Goal: Information Seeking & Learning: Learn about a topic

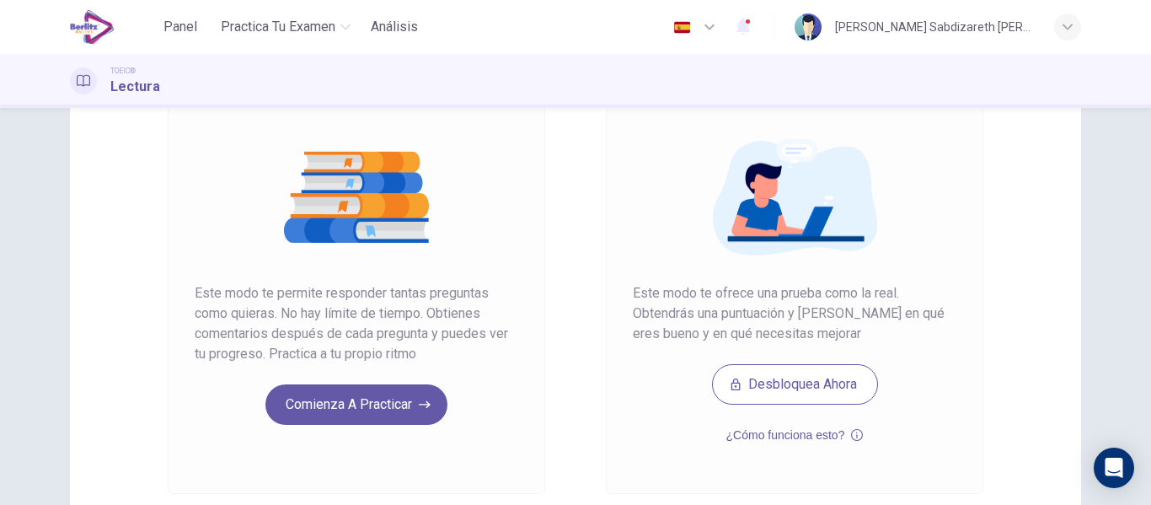
scroll to position [168, 0]
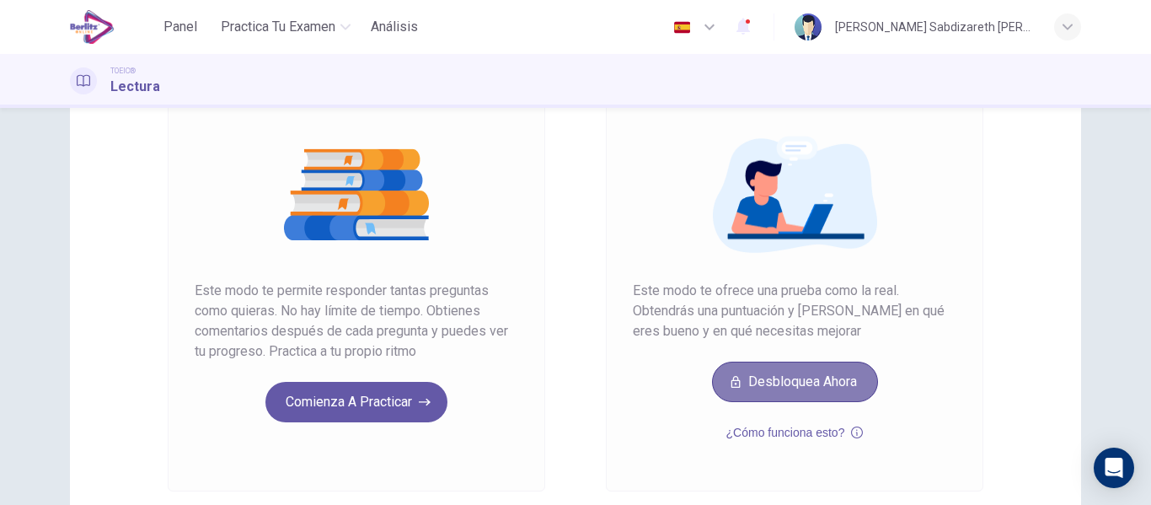
click at [766, 385] on button "Desbloquea ahora" at bounding box center [795, 381] width 166 height 40
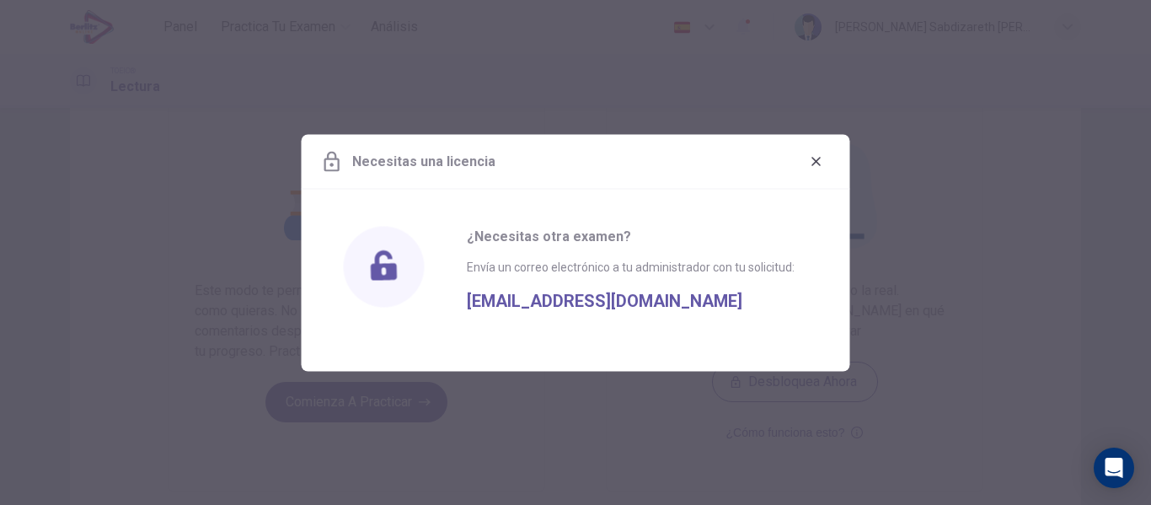
click at [820, 158] on icon "button" at bounding box center [815, 160] width 13 height 13
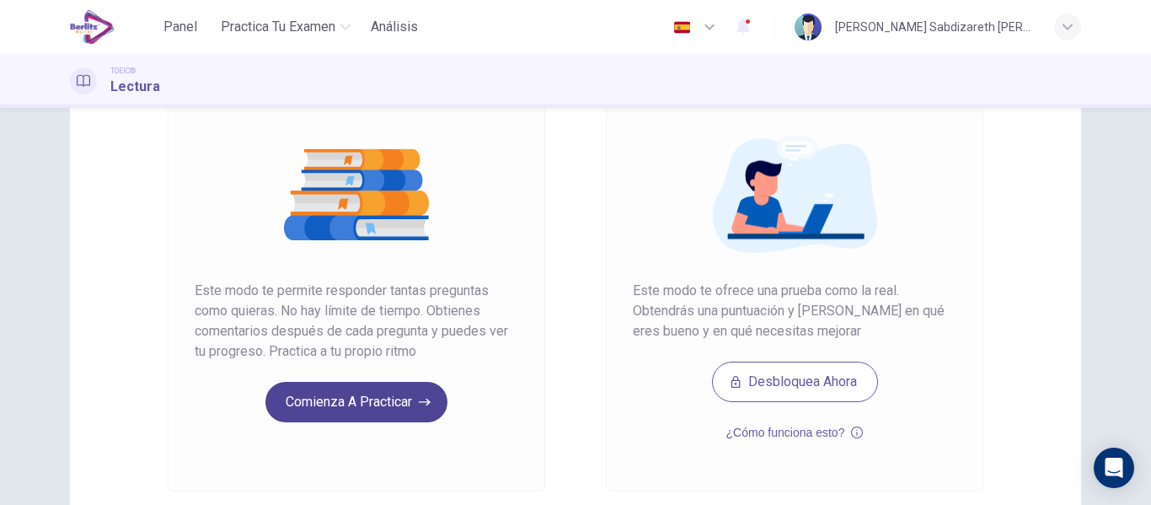
click at [332, 397] on button "Comienza a practicar" at bounding box center [356, 402] width 182 height 40
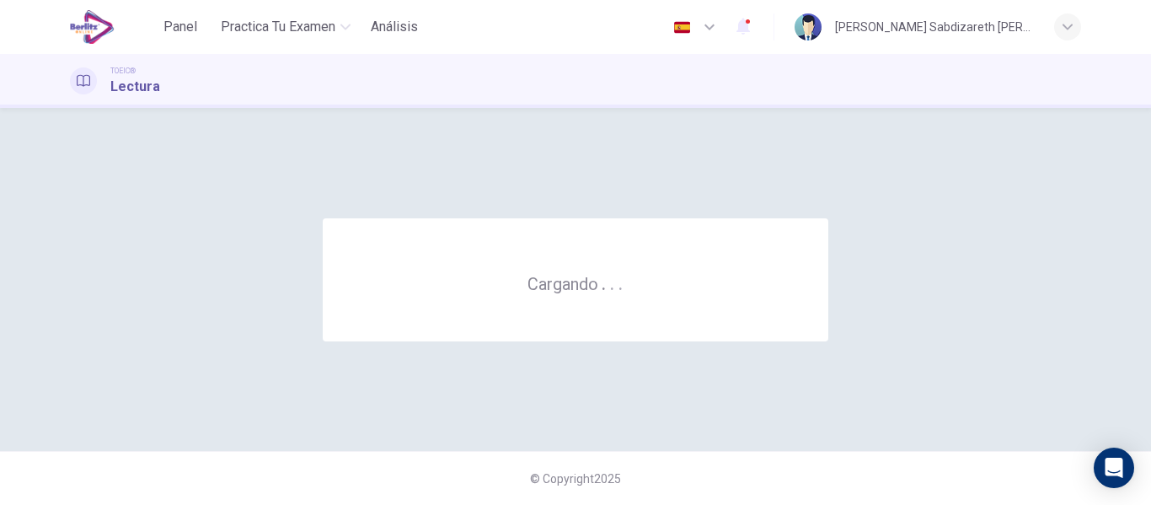
scroll to position [0, 0]
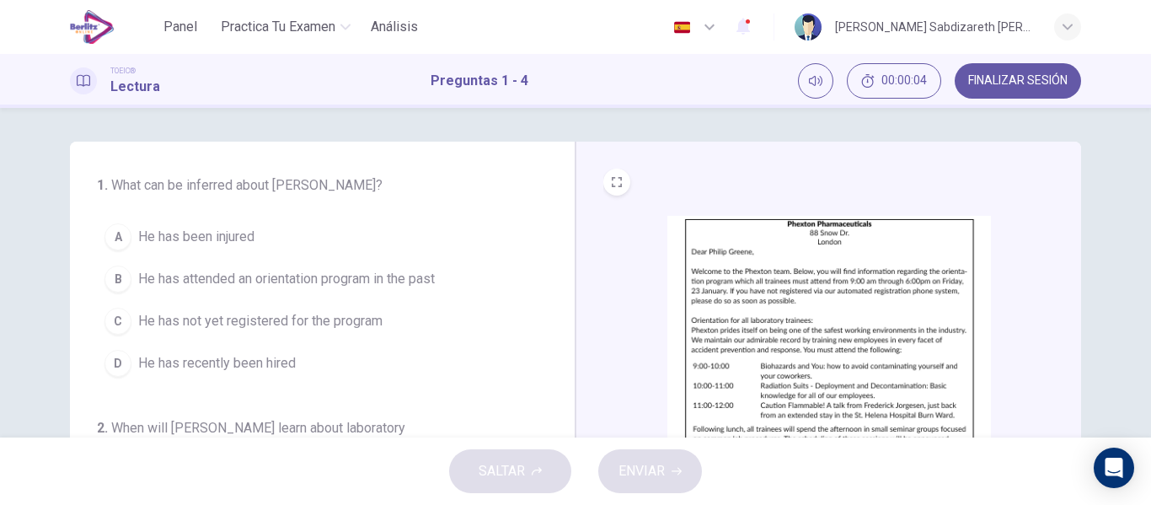
click at [739, 282] on img at bounding box center [828, 363] width 323 height 294
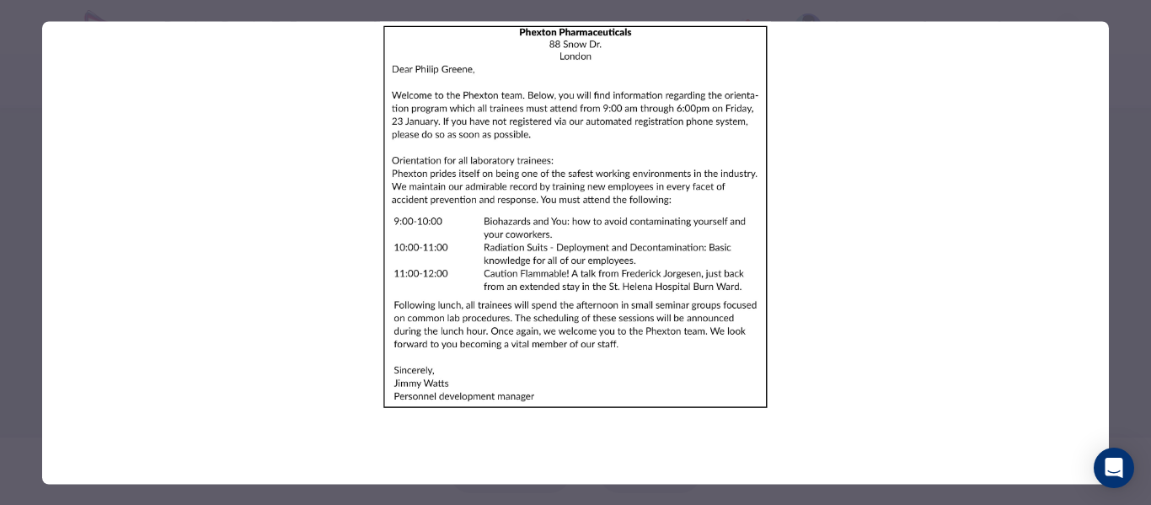
click at [1144, 288] on div at bounding box center [575, 252] width 1151 height 505
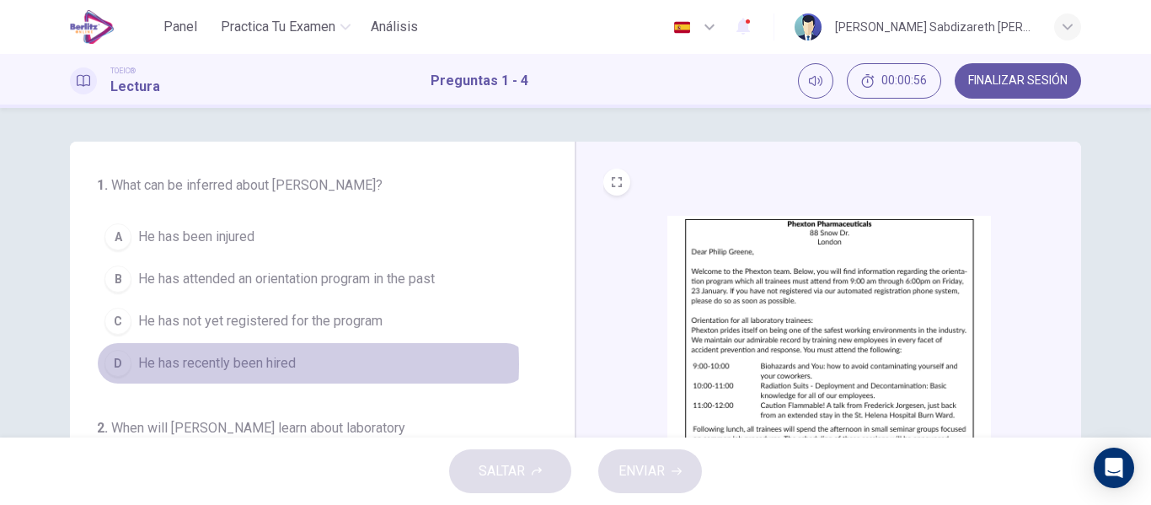
click at [216, 364] on span "He has recently been hired" at bounding box center [217, 363] width 158 height 20
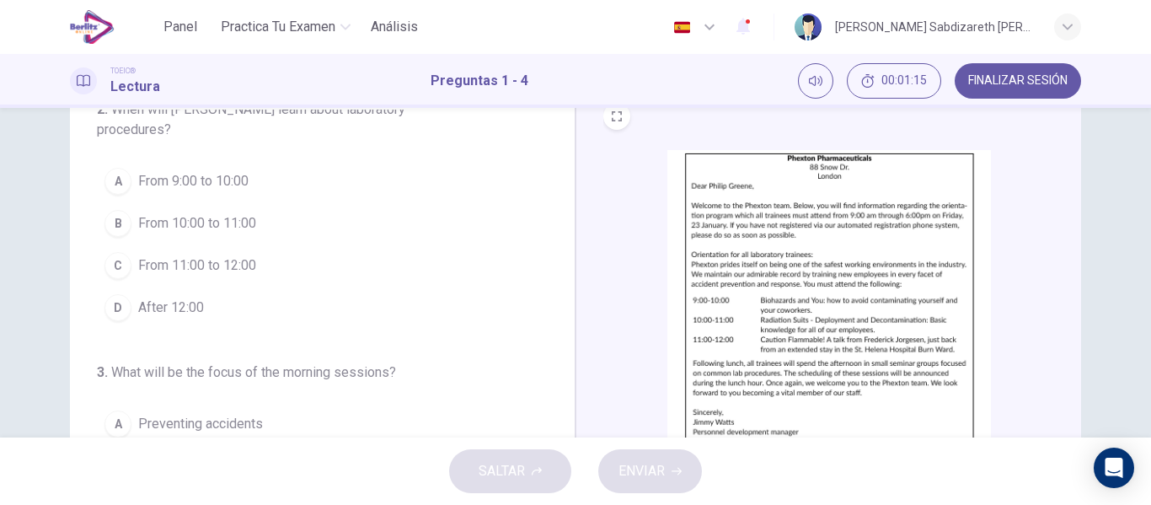
scroll to position [84, 0]
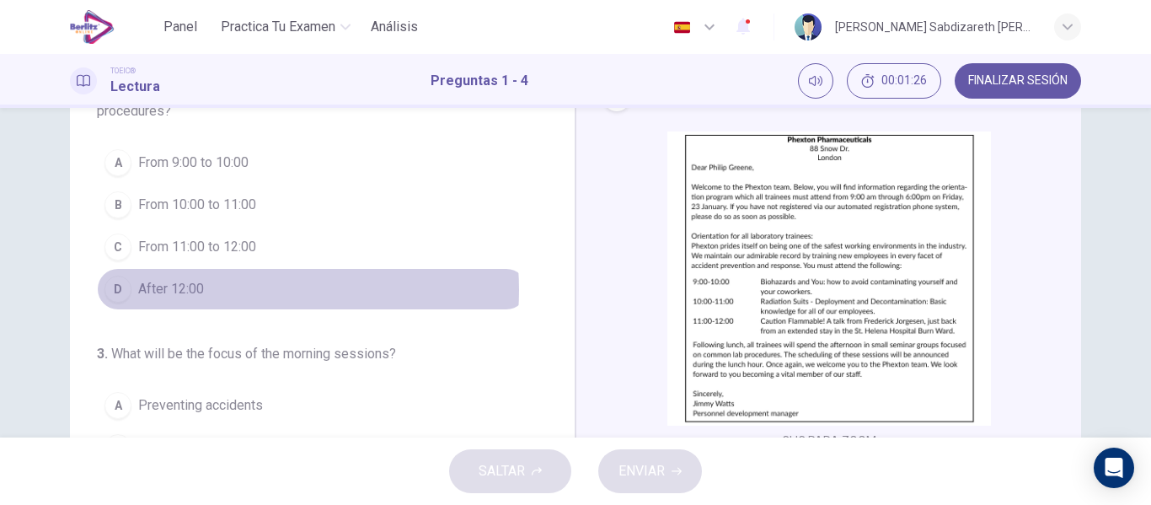
click at [227, 290] on button "D After 12:00" at bounding box center [312, 289] width 430 height 42
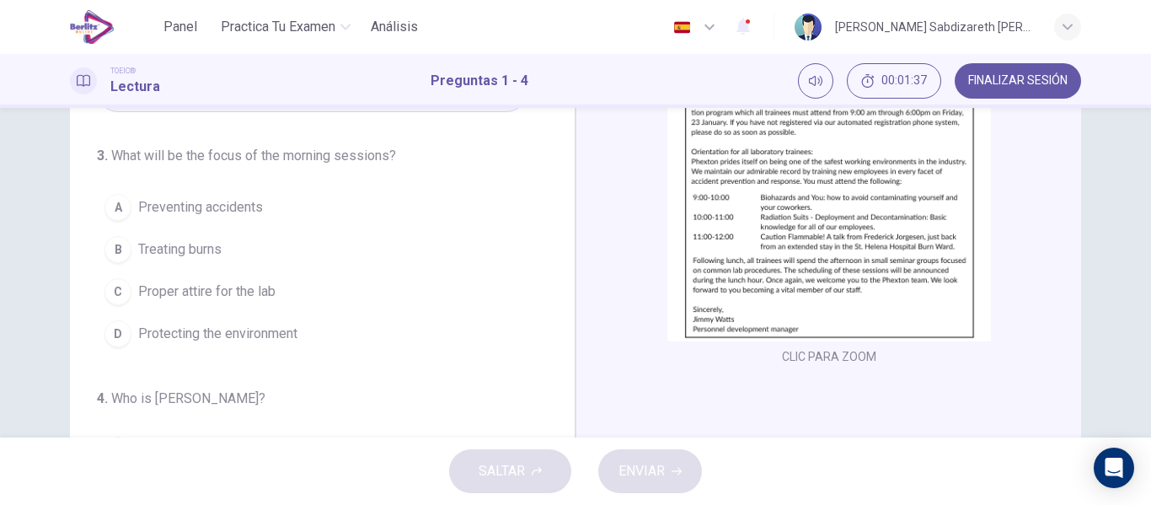
scroll to position [337, 0]
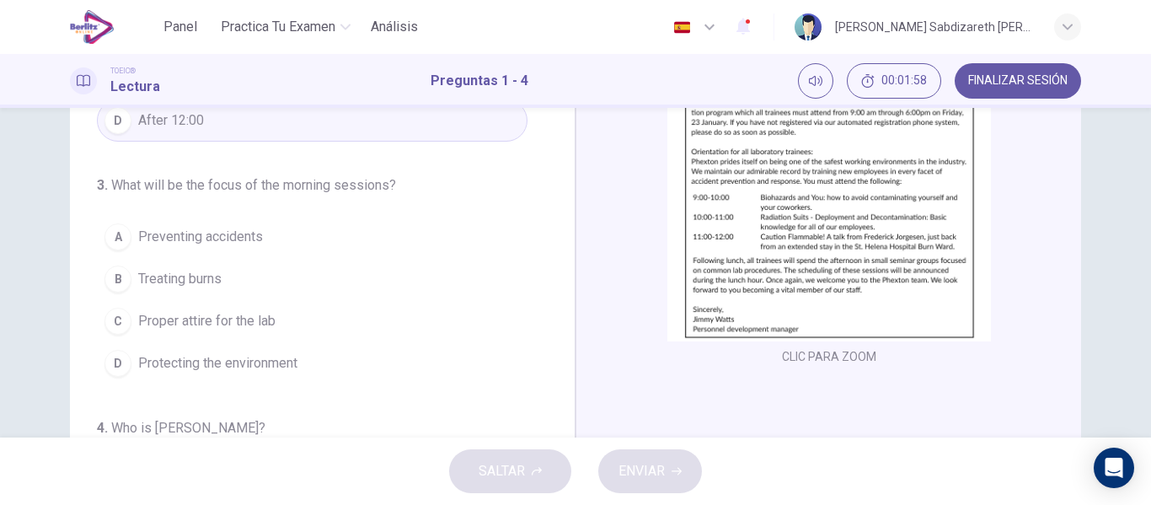
click at [241, 235] on span "Preventing accidents" at bounding box center [200, 237] width 125 height 20
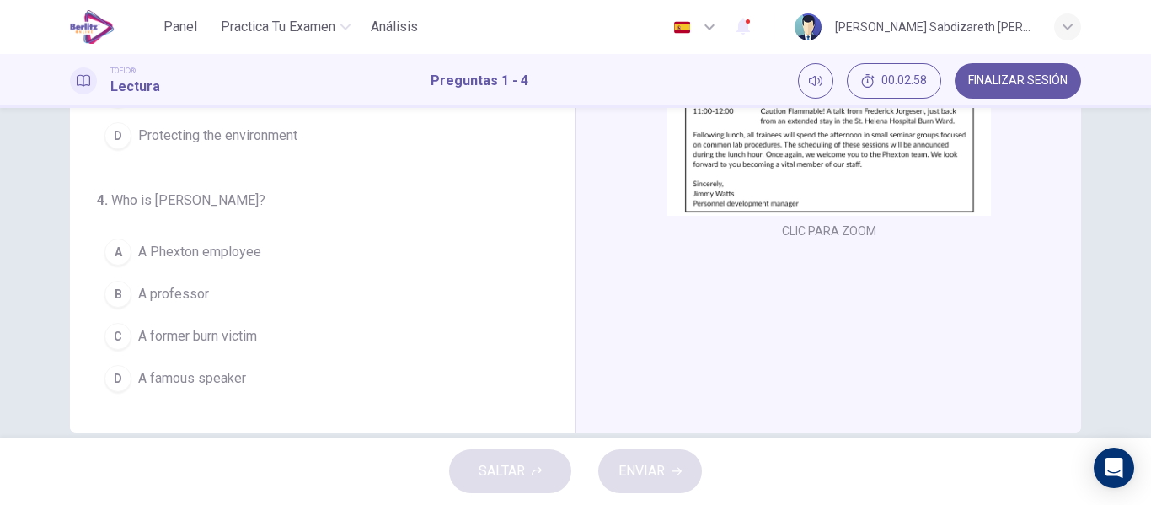
scroll to position [323, 0]
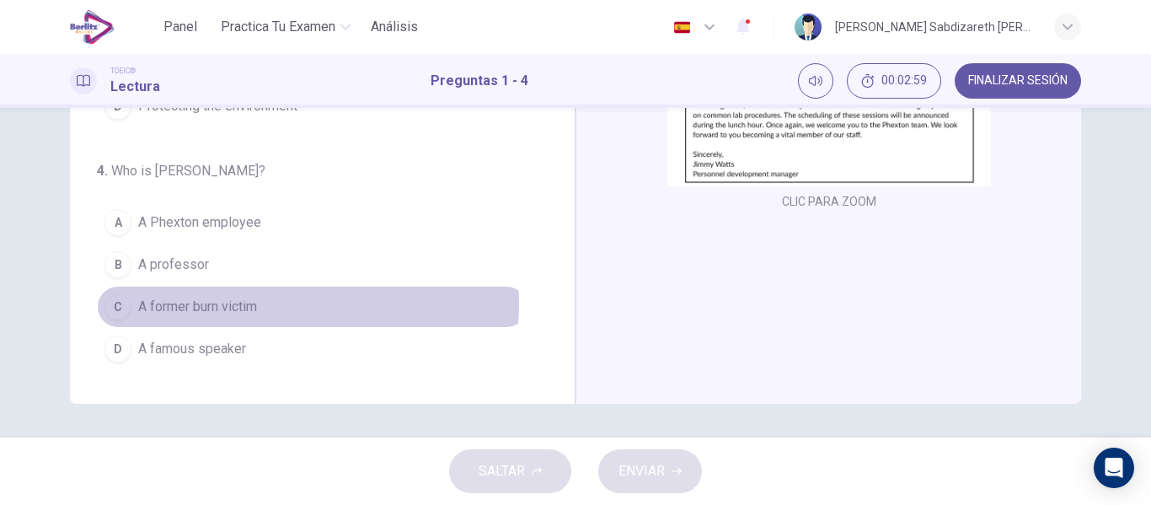
click at [231, 303] on span "A former burn victim" at bounding box center [197, 306] width 119 height 20
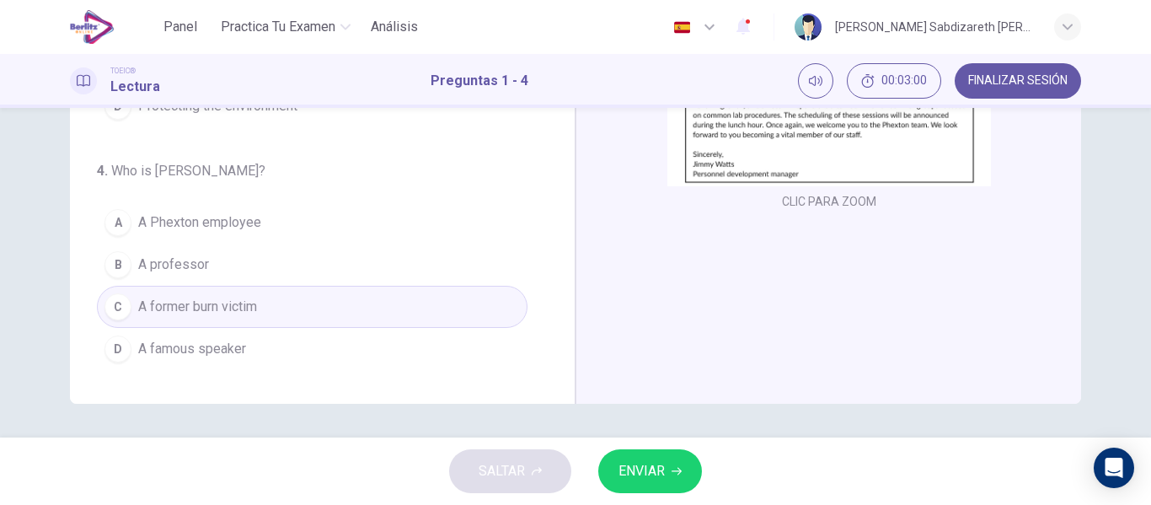
click at [627, 458] on button "ENVIAR" at bounding box center [650, 471] width 104 height 44
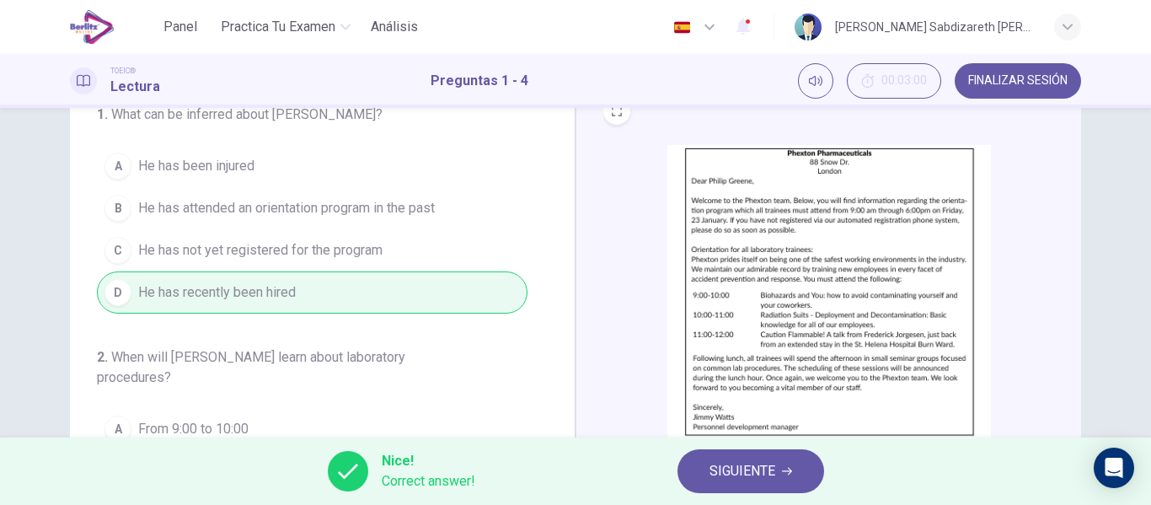
scroll to position [0, 0]
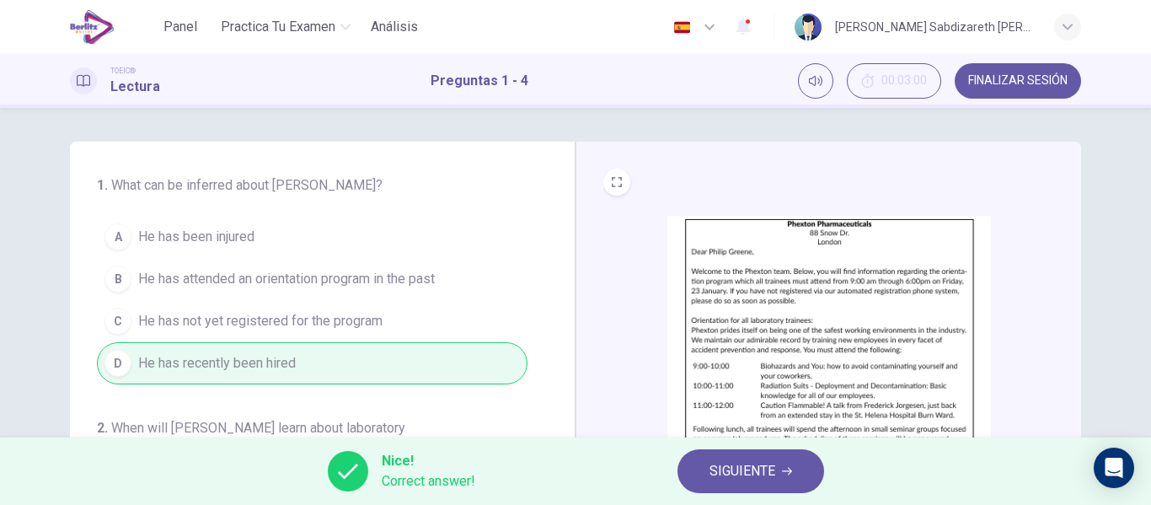
click at [723, 473] on span "SIGUIENTE" at bounding box center [742, 471] width 66 height 24
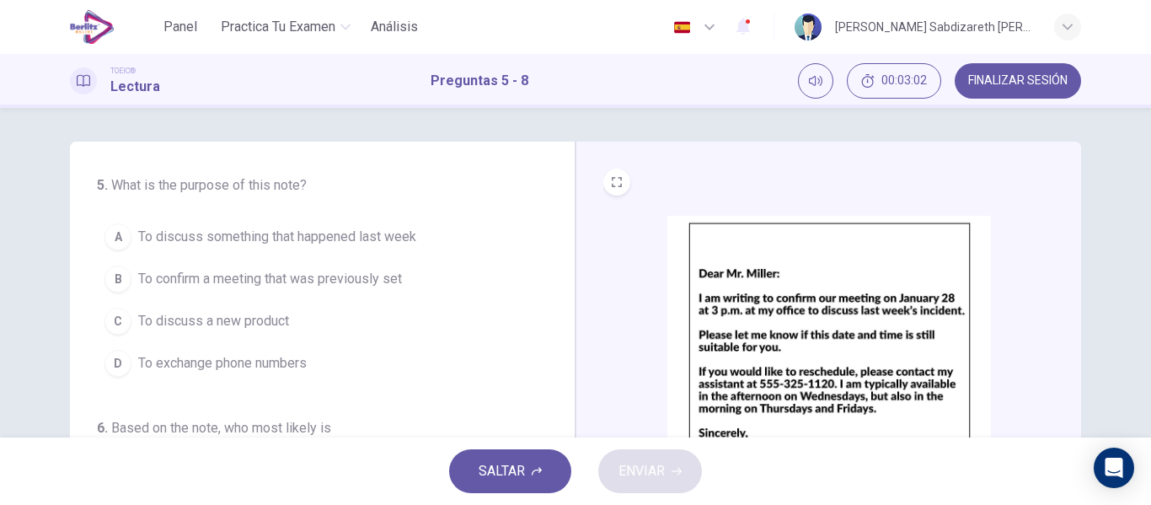
click at [836, 326] on img at bounding box center [828, 363] width 323 height 294
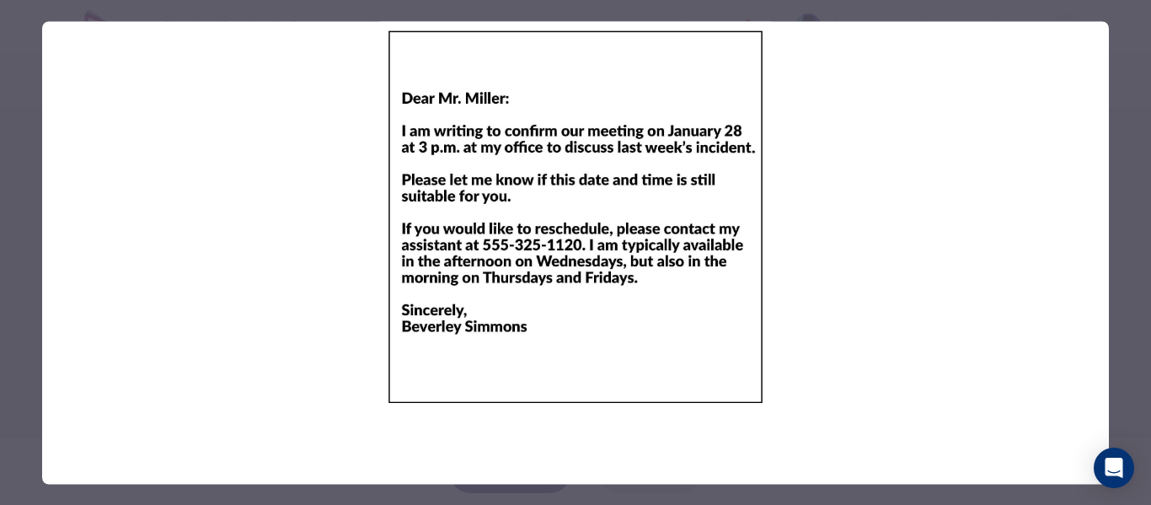
click at [1132, 337] on div at bounding box center [575, 252] width 1151 height 505
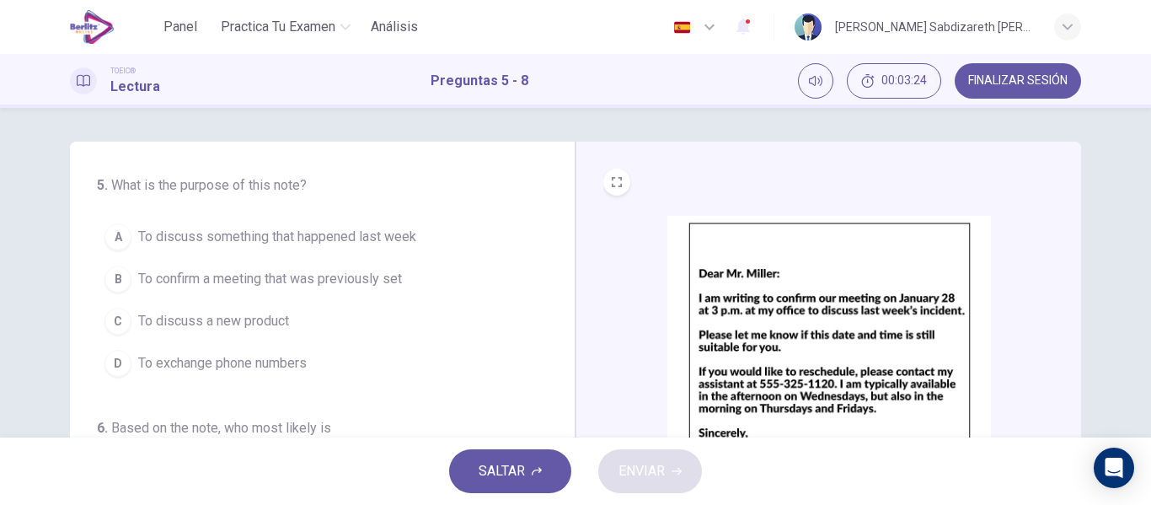
click at [343, 231] on span "To discuss something that happened last week" at bounding box center [277, 237] width 278 height 20
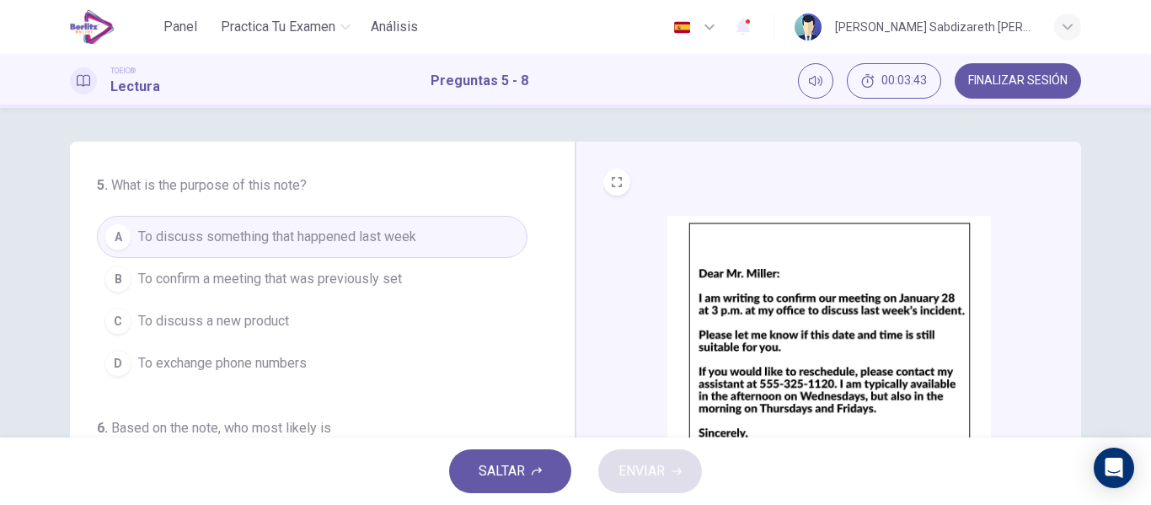
click at [279, 280] on span "To confirm a meeting that was previously set" at bounding box center [270, 279] width 264 height 20
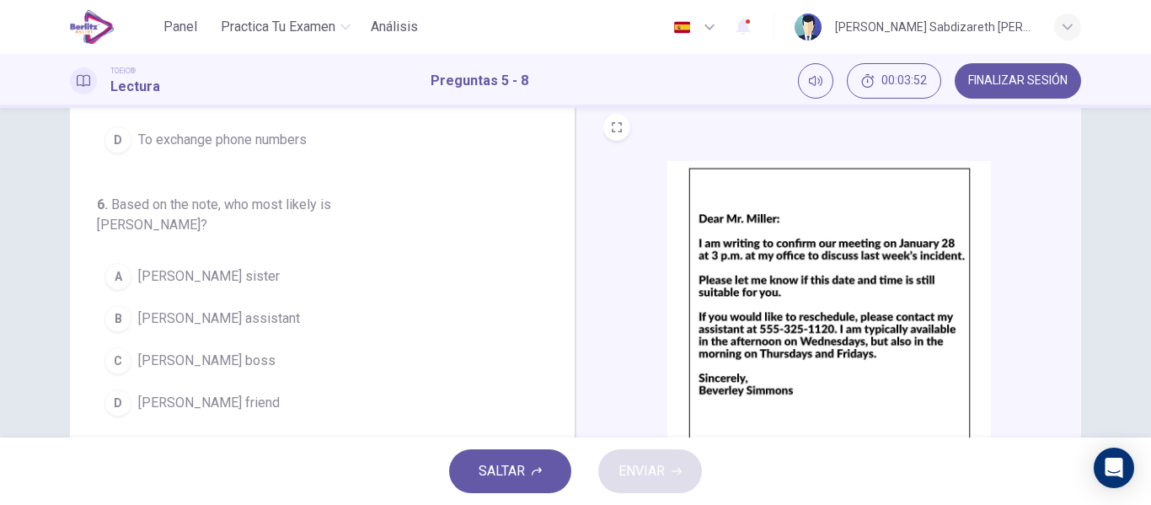
scroll to position [84, 0]
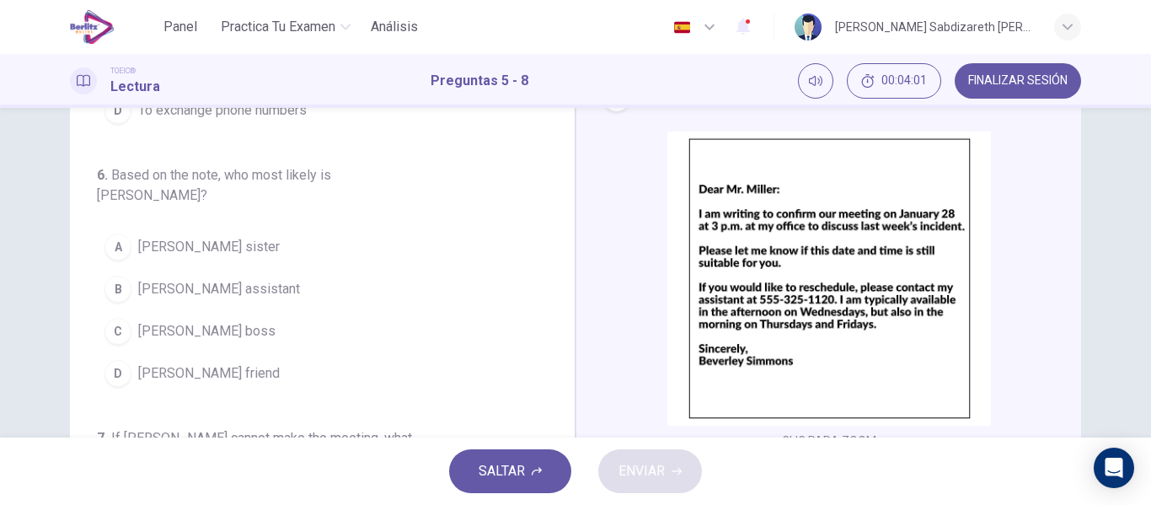
click at [206, 321] on span "[PERSON_NAME] boss" at bounding box center [206, 331] width 137 height 20
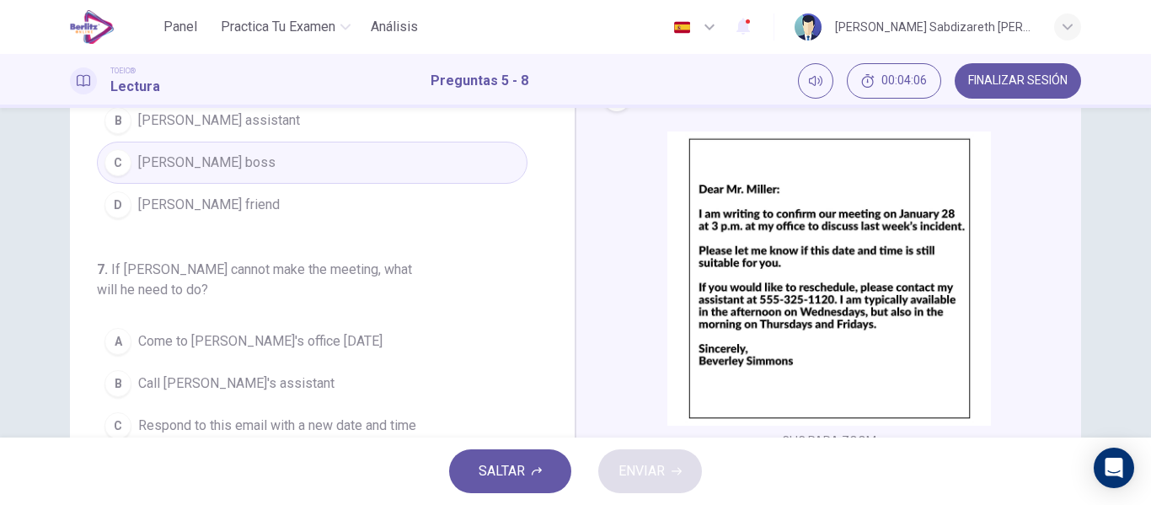
scroll to position [421, 0]
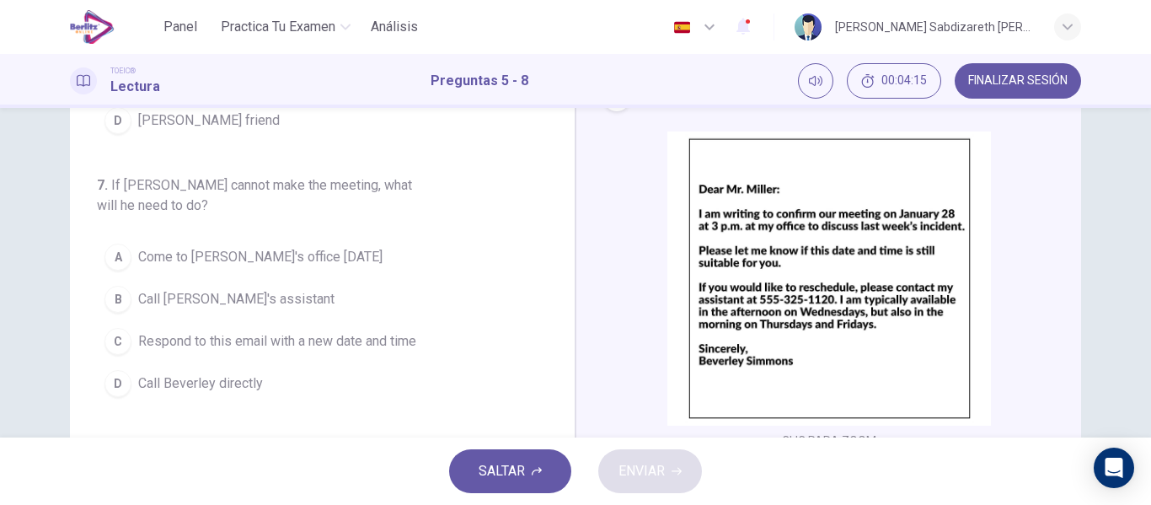
click at [210, 289] on span "Call [PERSON_NAME]'s assistant" at bounding box center [236, 299] width 196 height 20
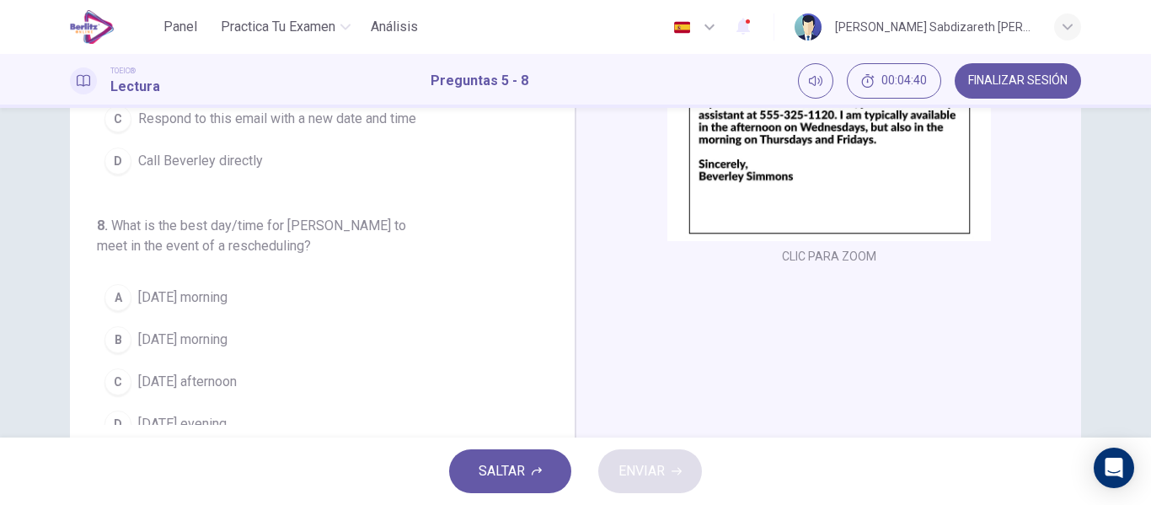
scroll to position [239, 0]
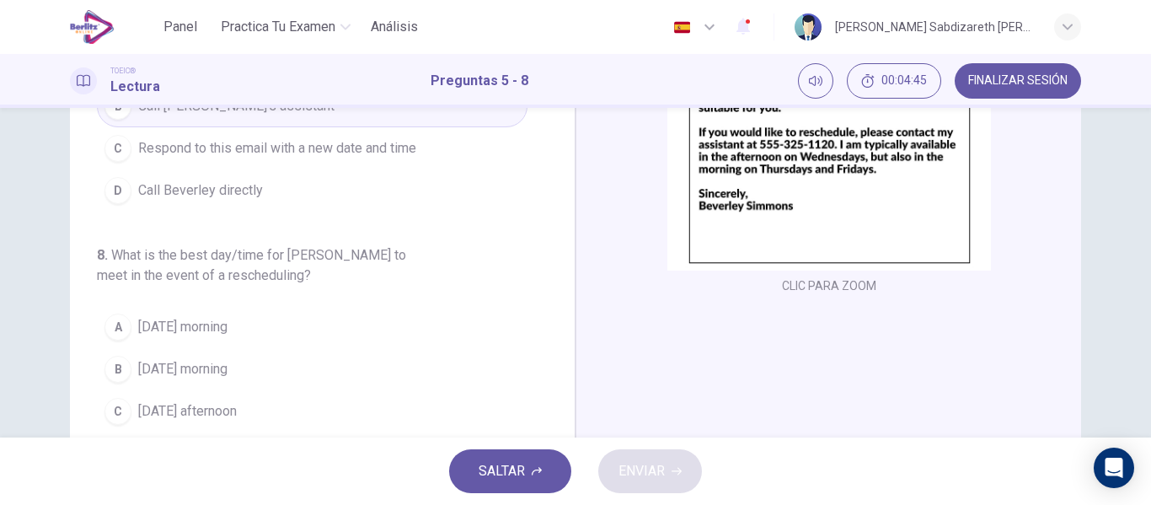
click at [222, 401] on span "[DATE] afternoon" at bounding box center [187, 411] width 99 height 20
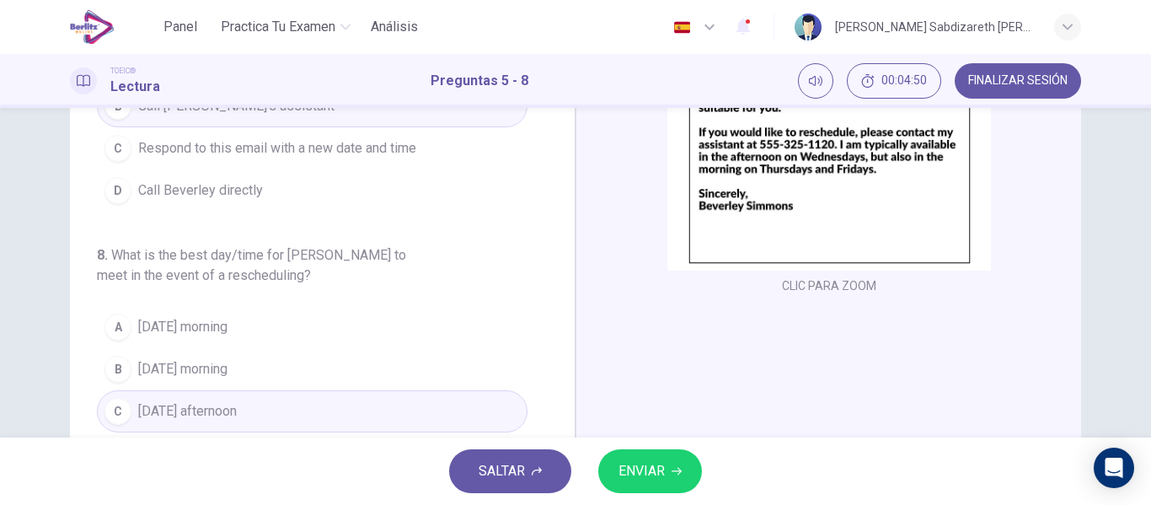
scroll to position [323, 0]
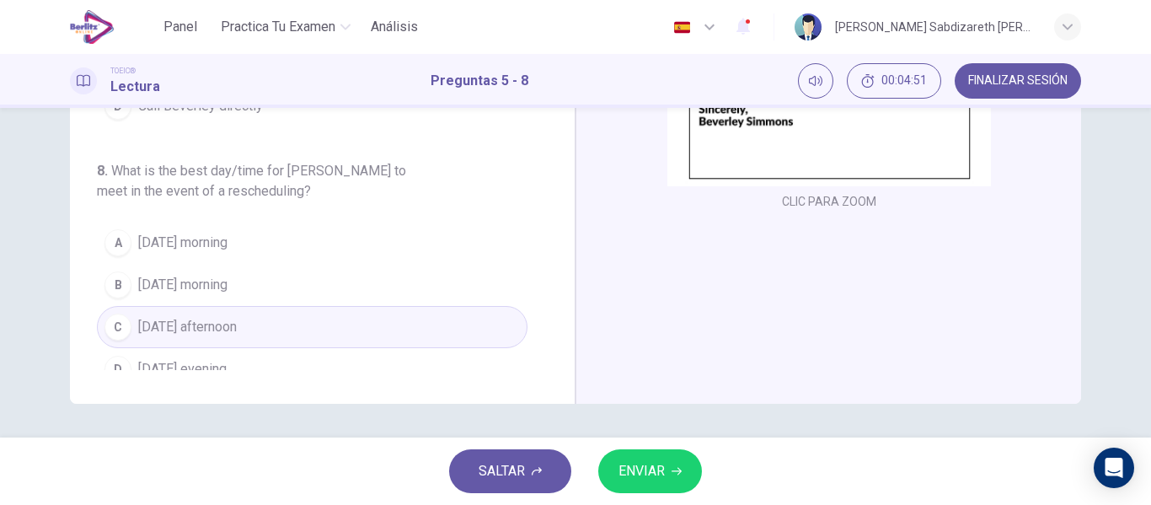
click at [649, 469] on span "ENVIAR" at bounding box center [641, 471] width 46 height 24
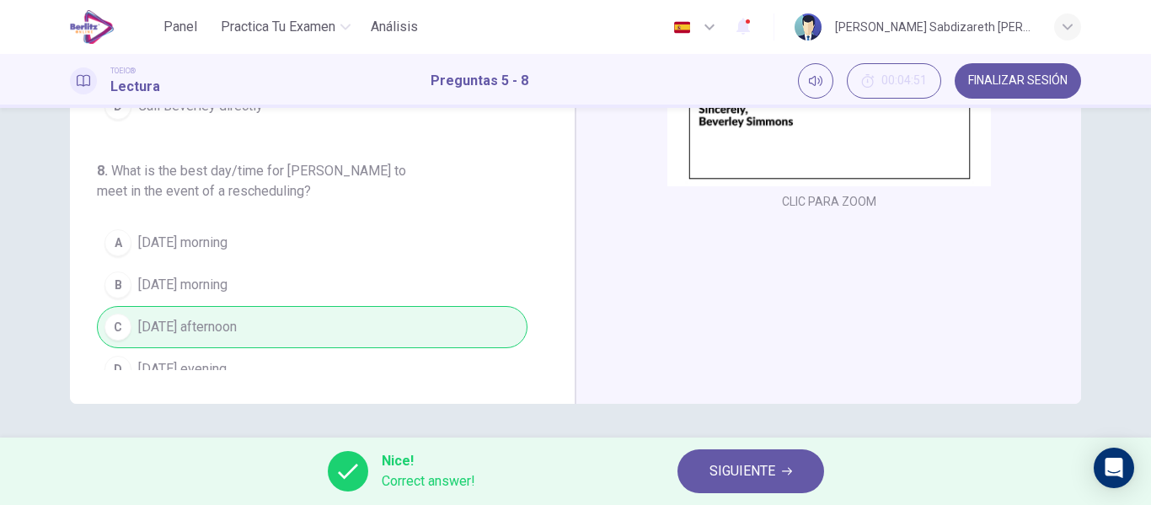
click at [733, 467] on span "SIGUIENTE" at bounding box center [742, 471] width 66 height 24
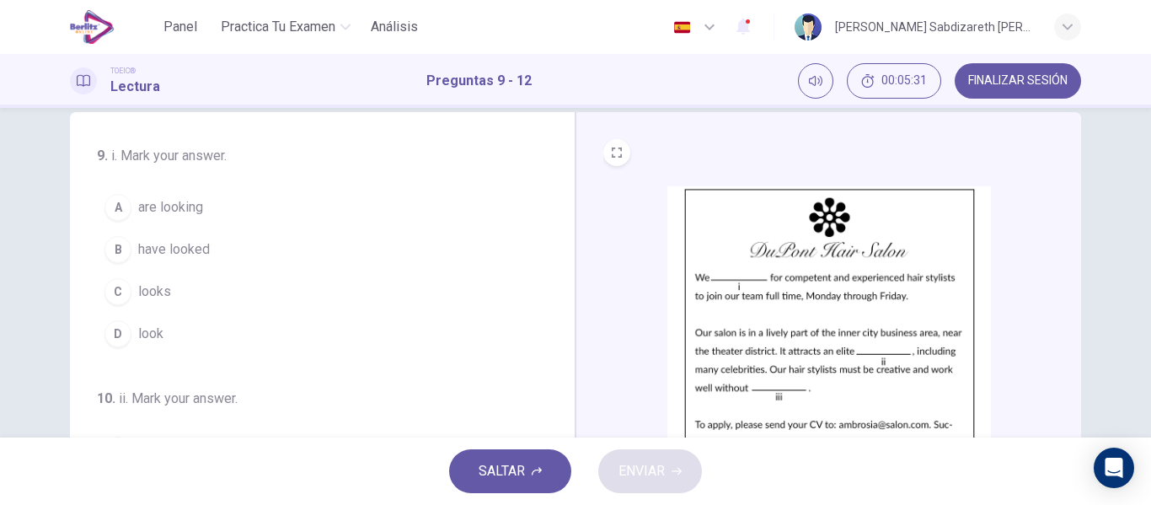
scroll to position [0, 0]
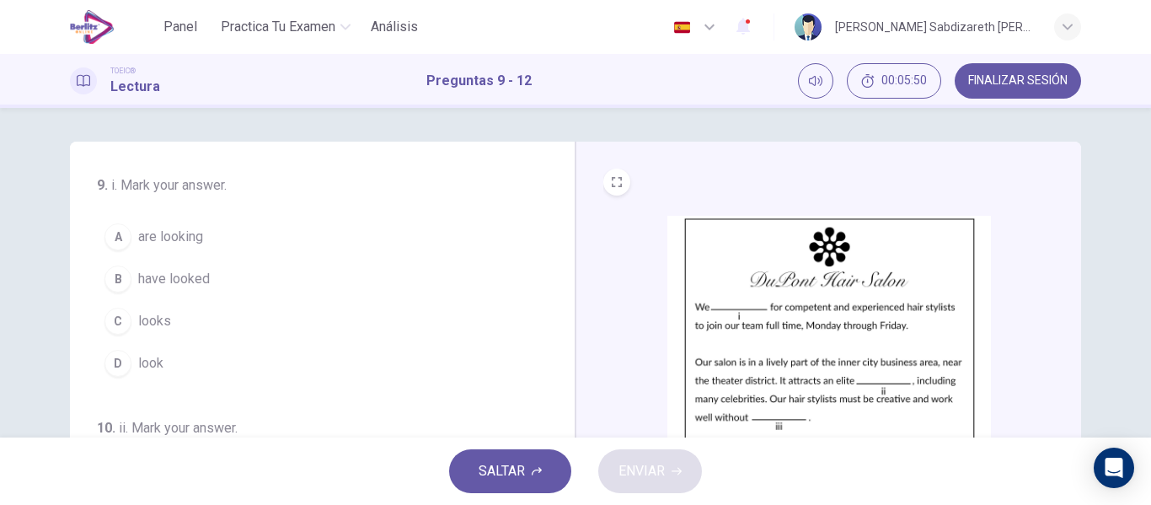
click at [163, 227] on span "are looking" at bounding box center [170, 237] width 65 height 20
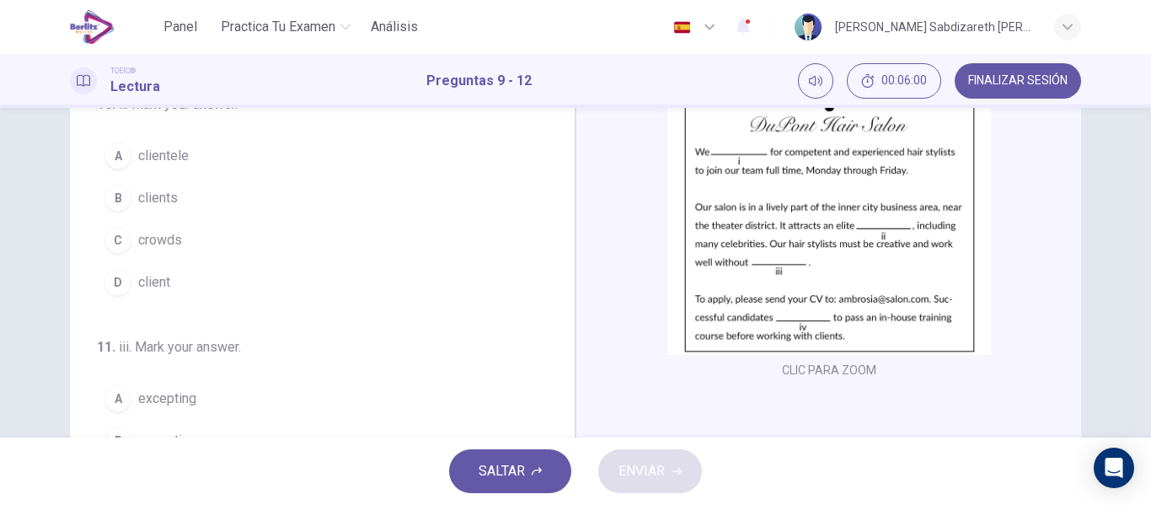
scroll to position [168, 0]
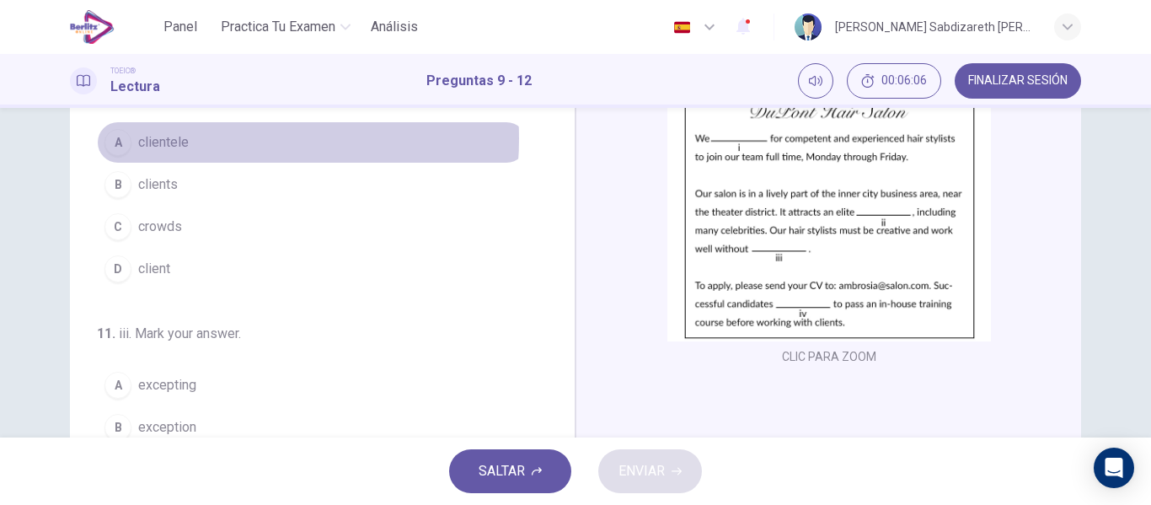
click at [179, 138] on span "clientele" at bounding box center [163, 142] width 51 height 20
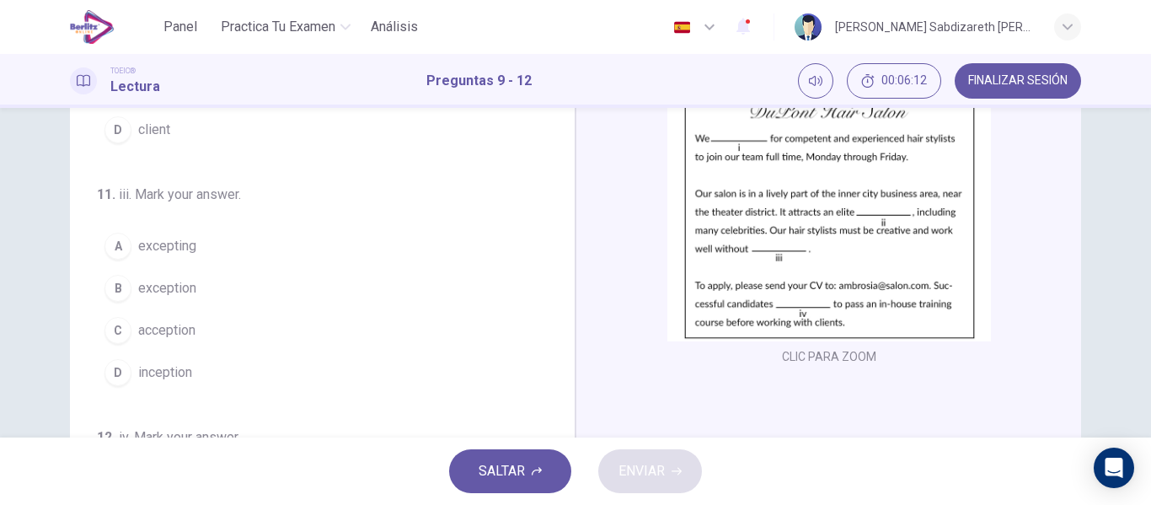
scroll to position [337, 0]
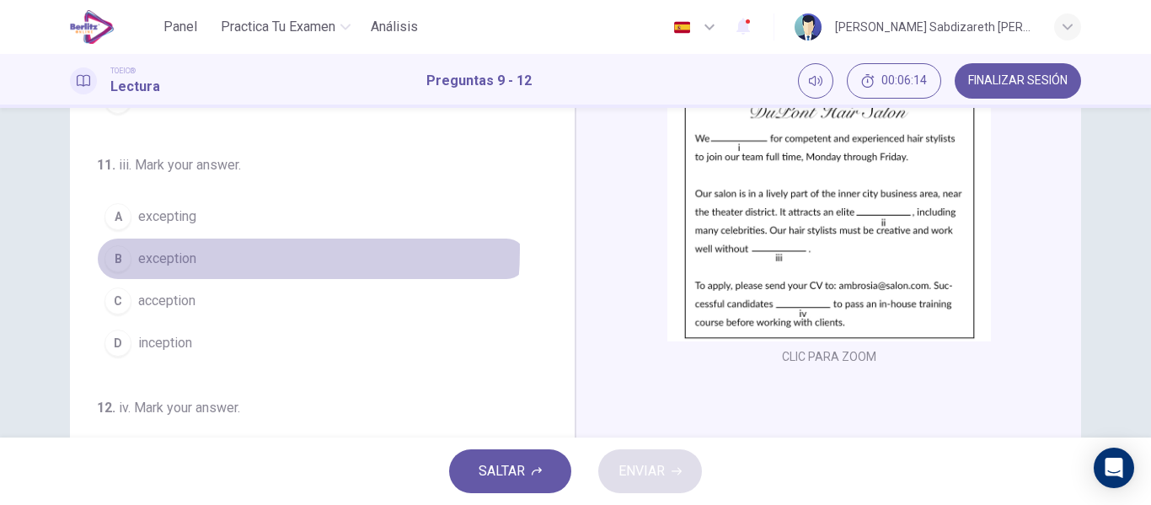
click at [176, 249] on span "exception" at bounding box center [167, 258] width 58 height 20
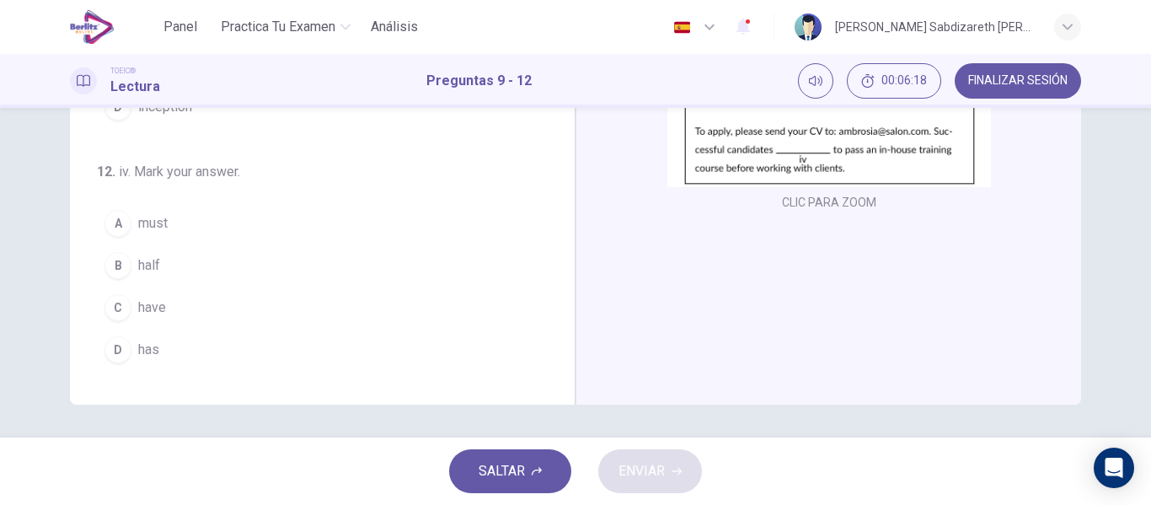
scroll to position [323, 0]
click at [148, 307] on span "have" at bounding box center [152, 306] width 28 height 20
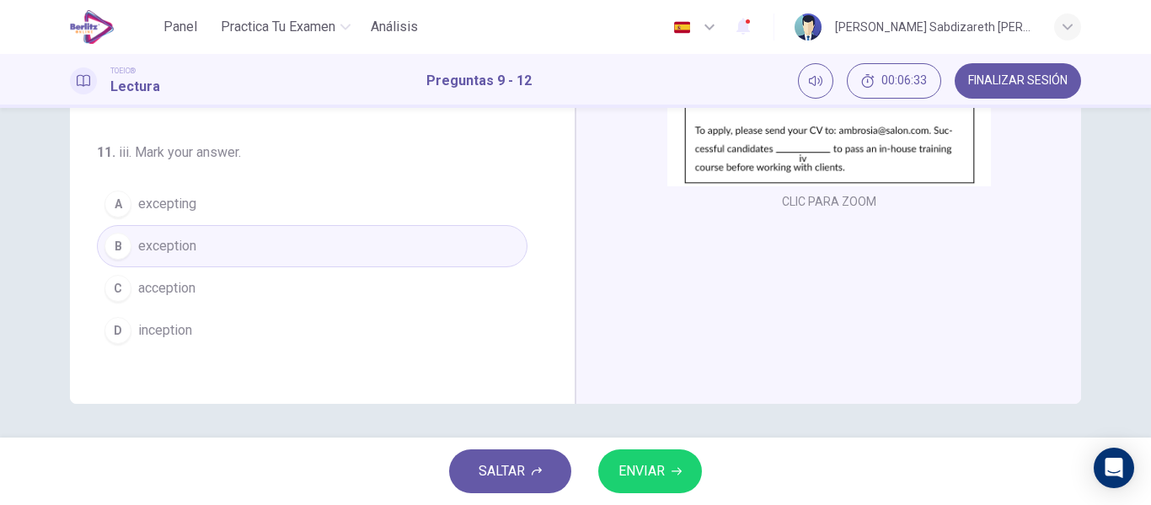
scroll to position [166, 0]
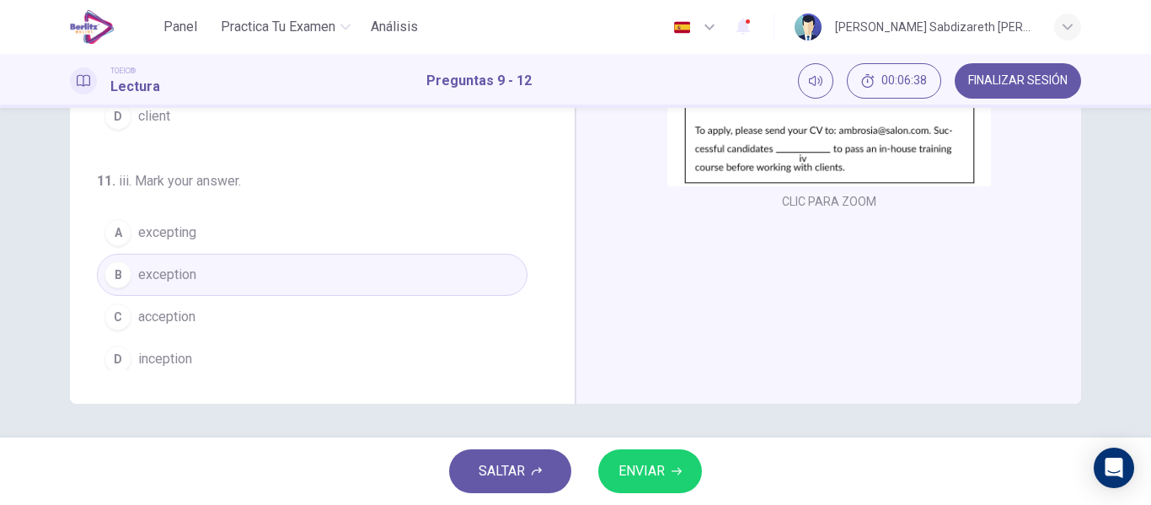
click at [627, 475] on span "ENVIAR" at bounding box center [641, 471] width 46 height 24
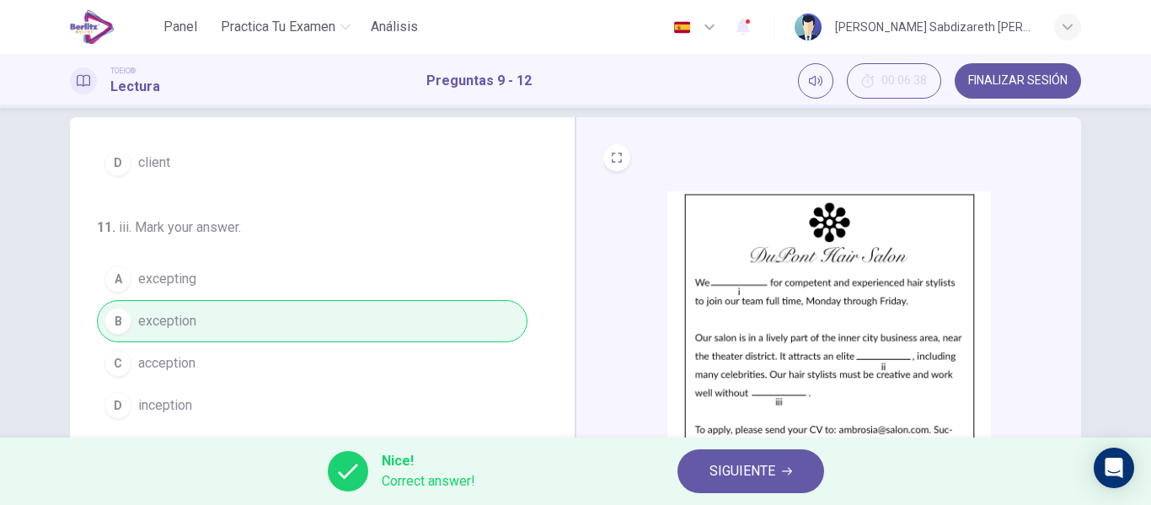
scroll to position [0, 0]
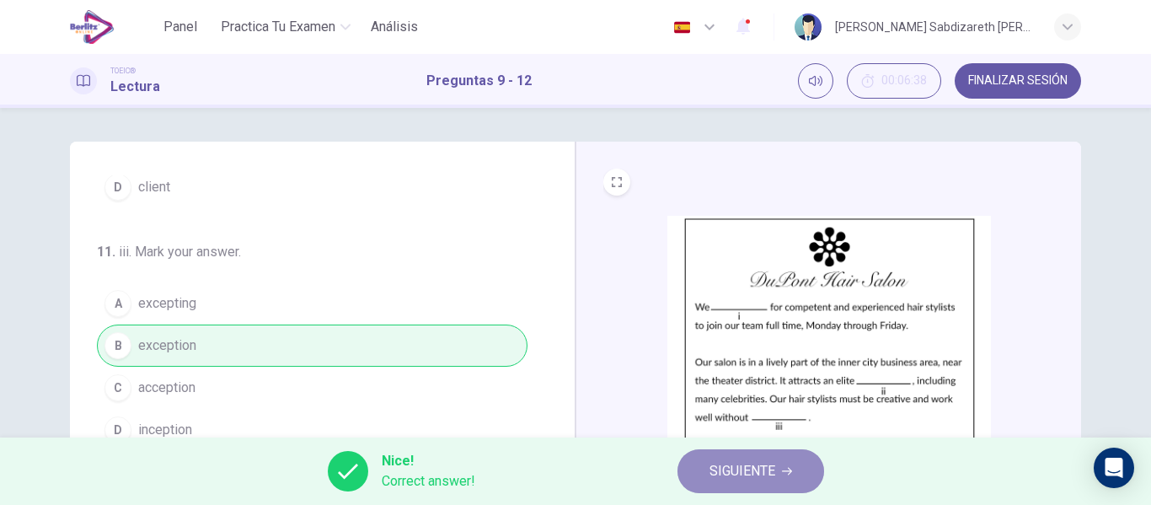
click at [786, 471] on icon "button" at bounding box center [787, 471] width 10 height 8
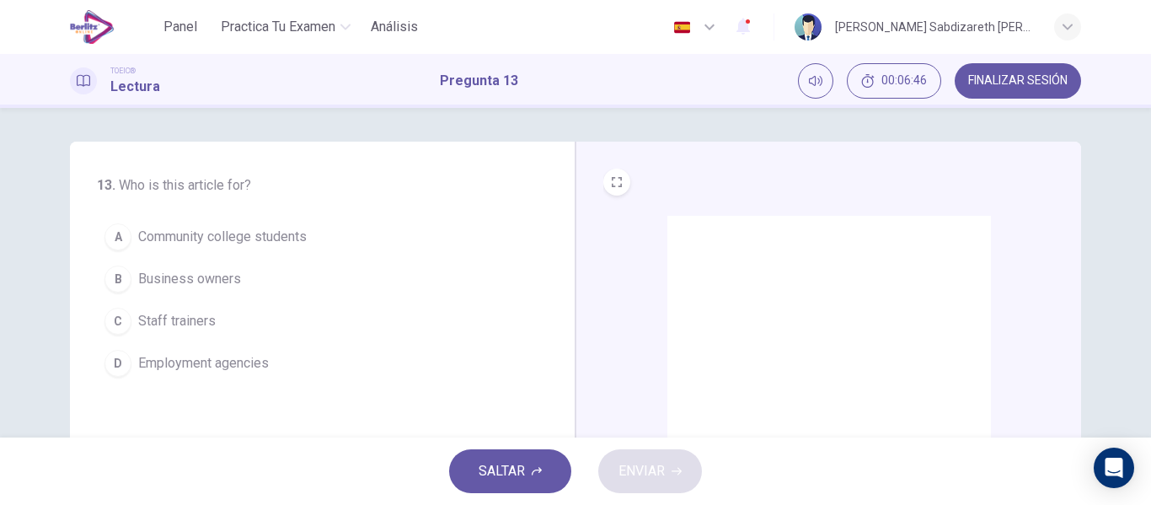
scroll to position [84, 0]
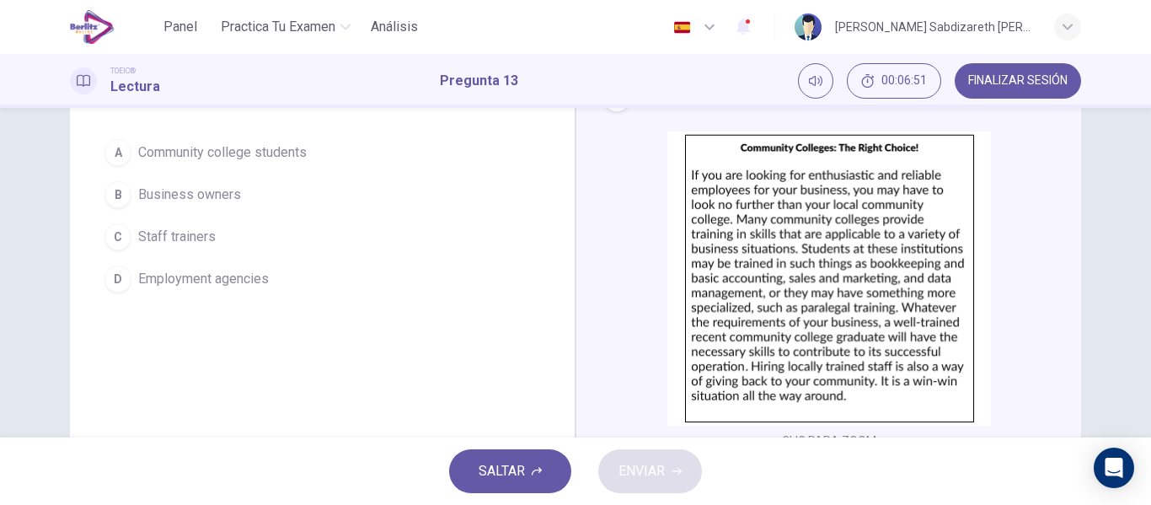
click at [822, 250] on img at bounding box center [828, 278] width 323 height 294
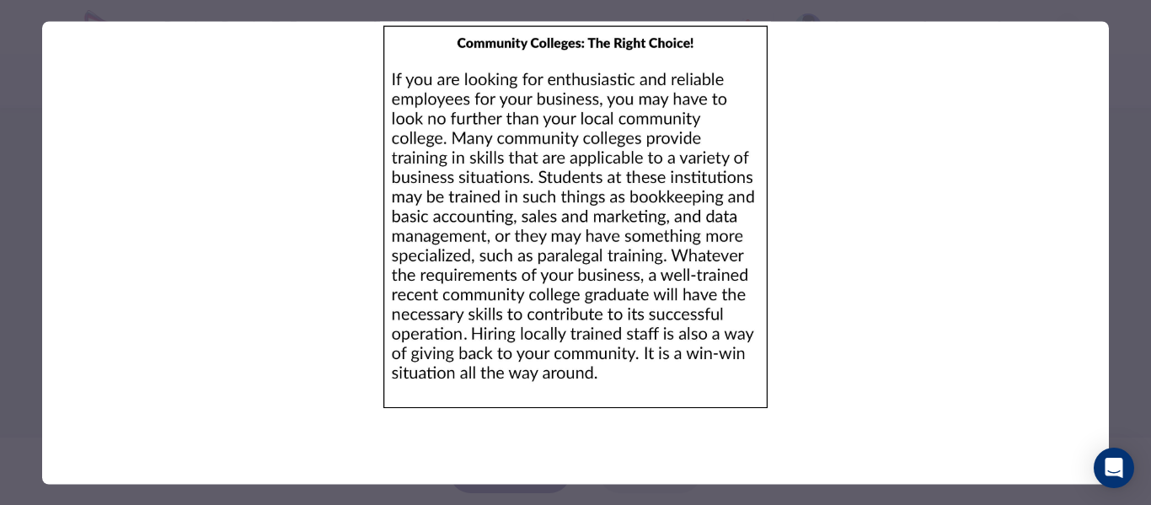
click at [26, 270] on div at bounding box center [575, 252] width 1151 height 505
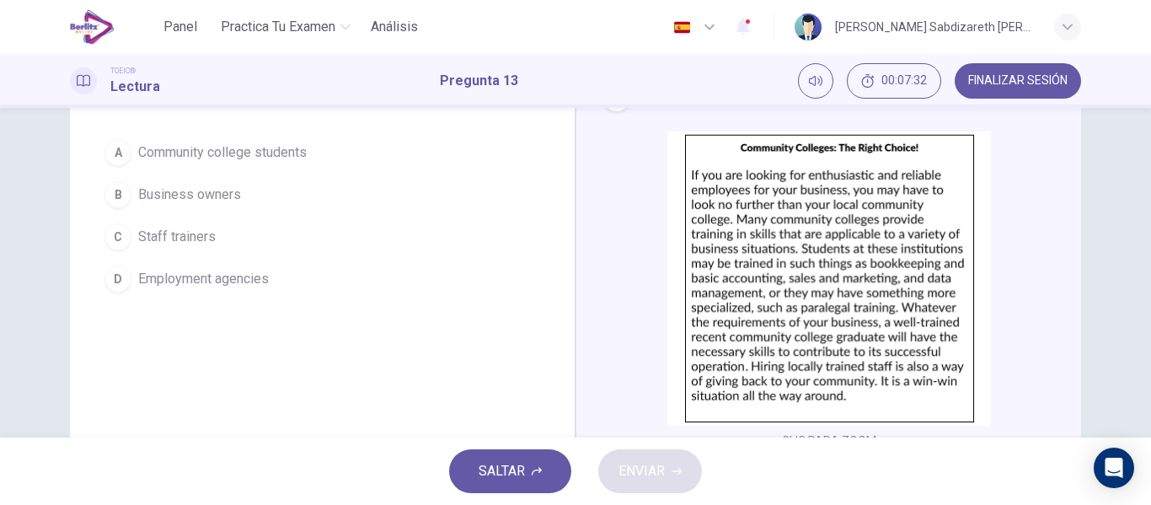
click at [184, 186] on span "Business owners" at bounding box center [189, 194] width 103 height 20
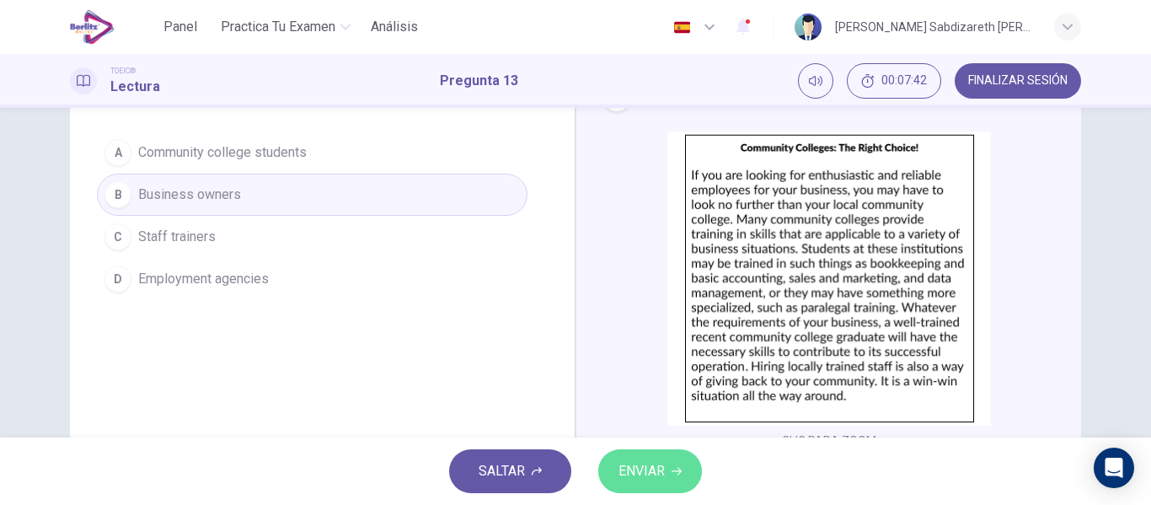
click at [665, 467] on button "ENVIAR" at bounding box center [650, 471] width 104 height 44
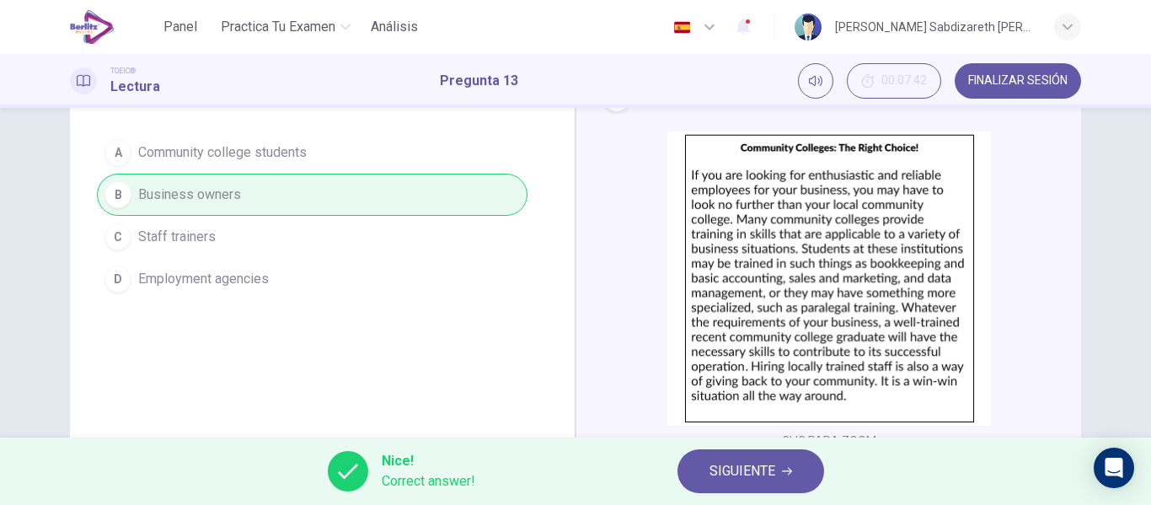
scroll to position [0, 0]
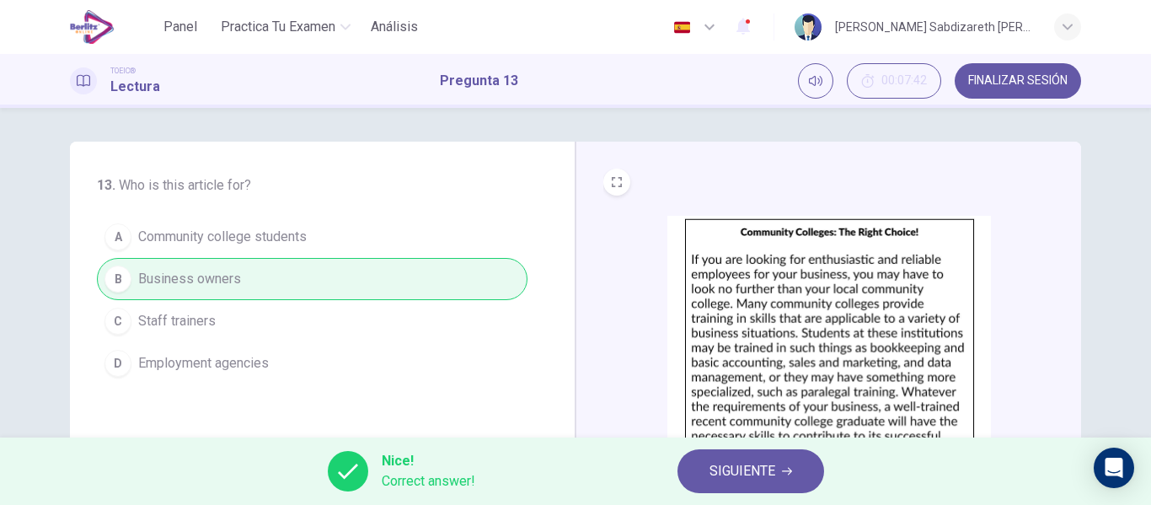
click at [775, 476] on span "SIGUIENTE" at bounding box center [742, 471] width 66 height 24
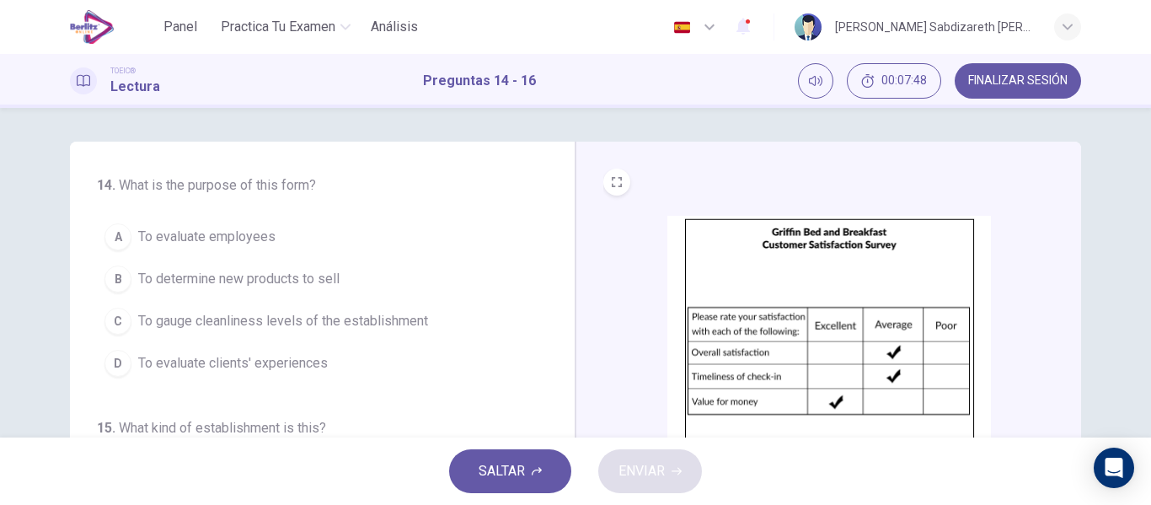
click at [571, 129] on div "14 . What is the purpose of this form? A To evaluate employees B To determine n…" at bounding box center [575, 272] width 1151 height 329
click at [300, 366] on span "To evaluate clients' experiences" at bounding box center [233, 363] width 190 height 20
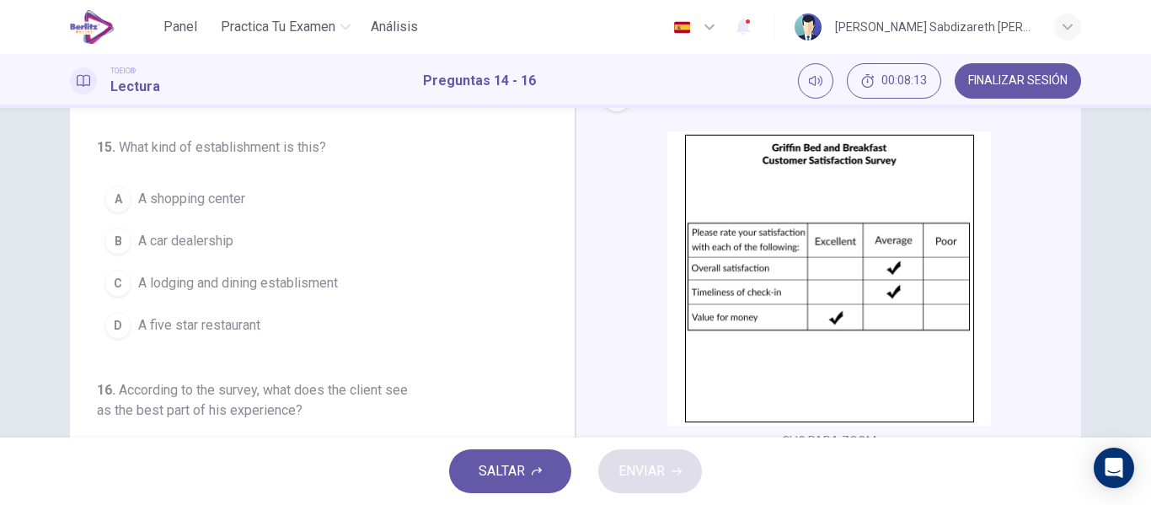
scroll to position [168, 0]
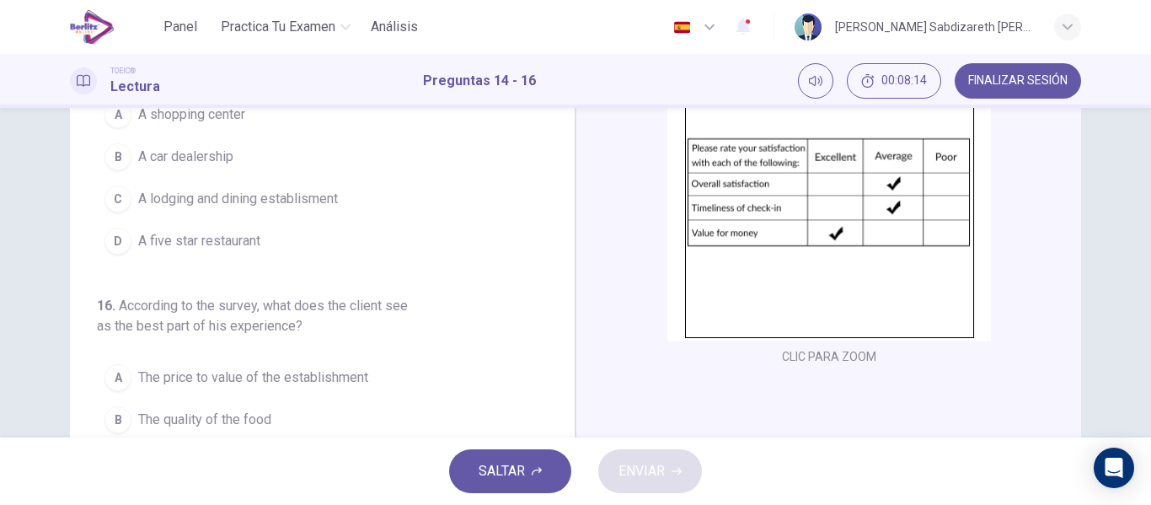
click at [181, 245] on span "A five star restaurant" at bounding box center [199, 241] width 122 height 20
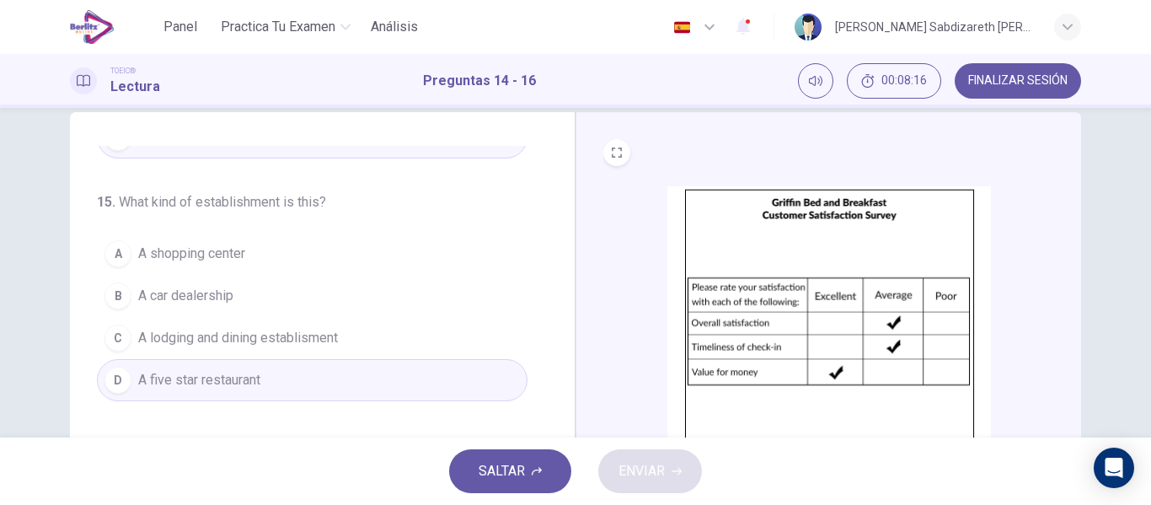
scroll to position [0, 0]
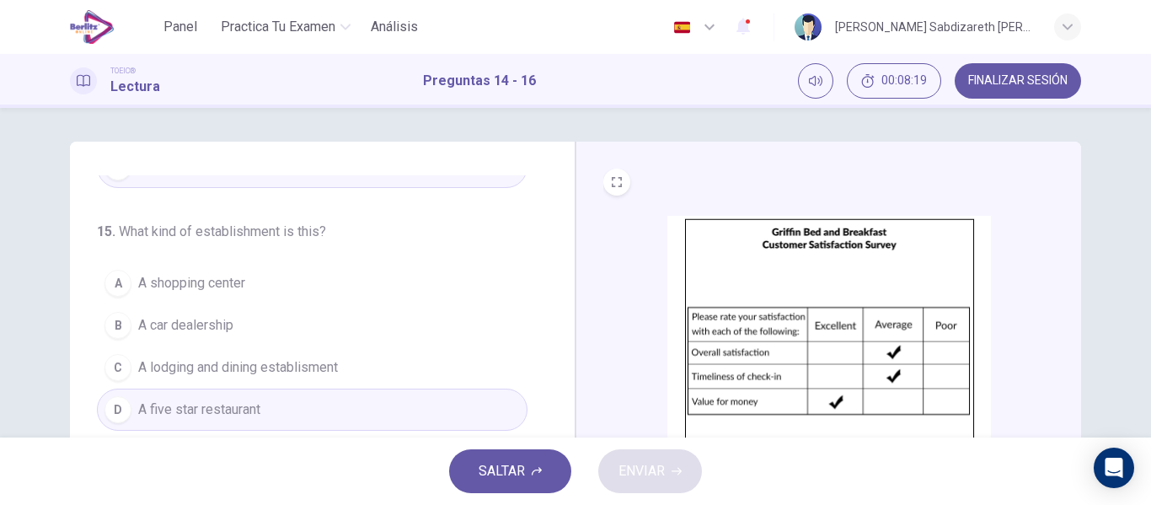
click at [211, 366] on span "A lodging and dining establisment" at bounding box center [238, 367] width 200 height 20
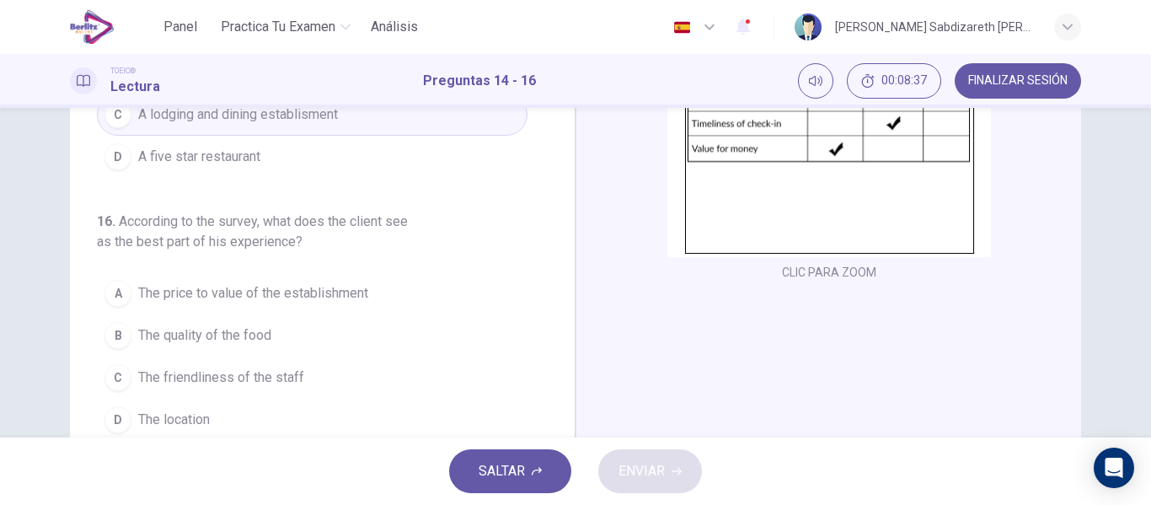
scroll to position [323, 0]
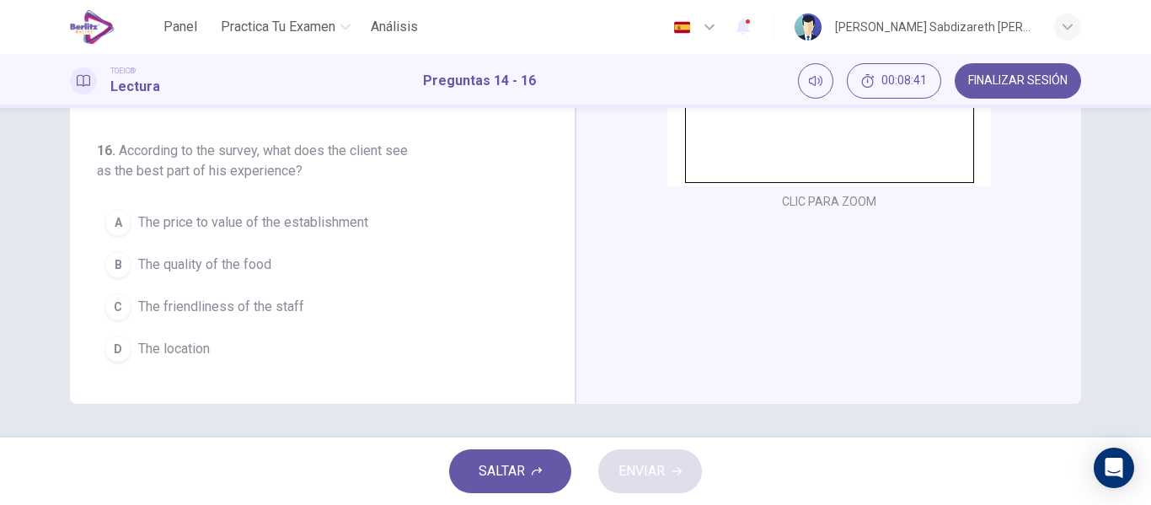
click at [229, 230] on span "The price to value of the establishment" at bounding box center [253, 222] width 230 height 20
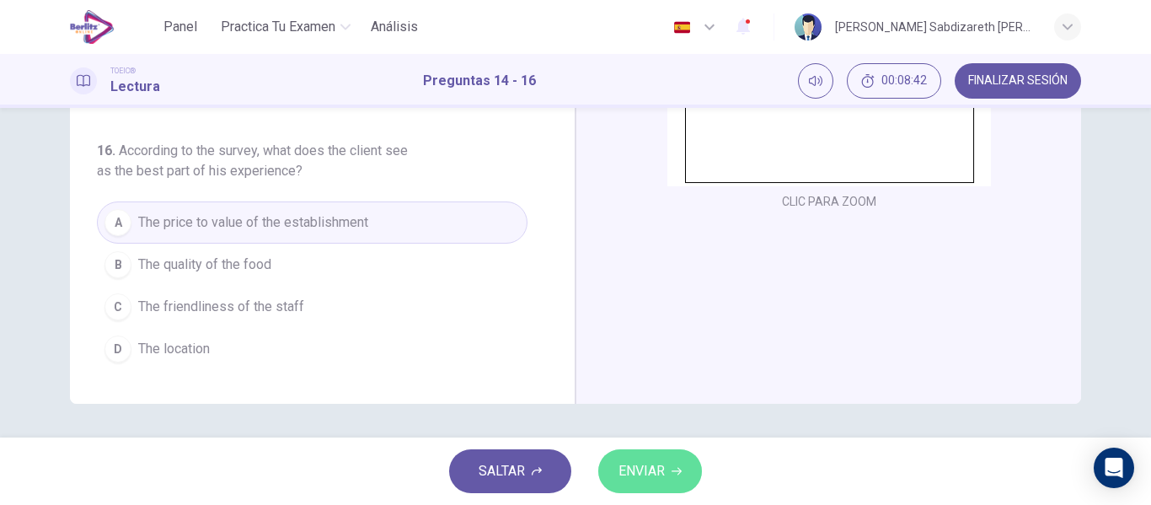
click at [641, 468] on span "ENVIAR" at bounding box center [641, 471] width 46 height 24
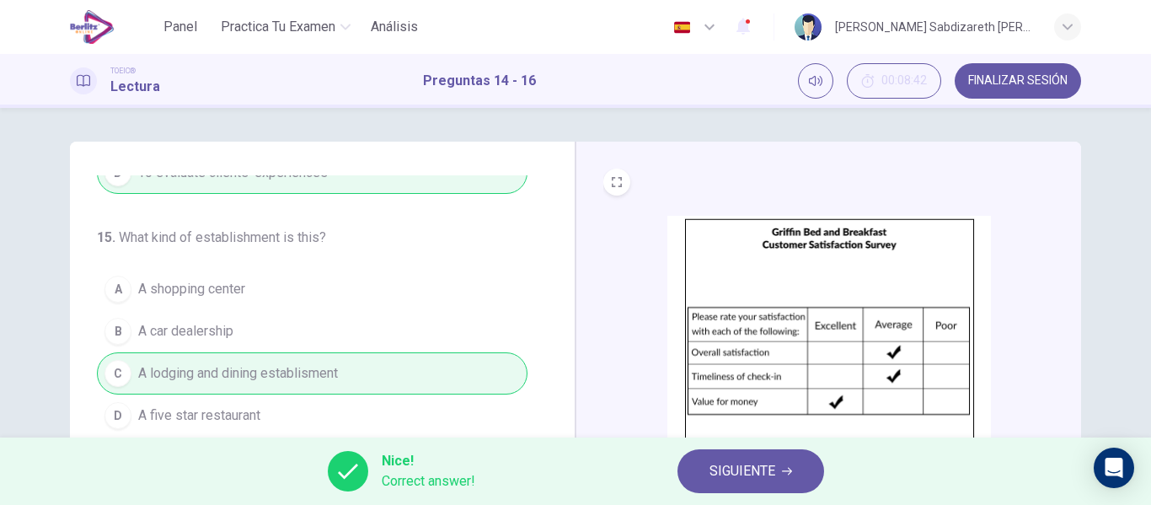
scroll to position [196, 0]
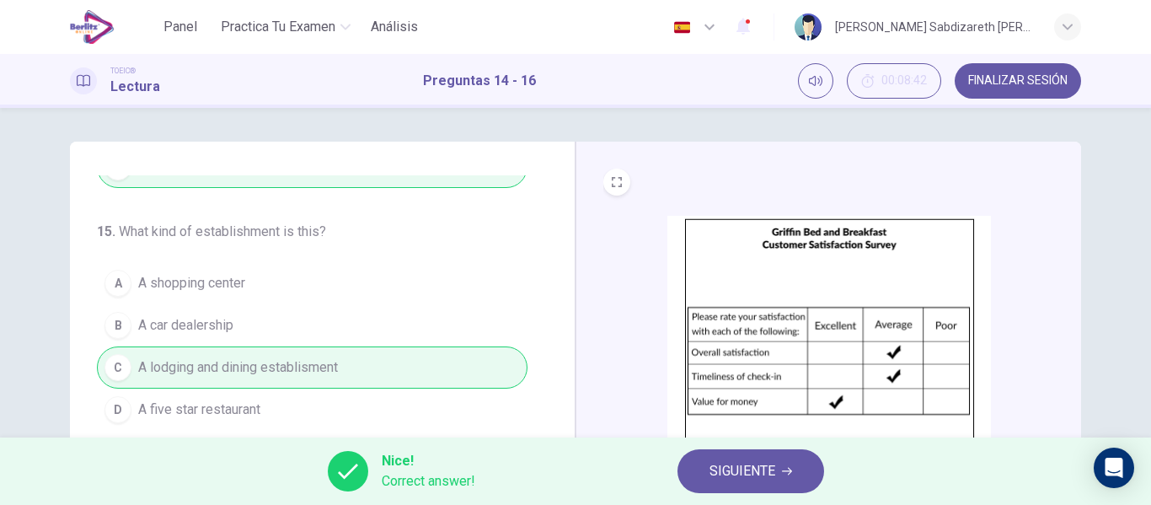
click at [712, 468] on span "SIGUIENTE" at bounding box center [742, 471] width 66 height 24
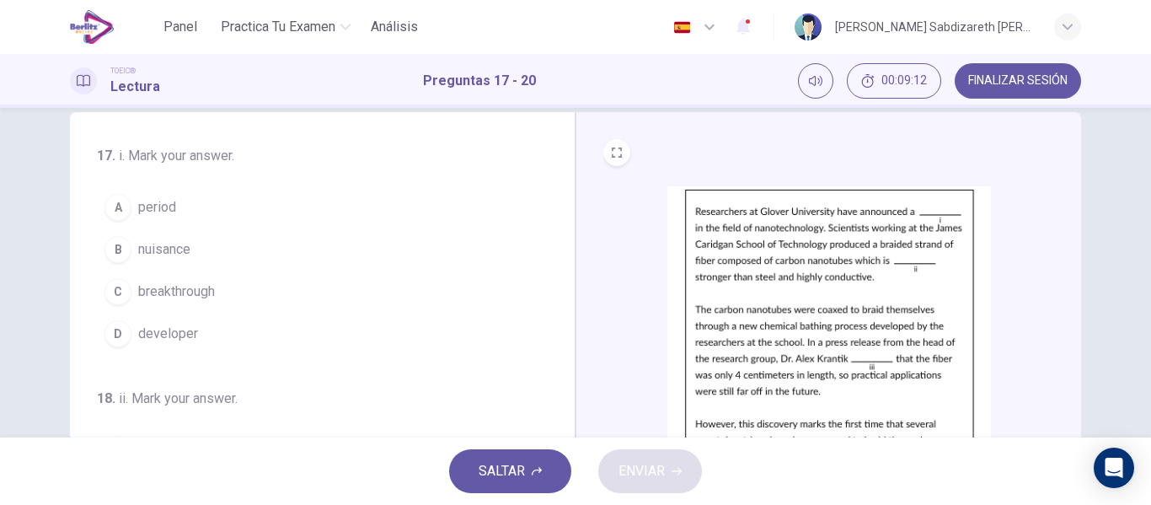
scroll to position [0, 0]
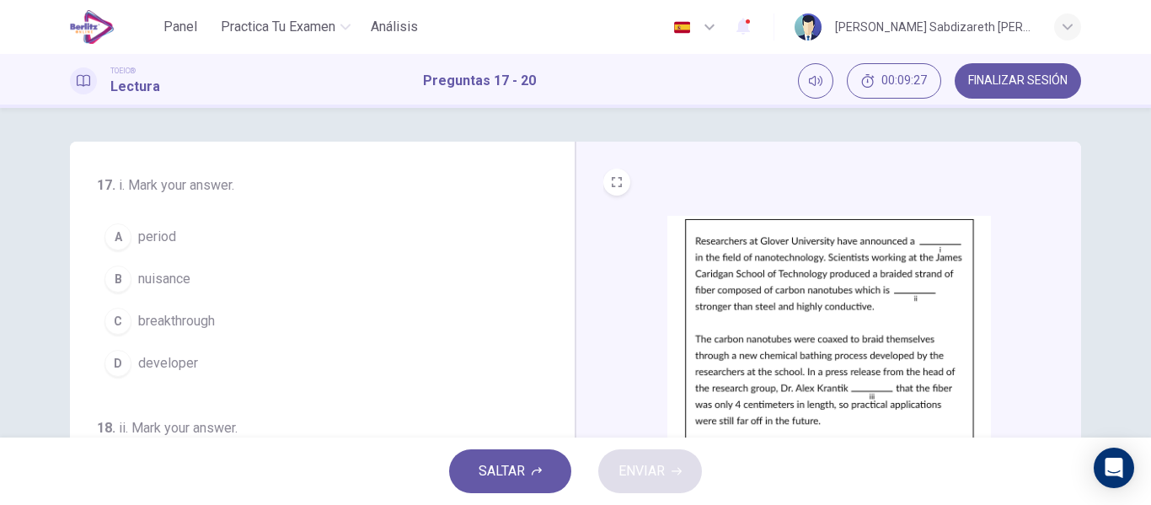
click at [204, 322] on span "breakthrough" at bounding box center [176, 321] width 77 height 20
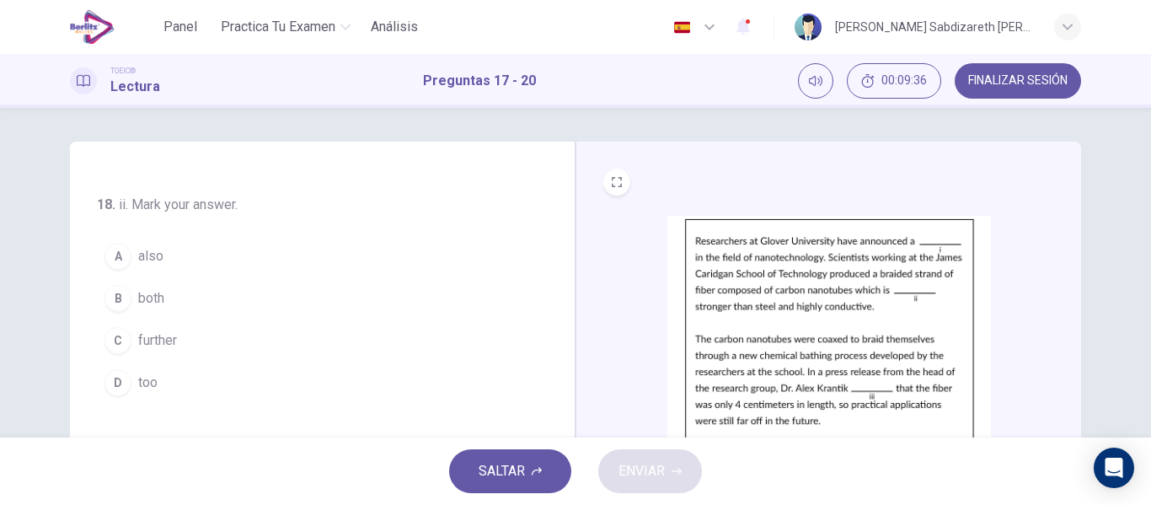
scroll to position [253, 0]
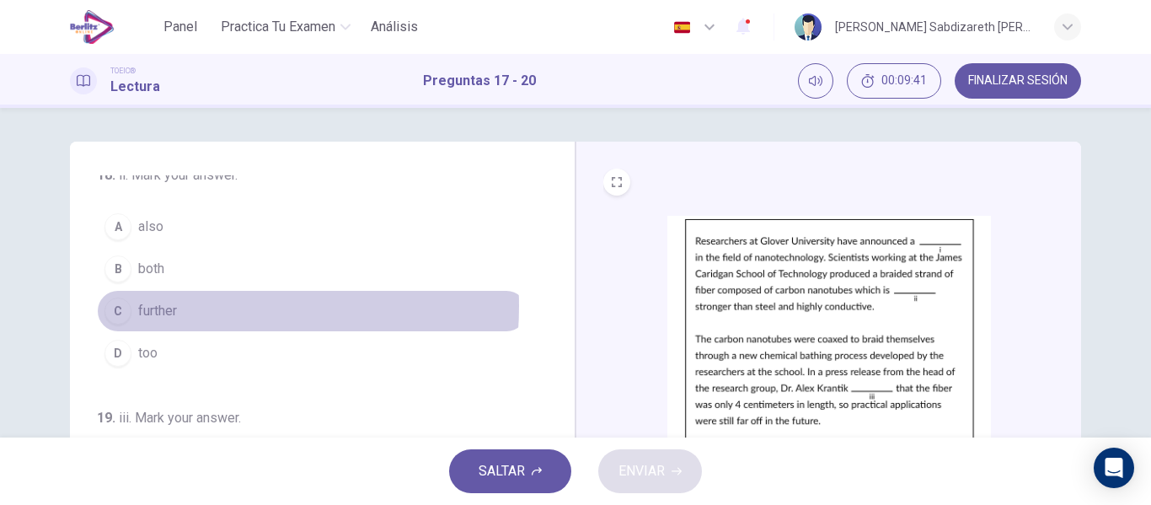
click at [165, 306] on span "further" at bounding box center [157, 311] width 39 height 20
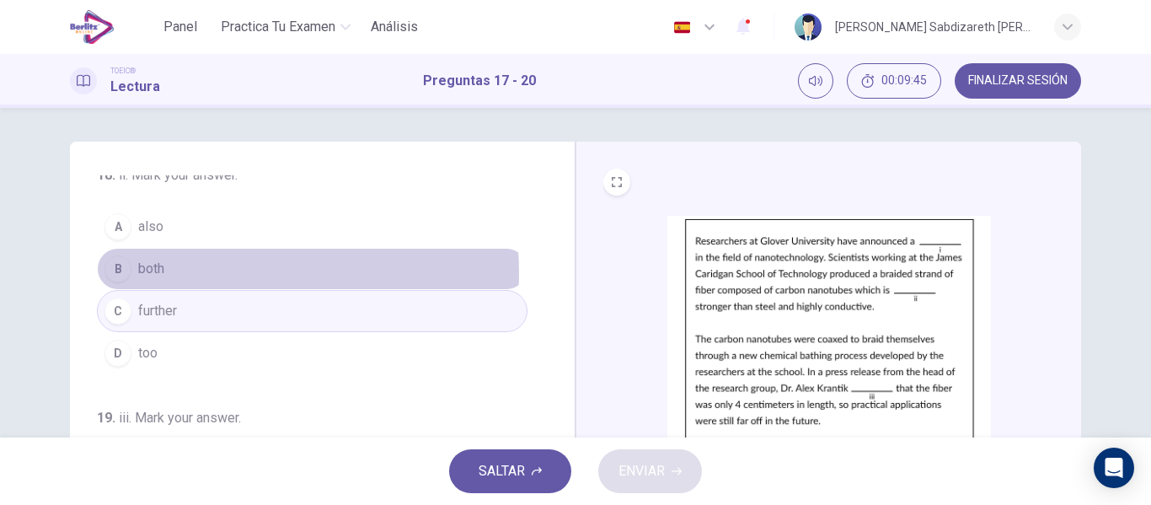
click at [185, 273] on button "B both" at bounding box center [312, 269] width 430 height 42
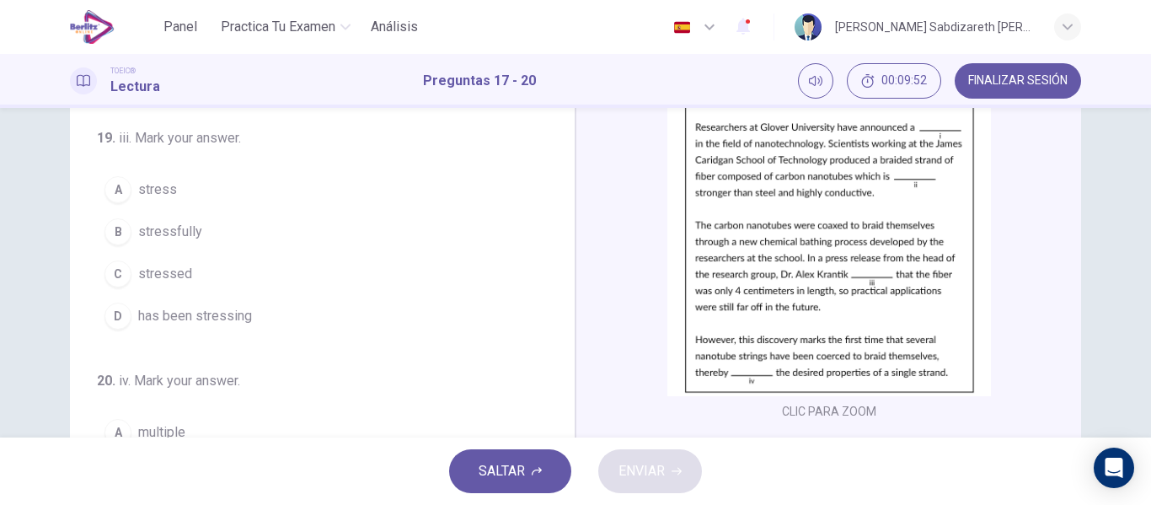
scroll to position [84, 0]
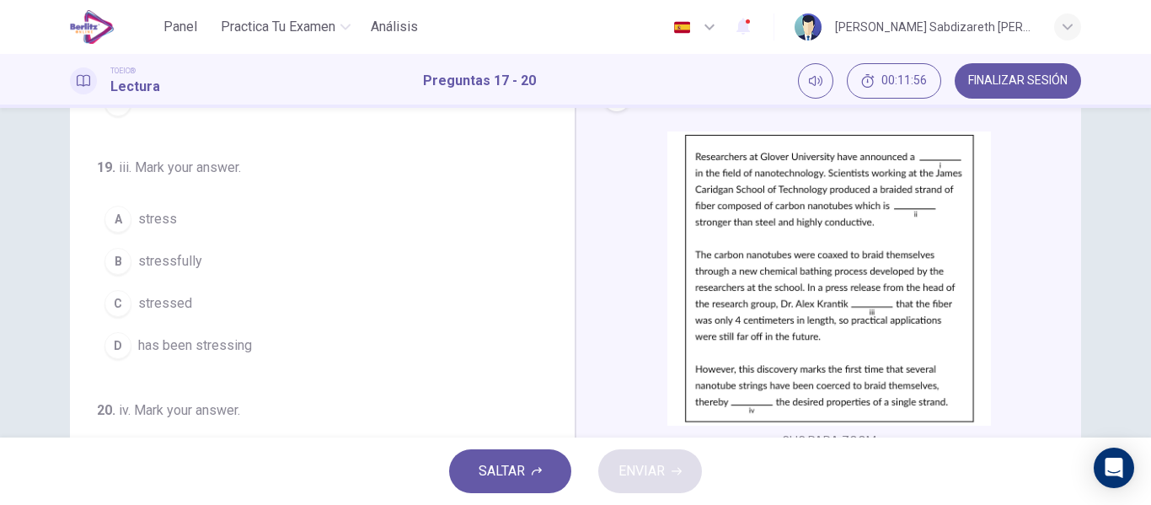
click at [165, 303] on span "stressed" at bounding box center [165, 303] width 54 height 20
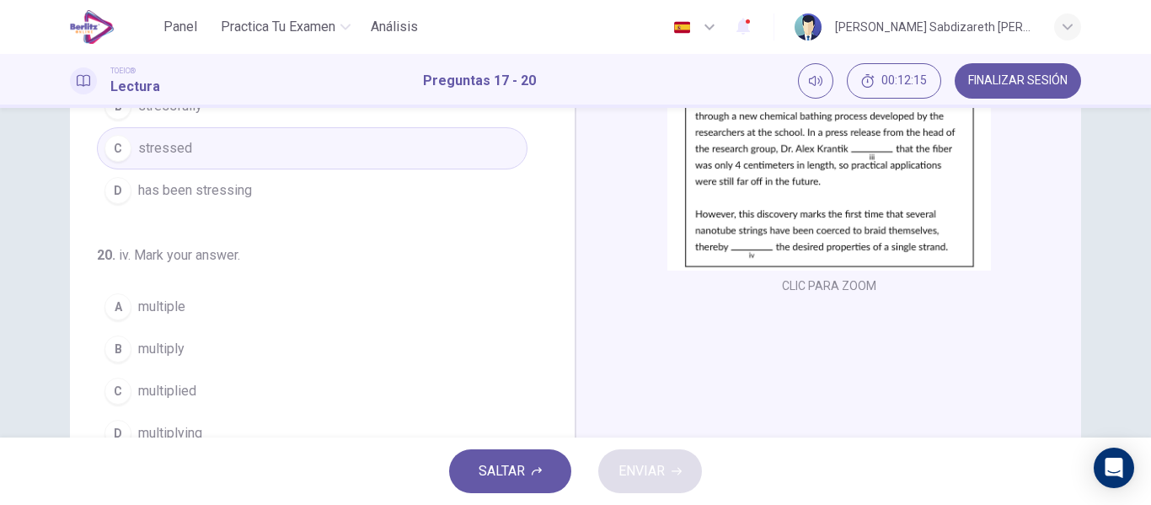
scroll to position [323, 0]
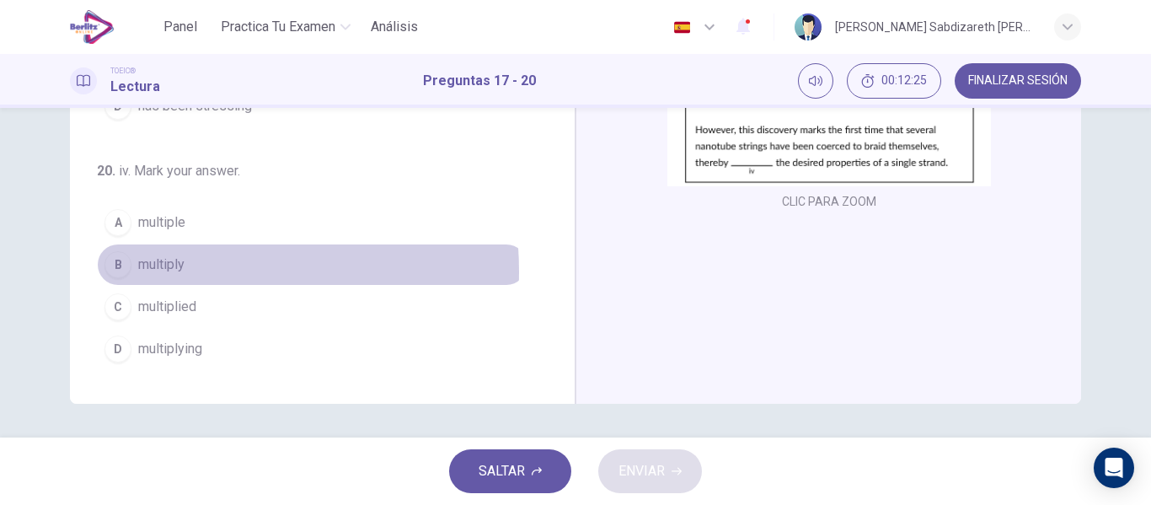
click at [162, 271] on span "multiply" at bounding box center [161, 264] width 46 height 20
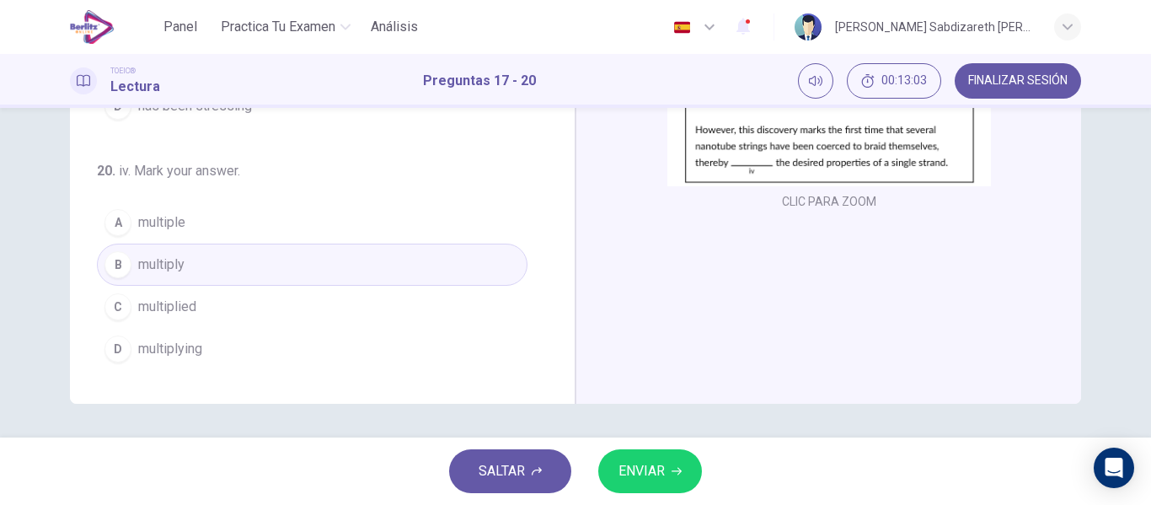
click at [158, 350] on span "multiplying" at bounding box center [170, 349] width 64 height 20
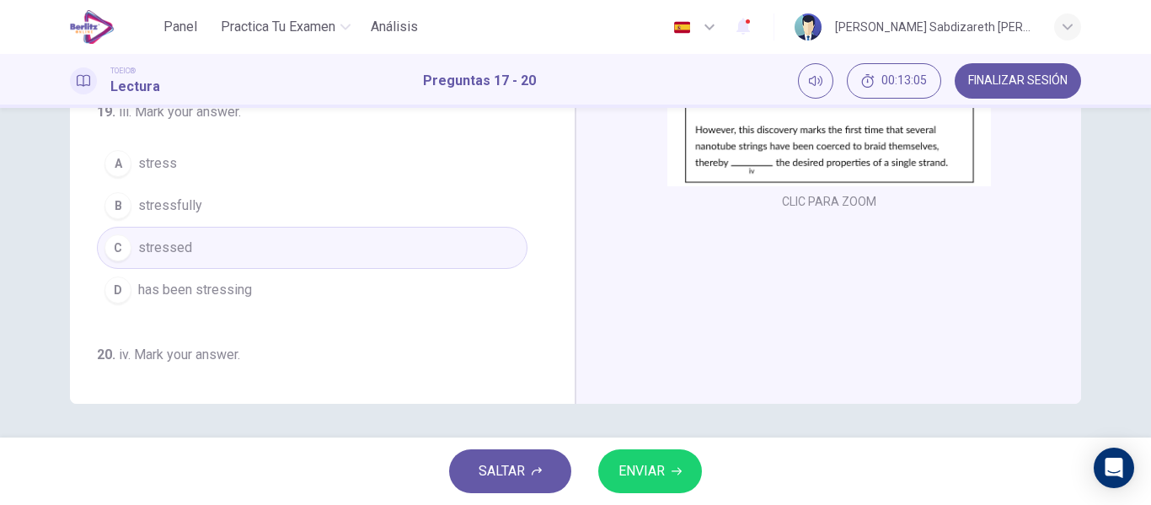
scroll to position [0, 0]
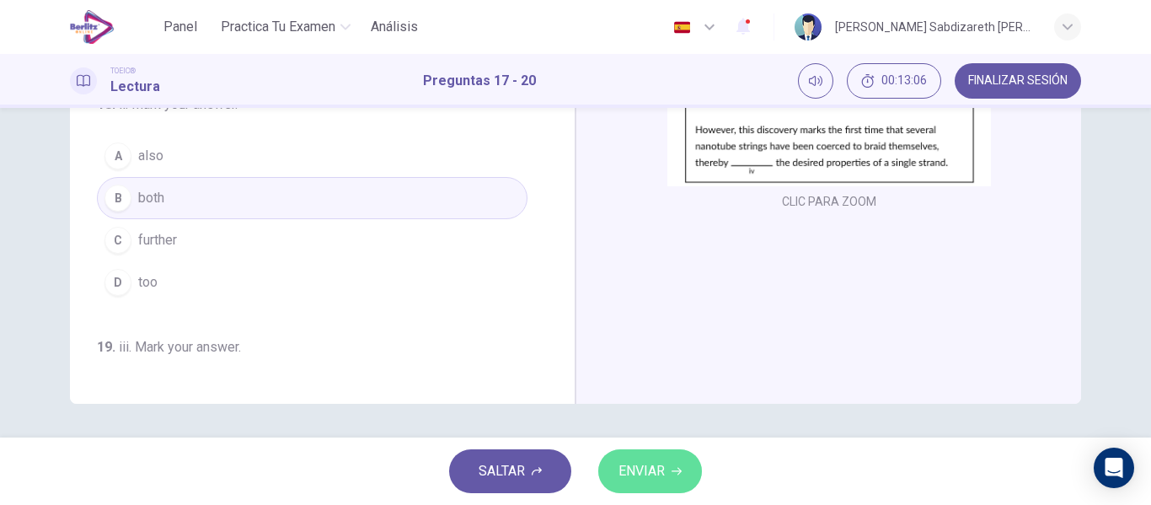
click at [659, 458] on button "ENVIAR" at bounding box center [650, 471] width 104 height 44
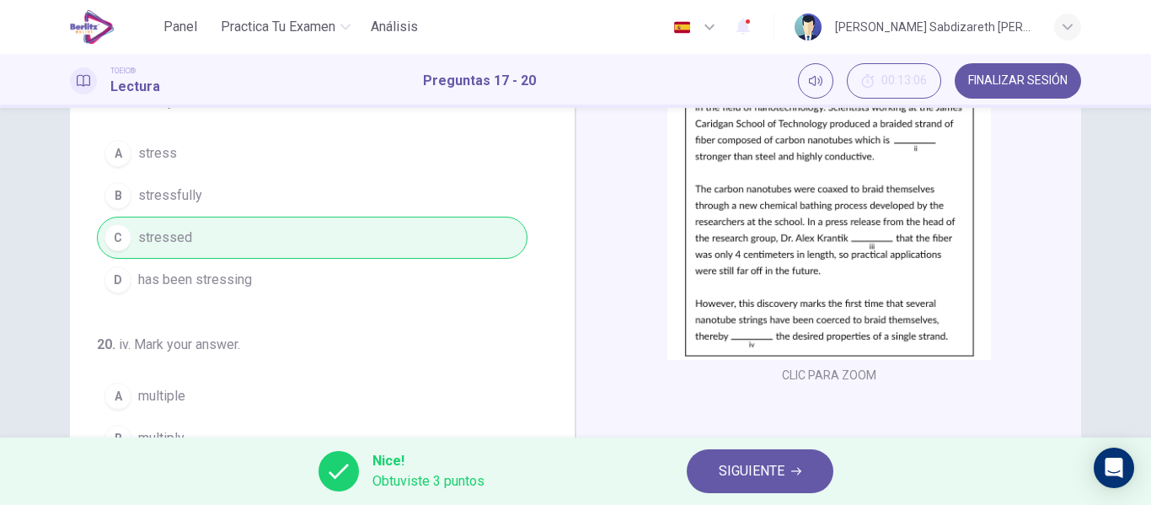
scroll to position [168, 0]
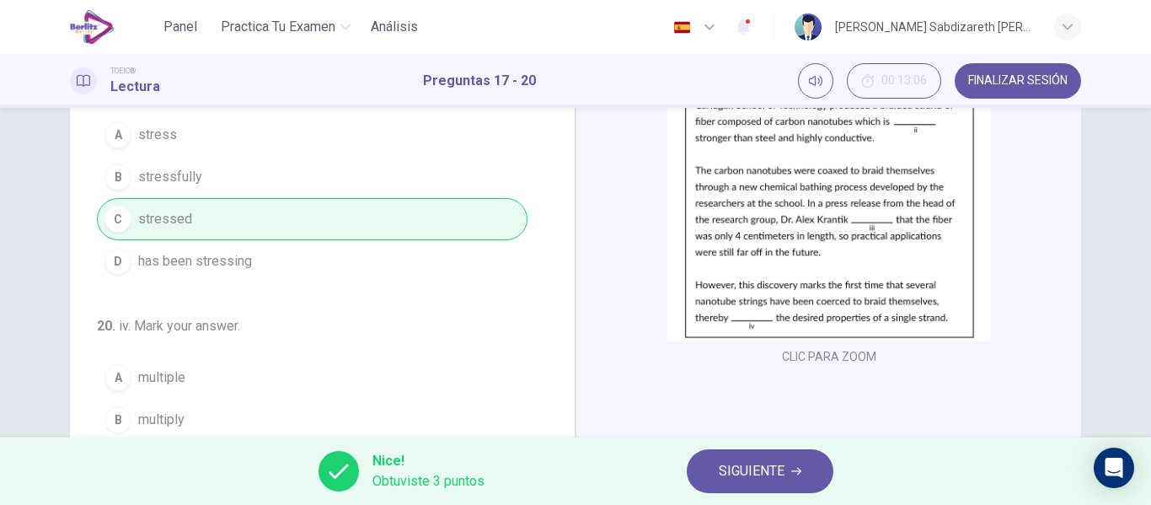
click at [755, 473] on span "SIGUIENTE" at bounding box center [751, 471] width 66 height 24
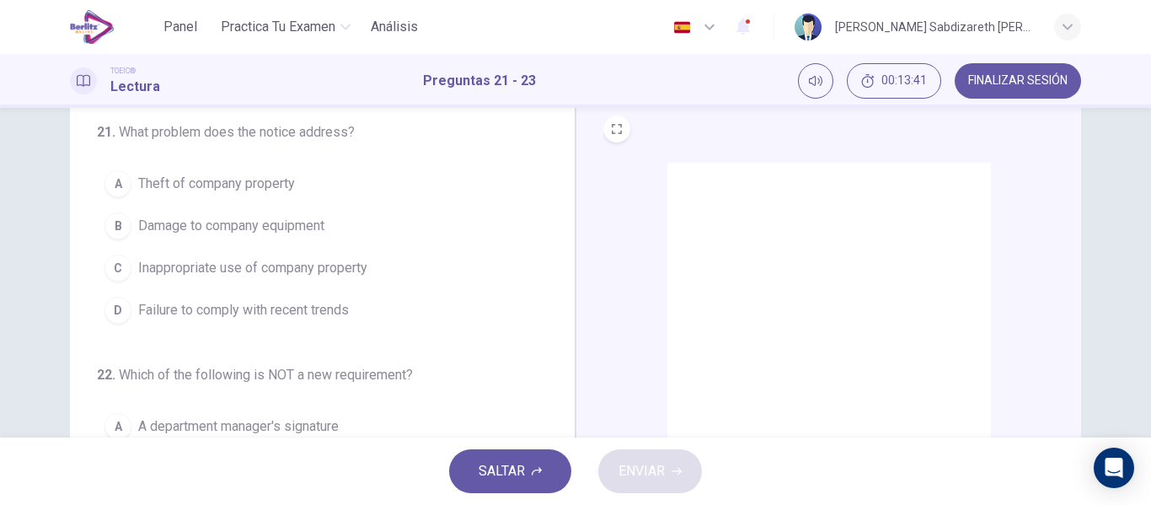
scroll to position [0, 0]
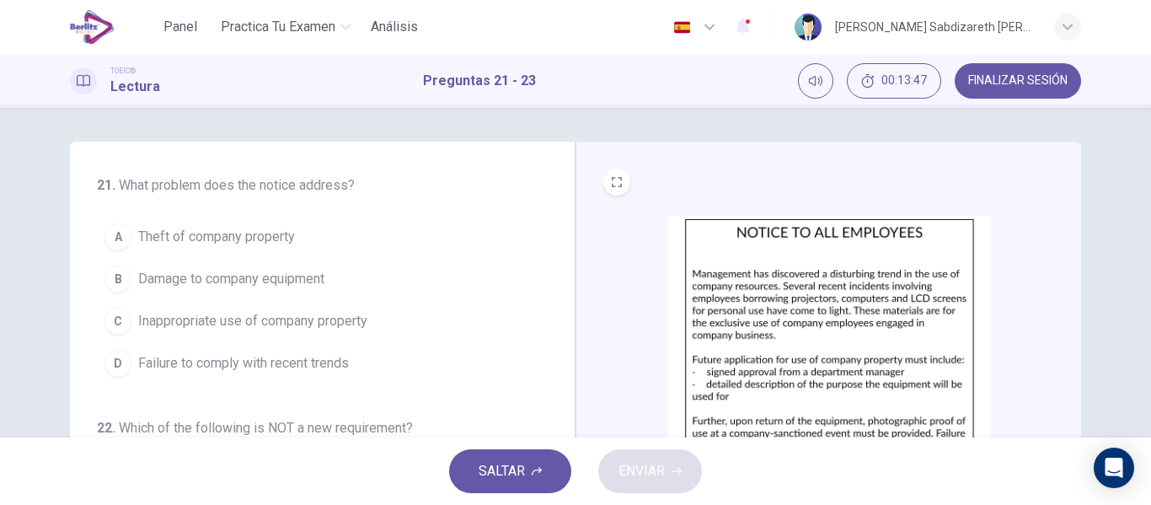
click at [302, 323] on span "Inappropriate use of company property" at bounding box center [252, 321] width 229 height 20
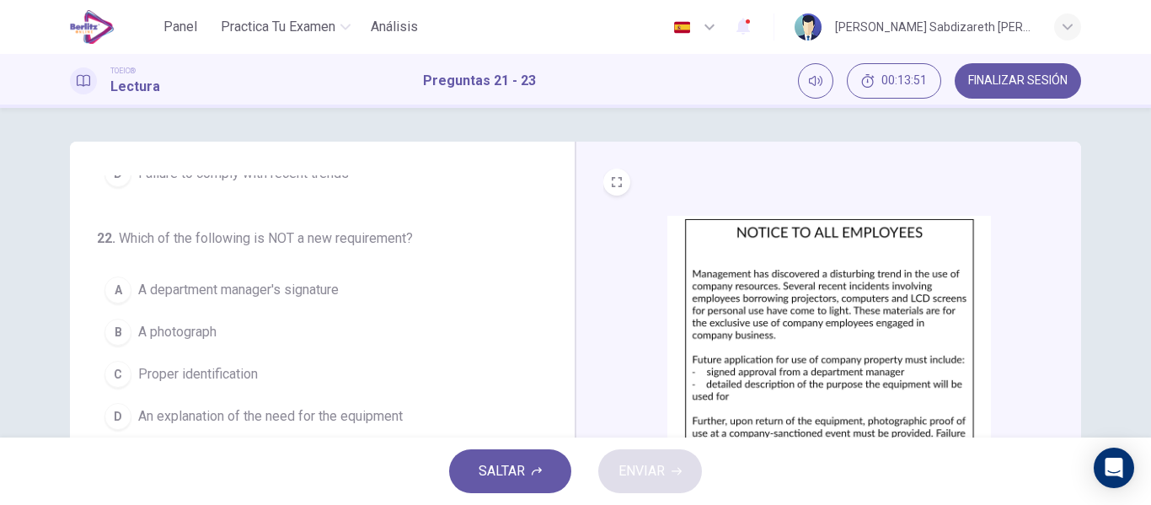
scroll to position [84, 0]
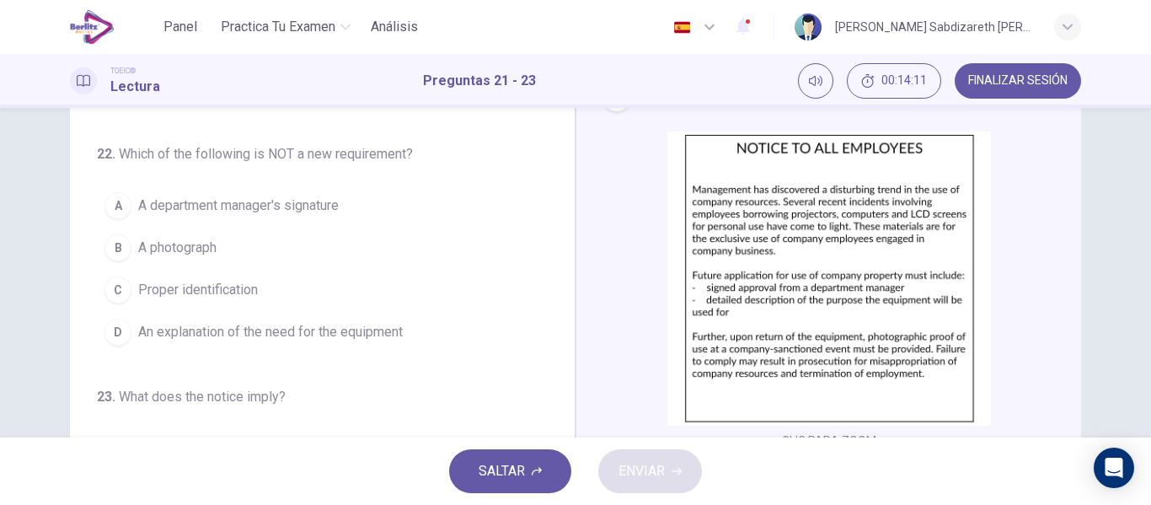
click at [202, 293] on span "Proper identification" at bounding box center [198, 290] width 120 height 20
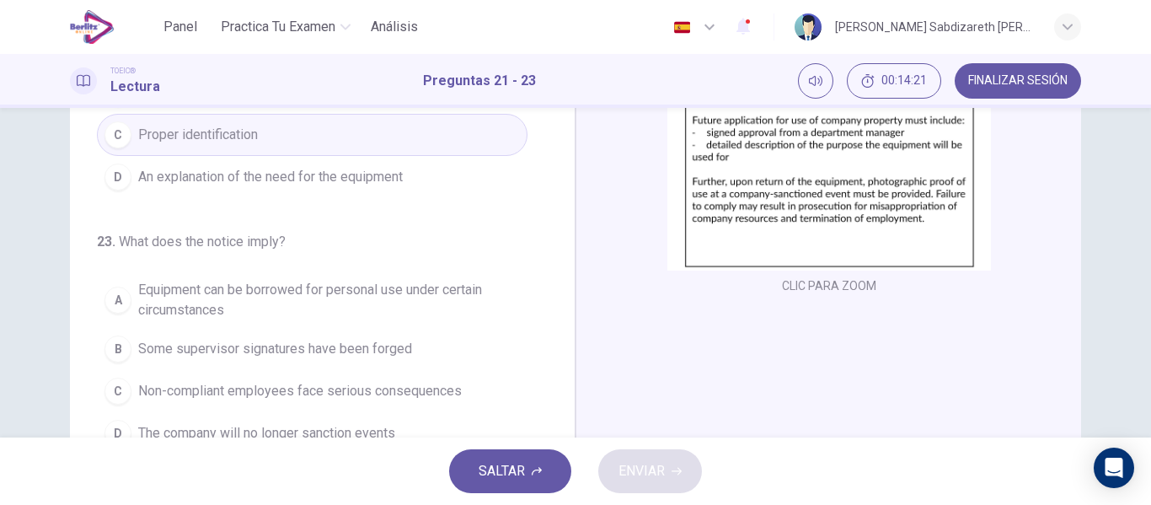
scroll to position [323, 0]
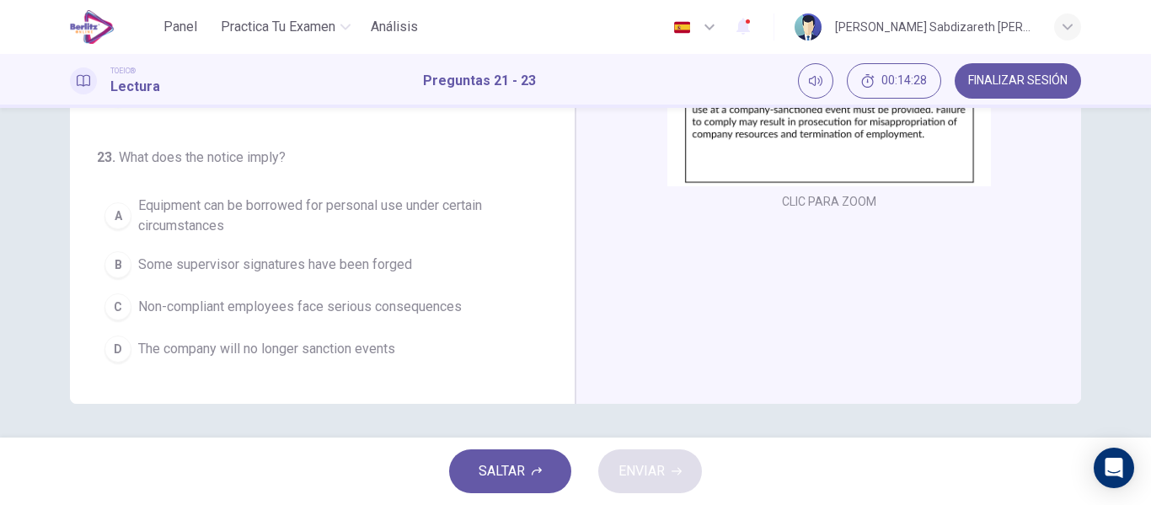
click at [404, 308] on span "Non-compliant employees face serious consequences" at bounding box center [299, 306] width 323 height 20
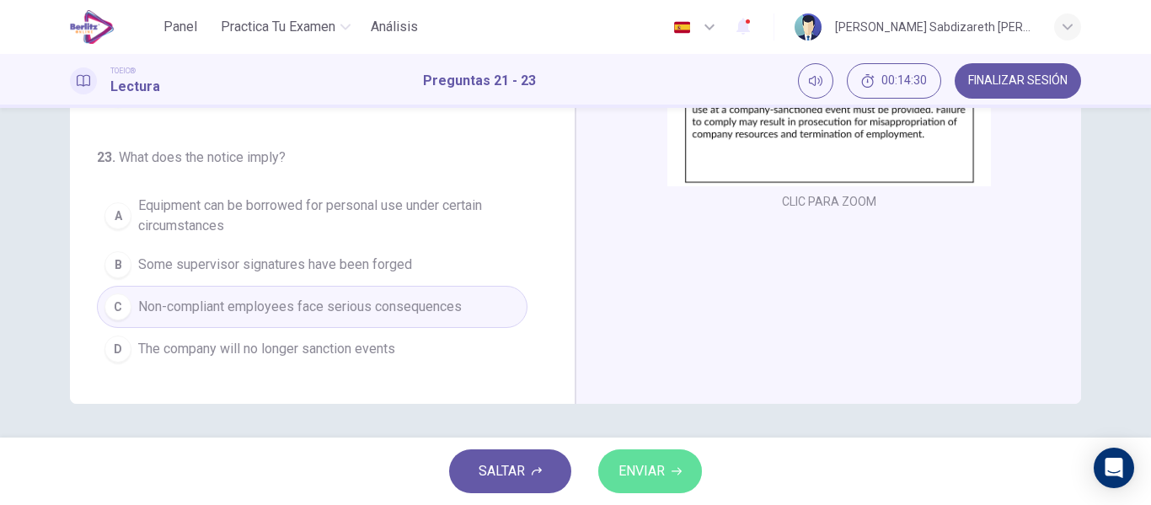
click at [630, 466] on span "ENVIAR" at bounding box center [641, 471] width 46 height 24
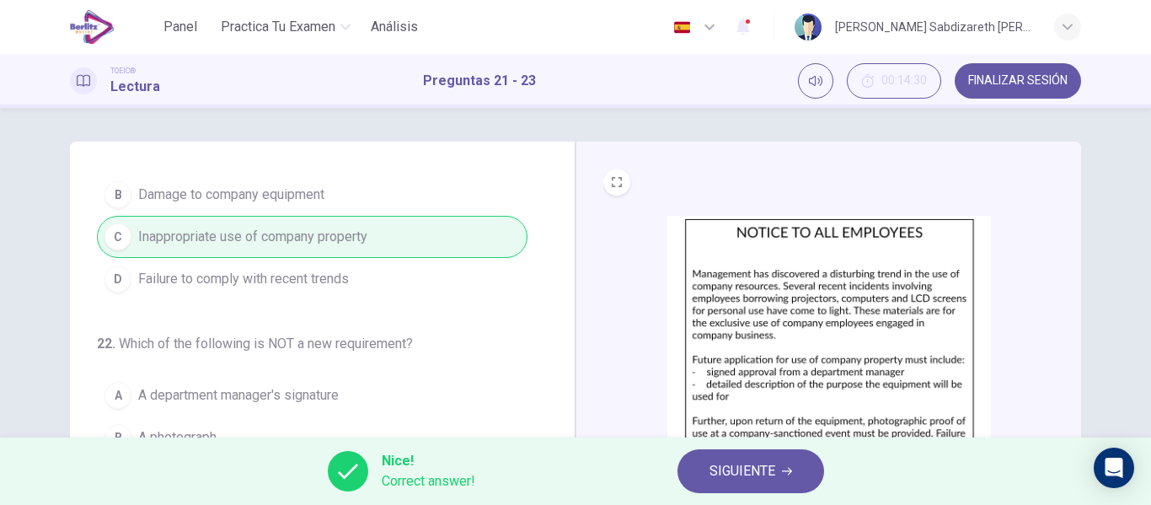
scroll to position [190, 0]
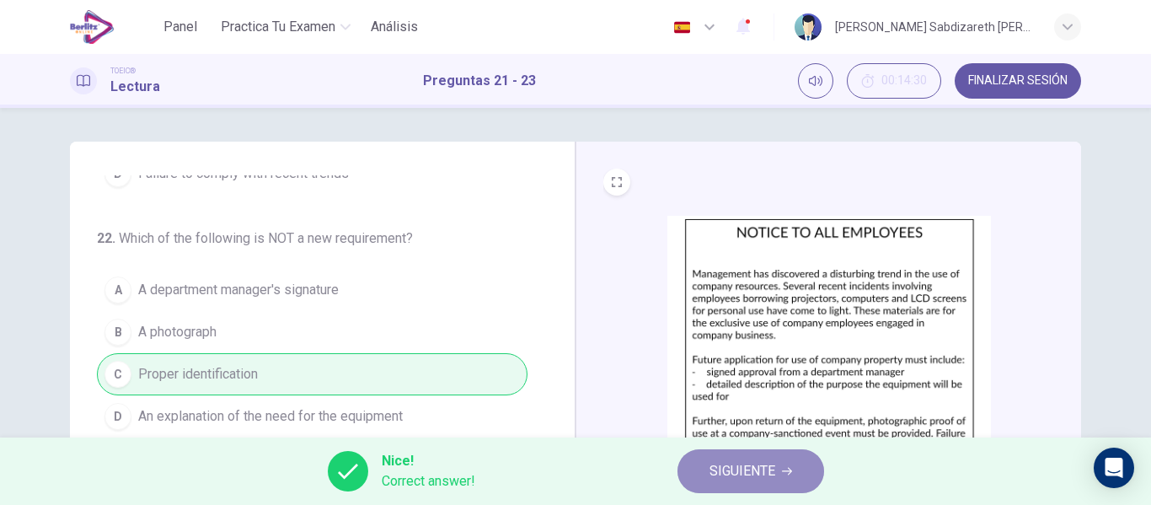
click at [743, 473] on span "SIGUIENTE" at bounding box center [742, 471] width 66 height 24
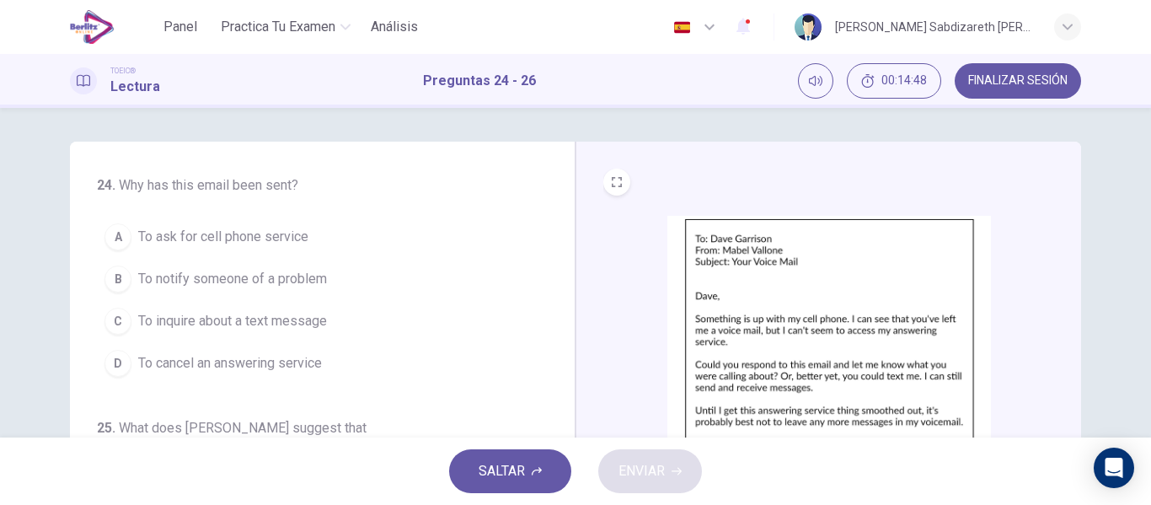
scroll to position [84, 0]
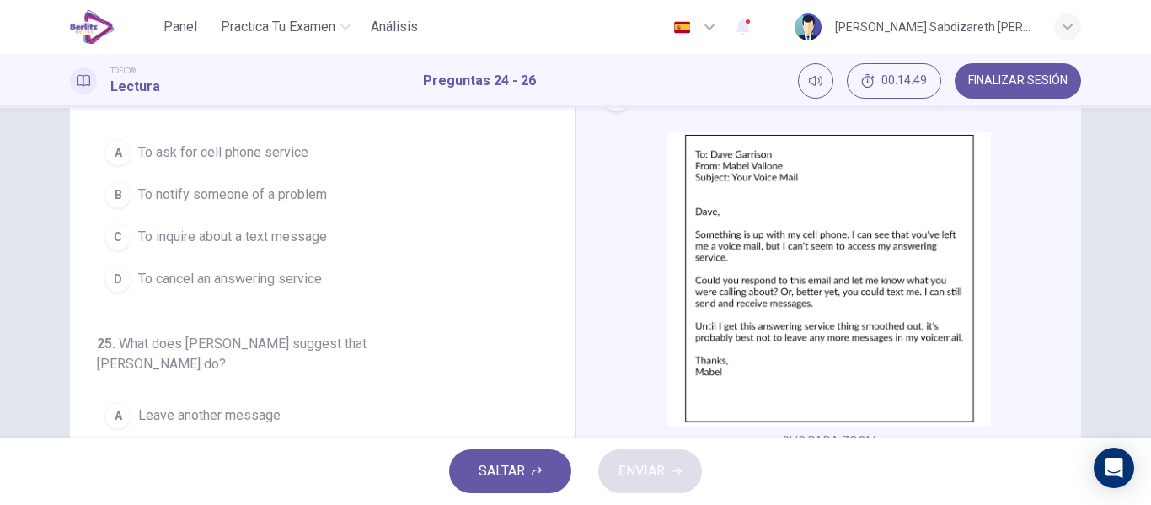
click at [862, 259] on img at bounding box center [828, 278] width 323 height 294
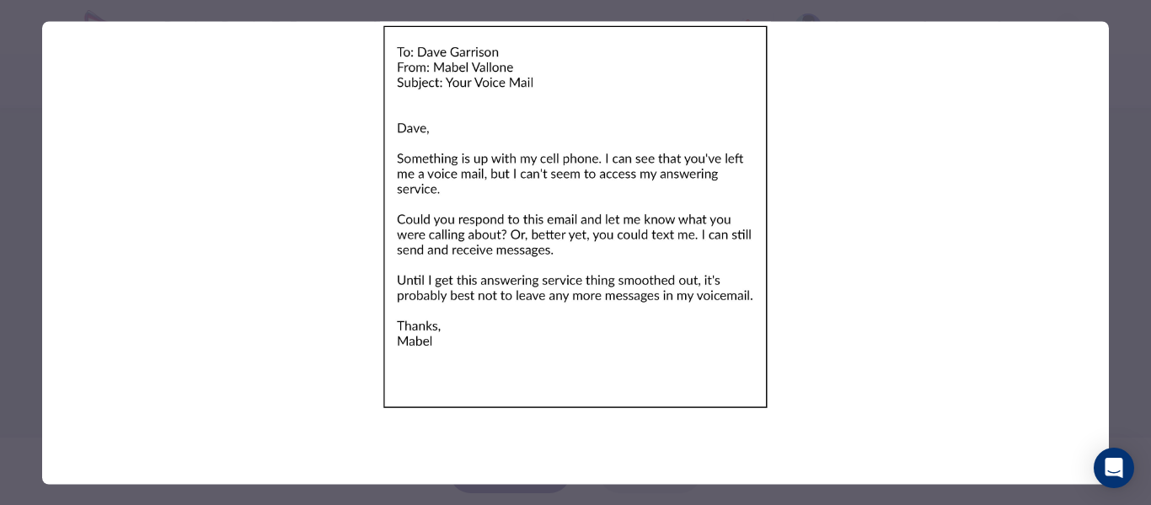
click at [1134, 241] on div at bounding box center [575, 252] width 1151 height 505
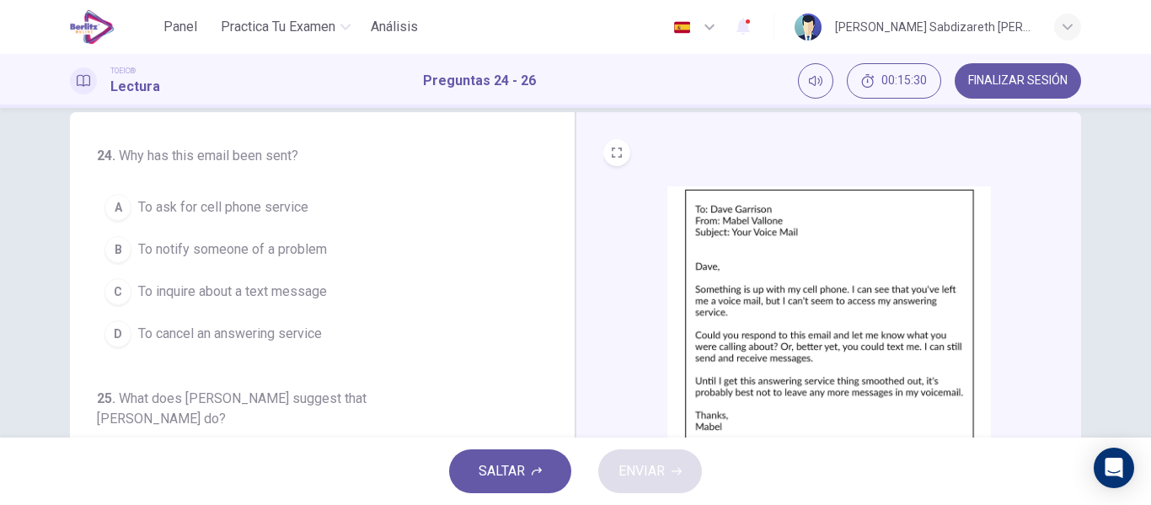
scroll to position [0, 0]
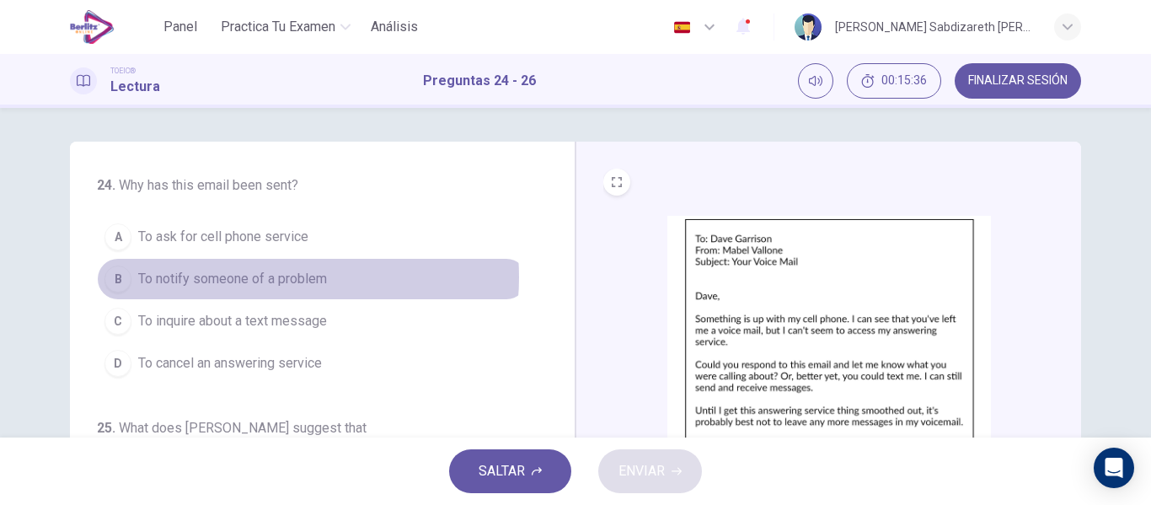
click at [255, 277] on span "To notify someone of a problem" at bounding box center [232, 279] width 189 height 20
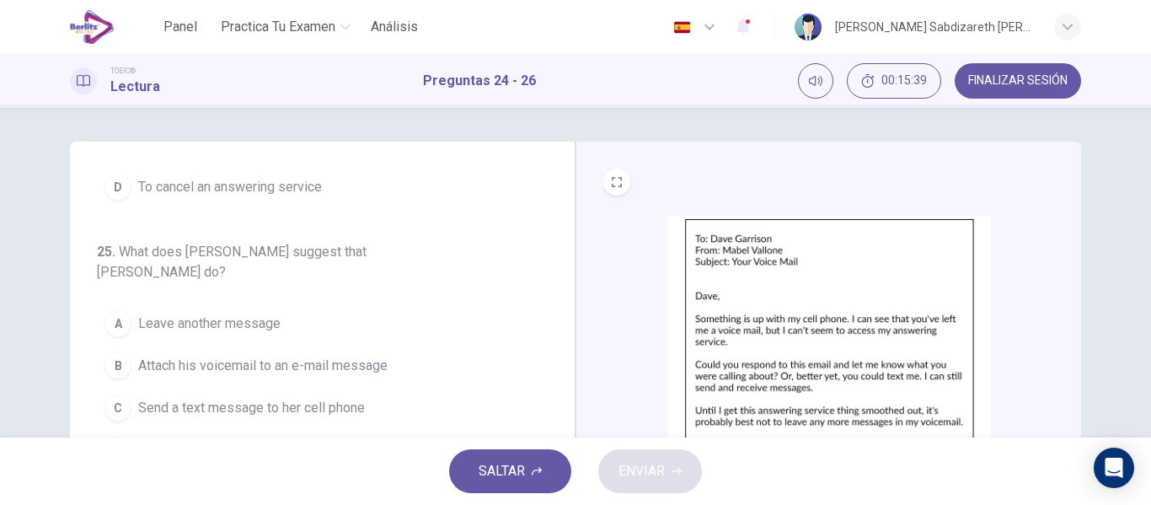
scroll to position [84, 0]
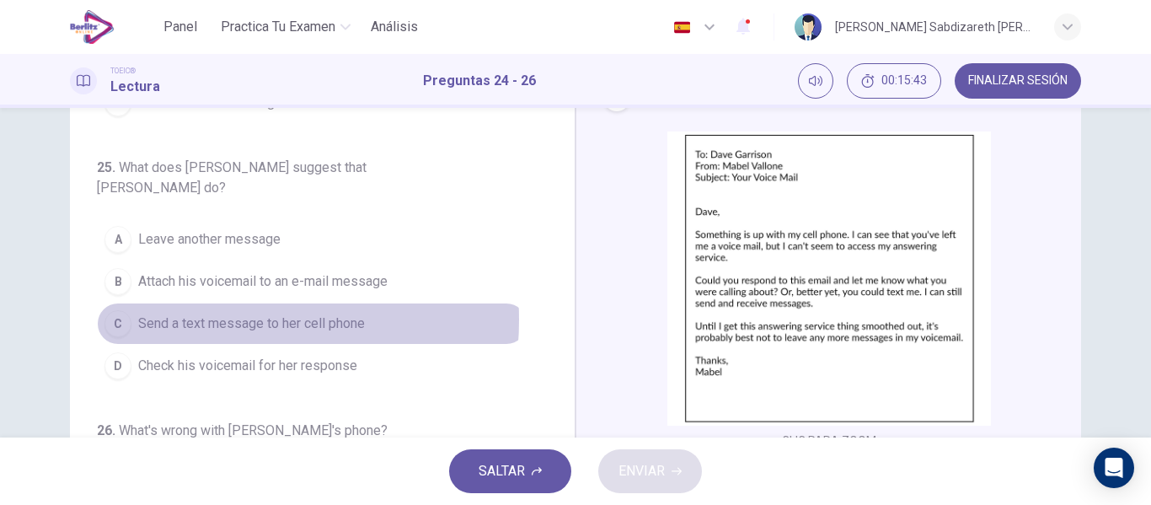
click at [185, 313] on span "Send a text message to her cell phone" at bounding box center [251, 323] width 227 height 20
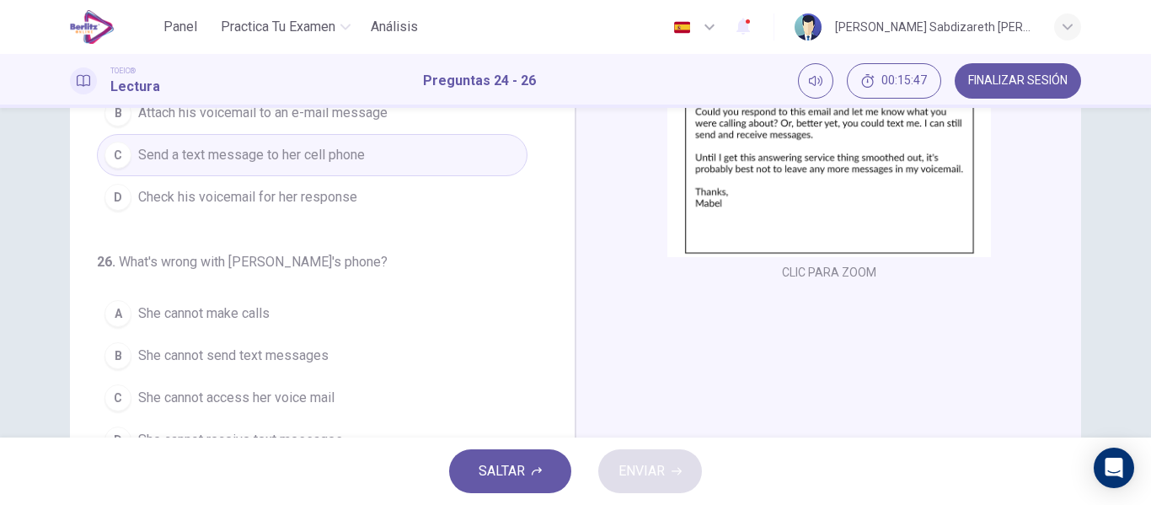
scroll to position [323, 0]
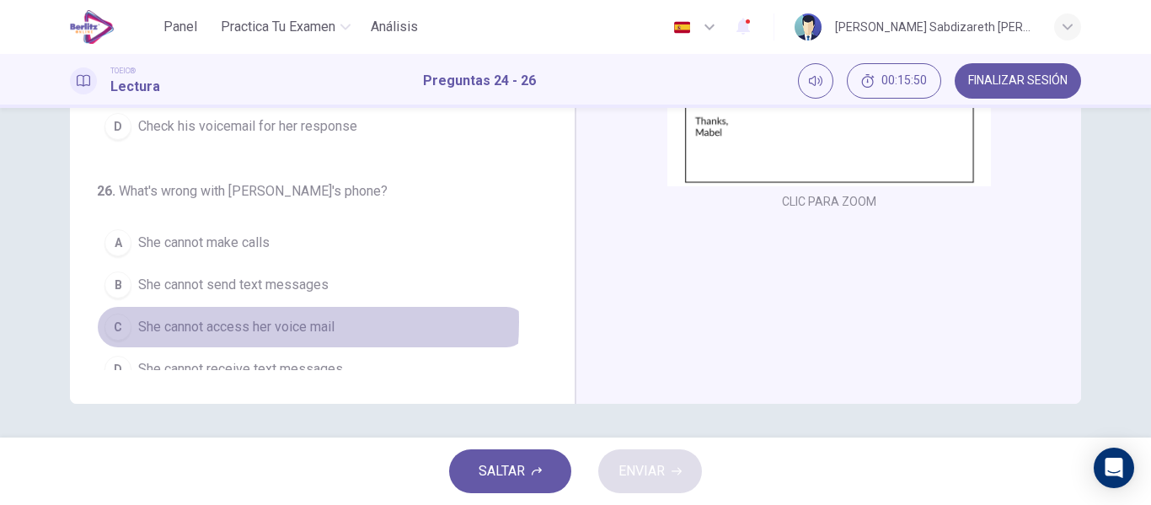
click at [227, 317] on span "She cannot access her voice mail" at bounding box center [236, 327] width 196 height 20
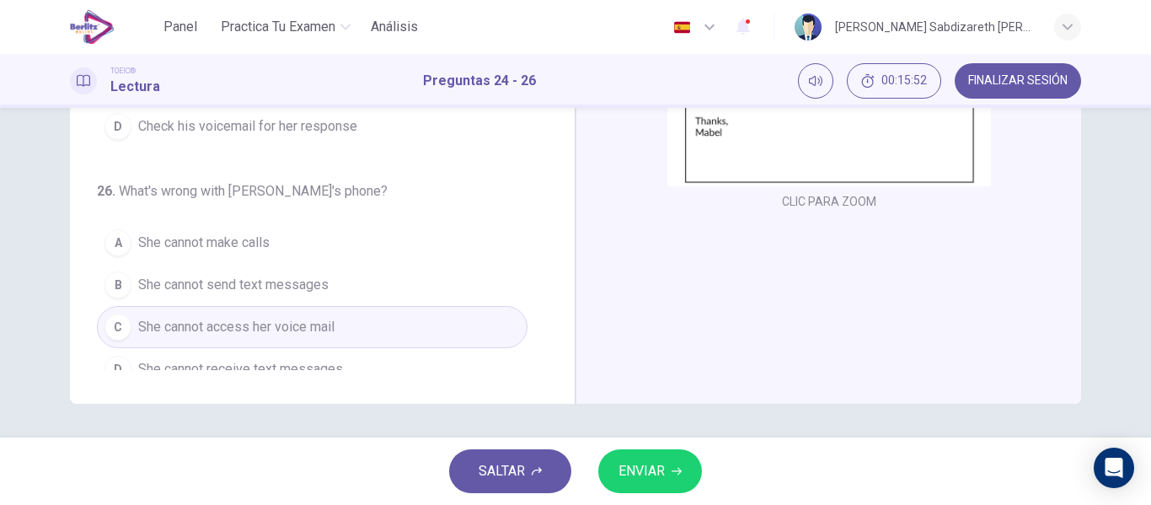
click at [670, 476] on button "ENVIAR" at bounding box center [650, 471] width 104 height 44
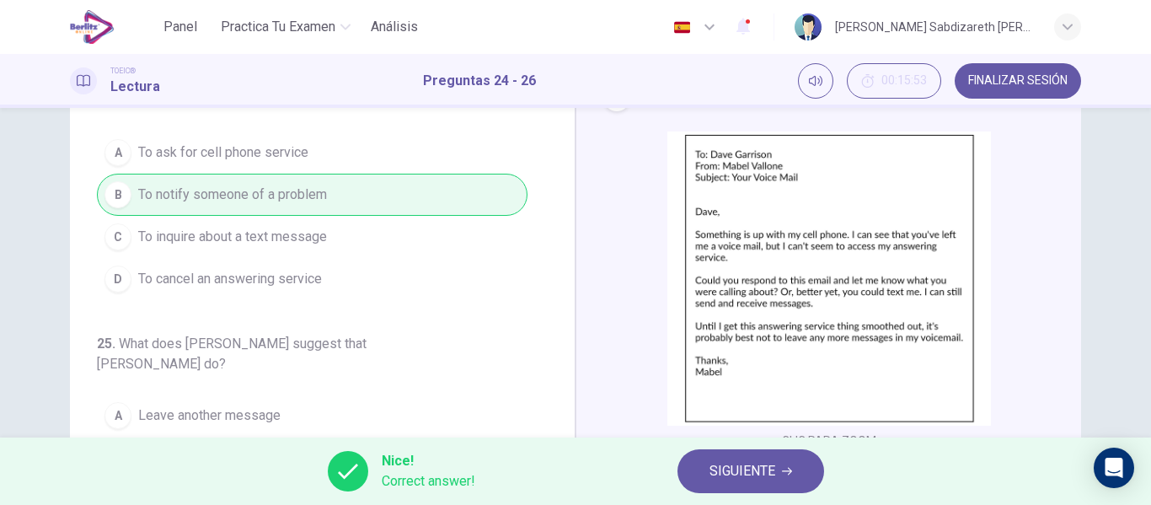
scroll to position [71, 0]
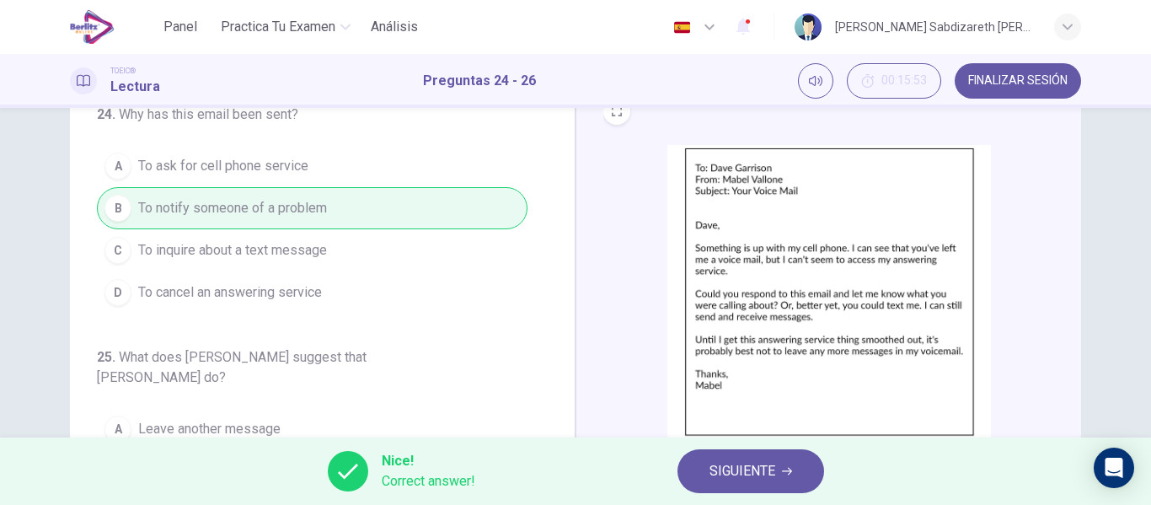
click at [723, 462] on span "SIGUIENTE" at bounding box center [742, 471] width 66 height 24
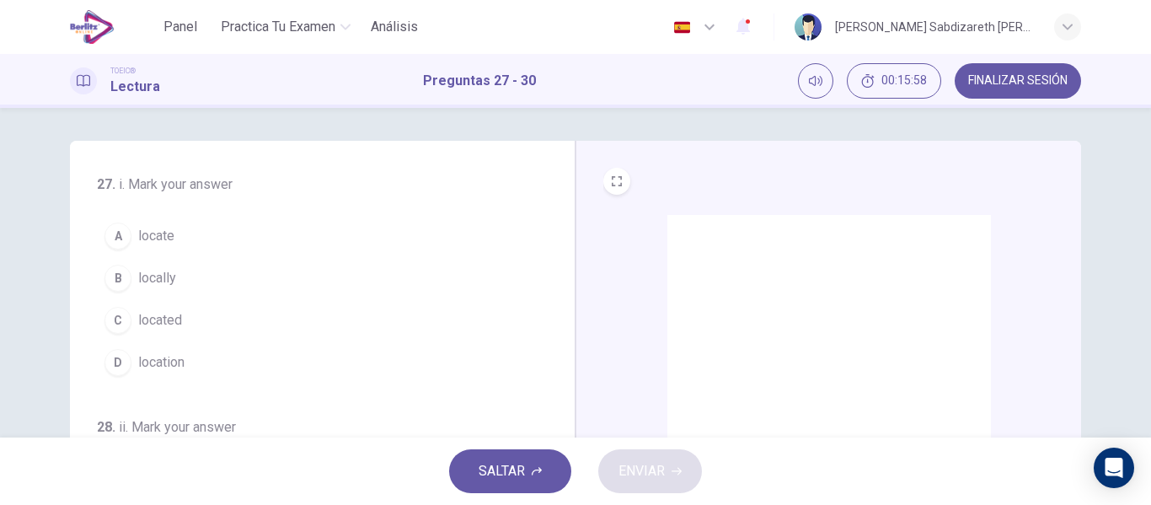
scroll to position [0, 0]
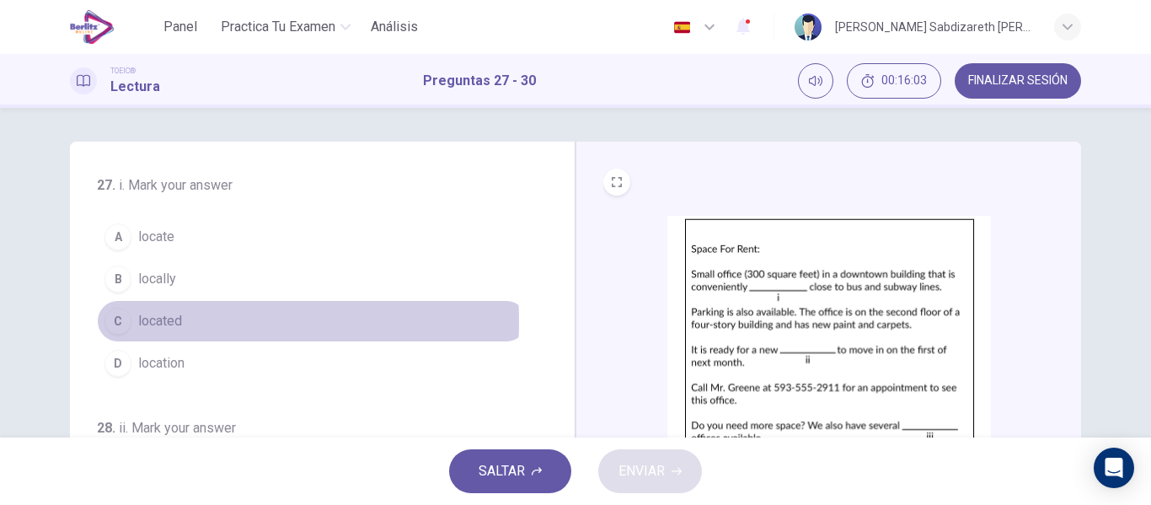
click at [163, 321] on span "located" at bounding box center [160, 321] width 44 height 20
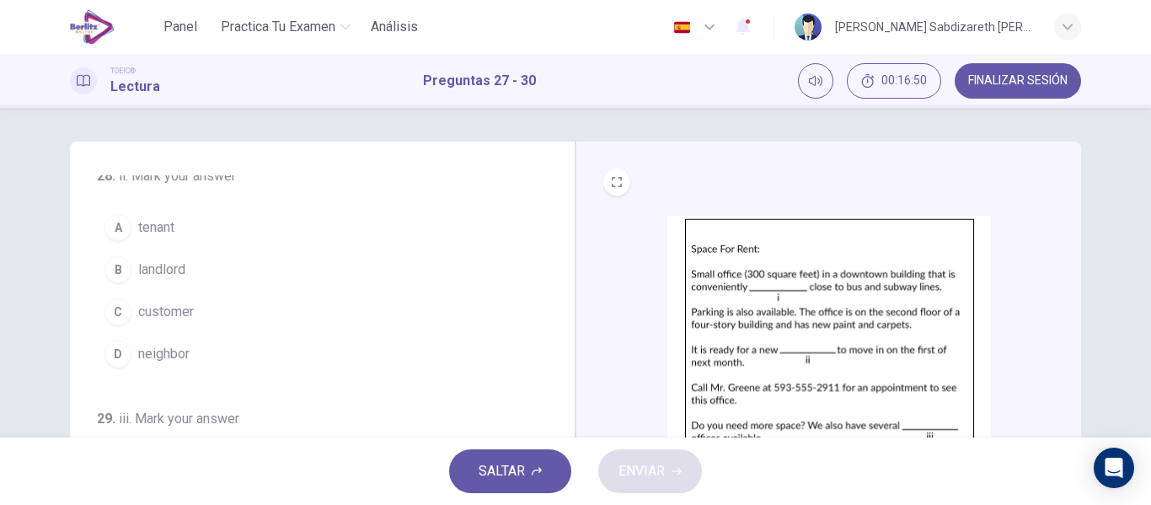
scroll to position [253, 0]
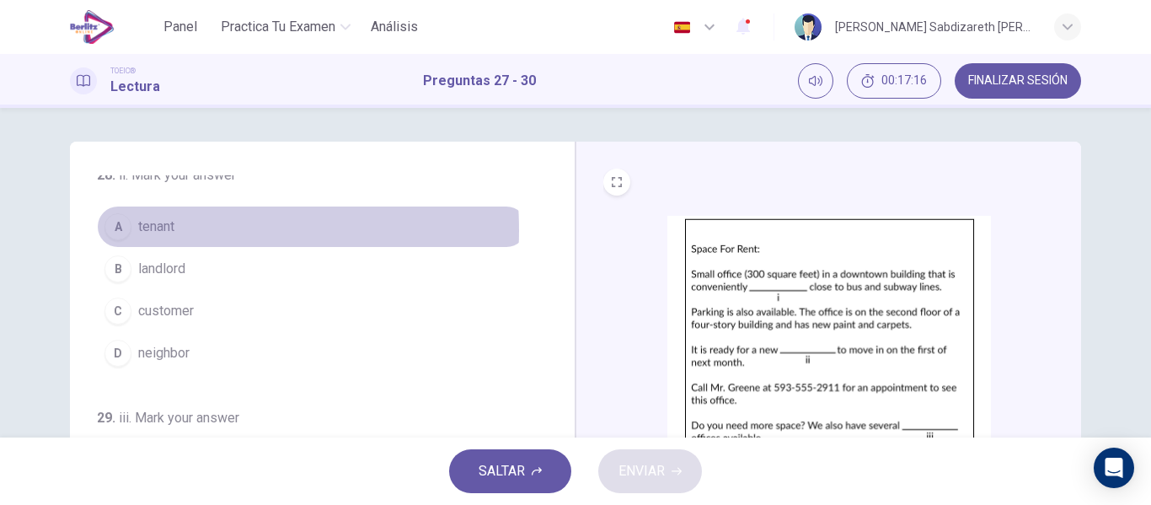
click at [159, 230] on span "tenant" at bounding box center [156, 226] width 36 height 20
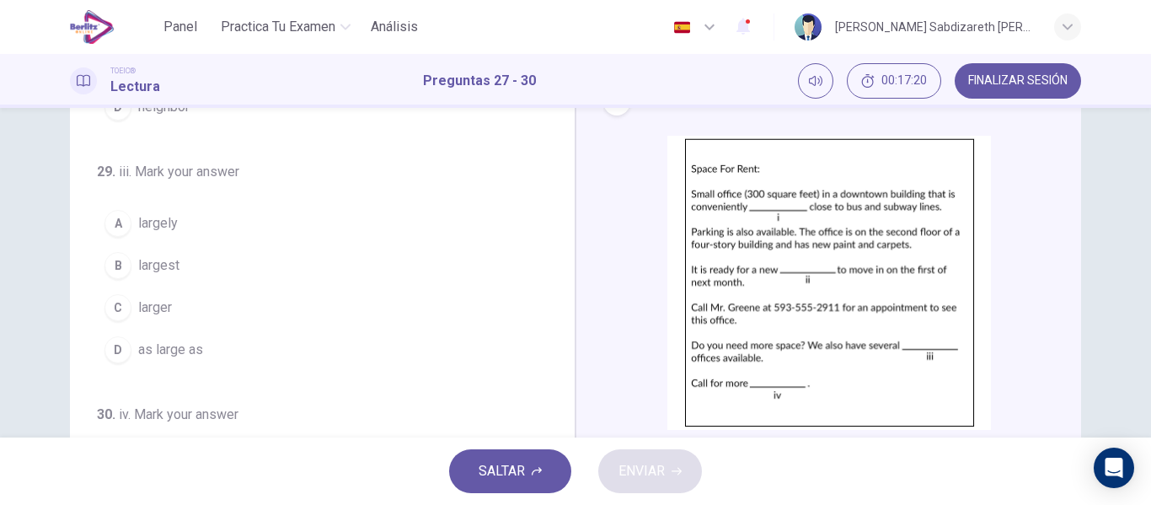
scroll to position [84, 0]
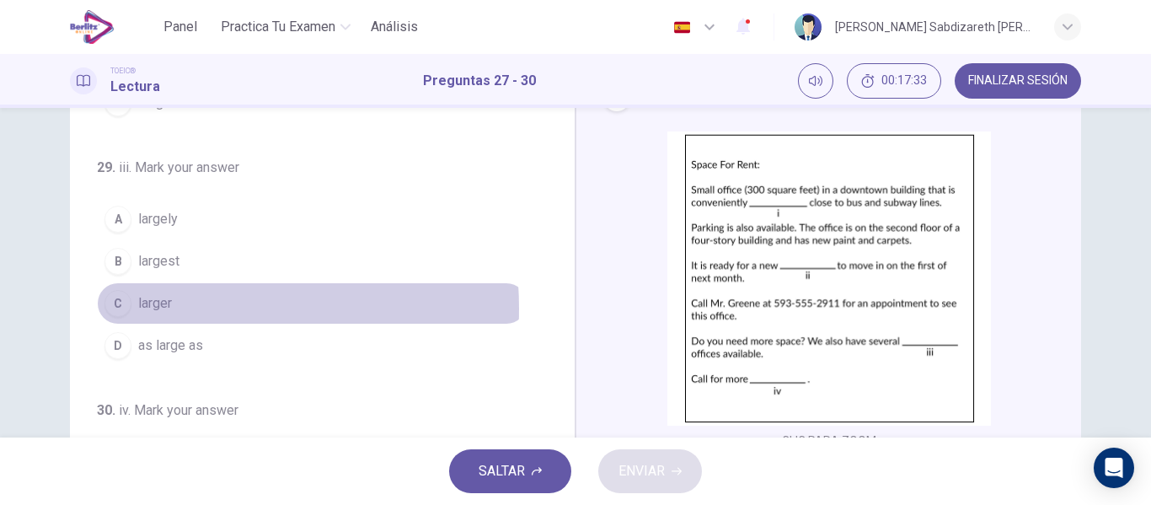
click at [145, 308] on span "larger" at bounding box center [155, 303] width 34 height 20
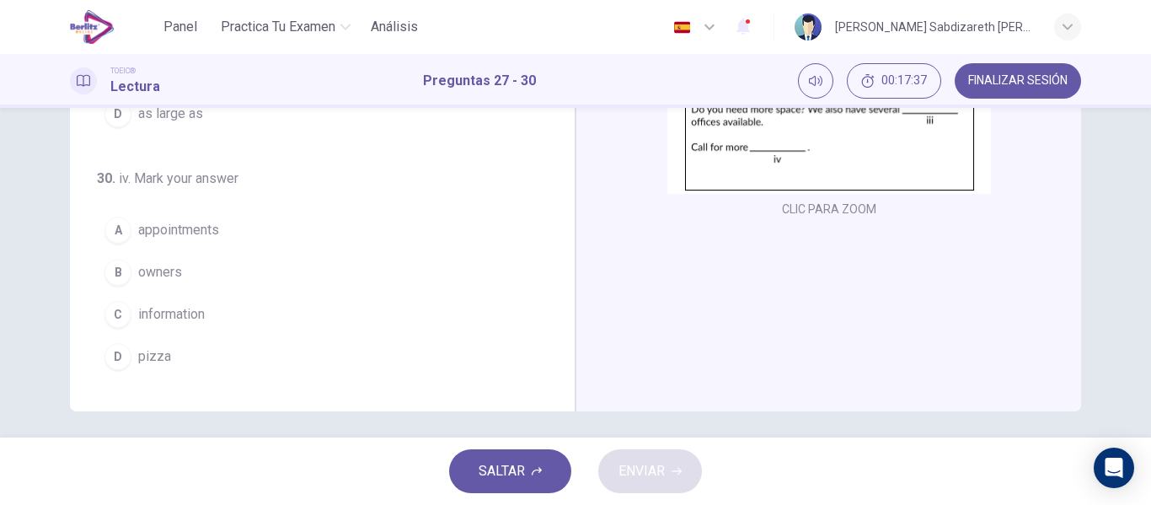
scroll to position [323, 0]
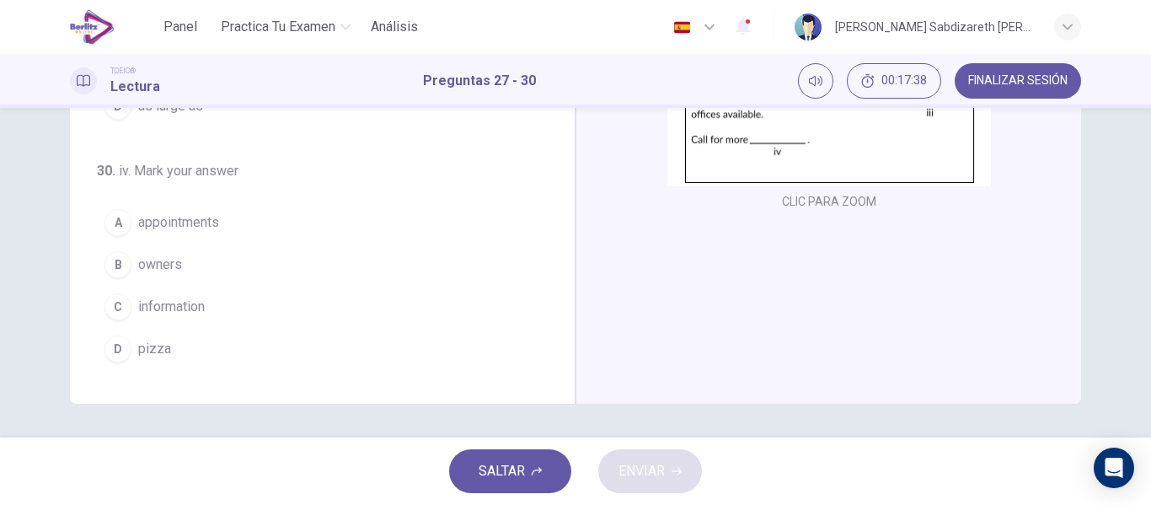
click at [167, 302] on span "information" at bounding box center [171, 306] width 67 height 20
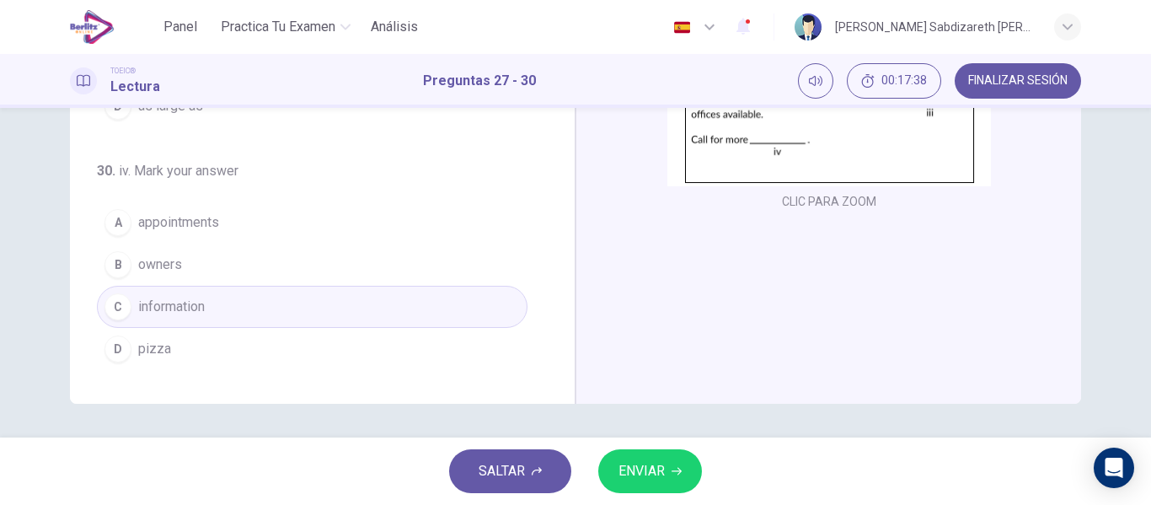
click at [655, 473] on span "ENVIAR" at bounding box center [641, 471] width 46 height 24
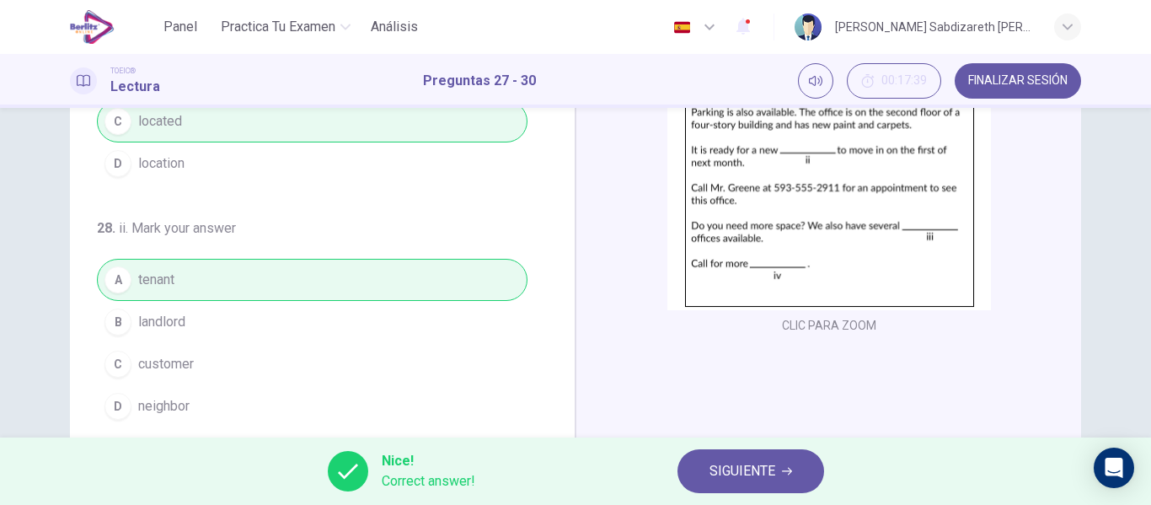
scroll to position [0, 0]
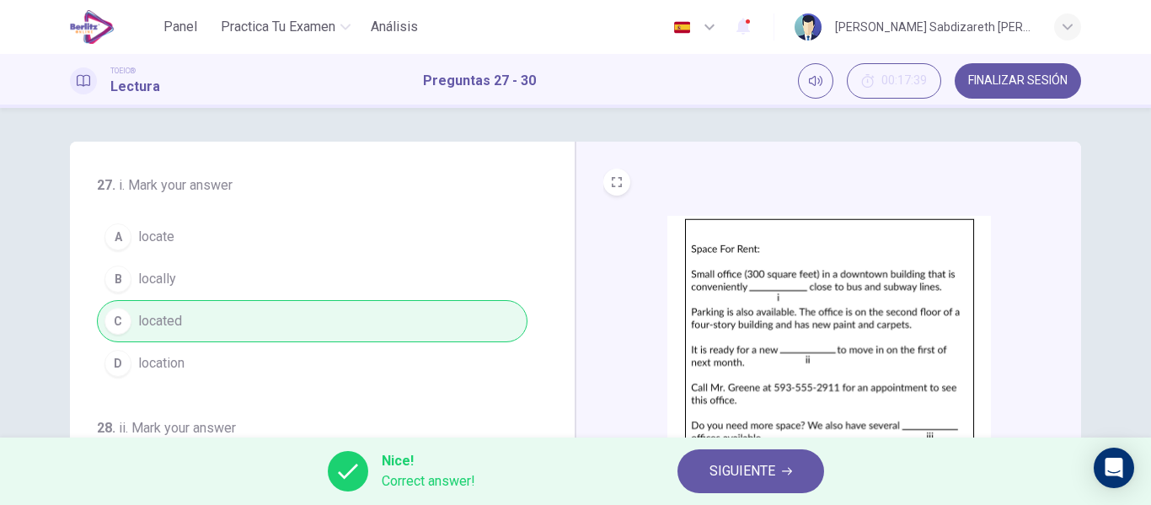
click at [784, 482] on button "SIGUIENTE" at bounding box center [750, 471] width 147 height 44
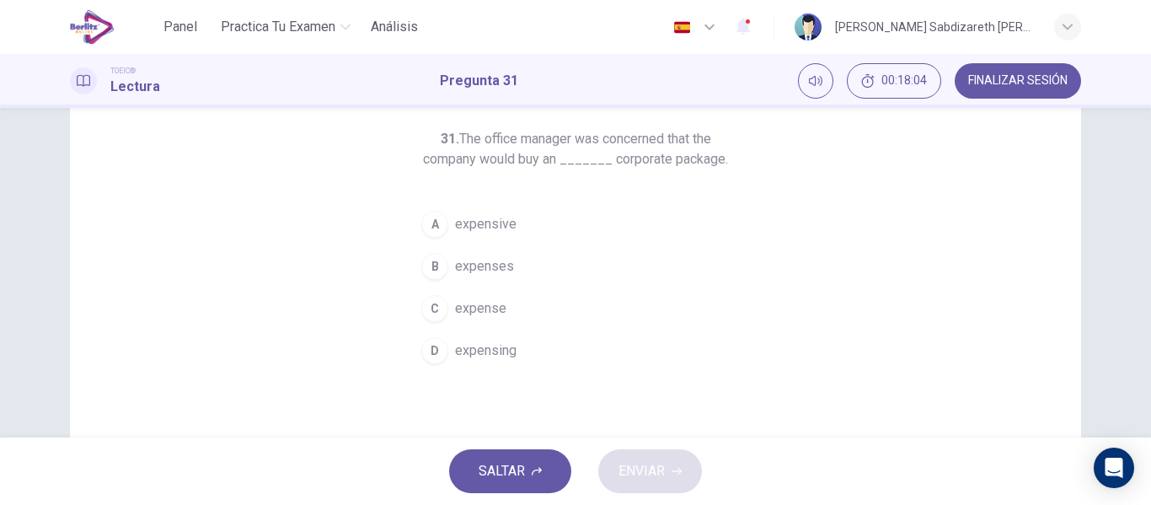
scroll to position [84, 0]
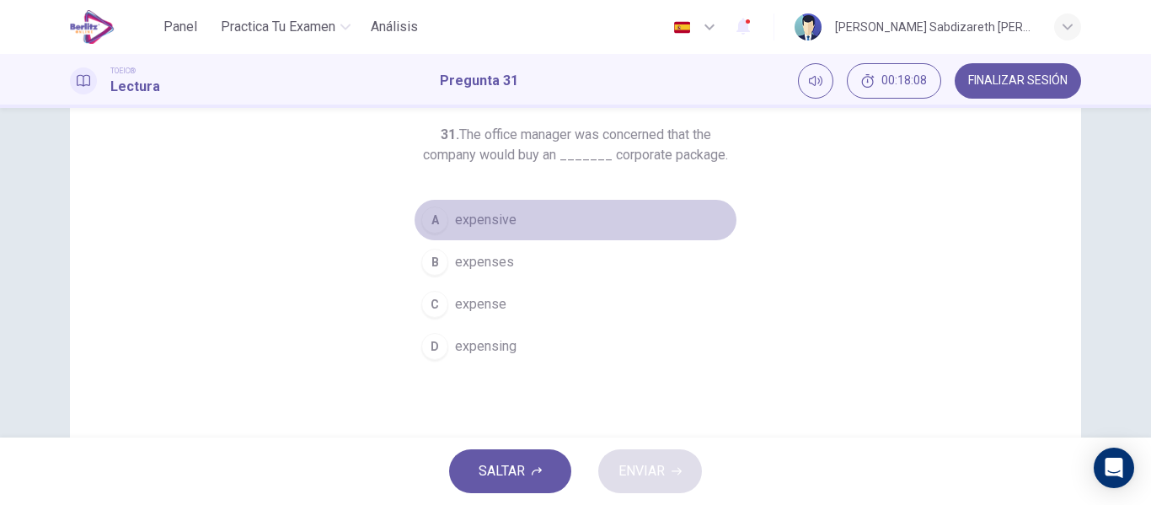
click at [463, 221] on span "expensive" at bounding box center [485, 220] width 61 height 20
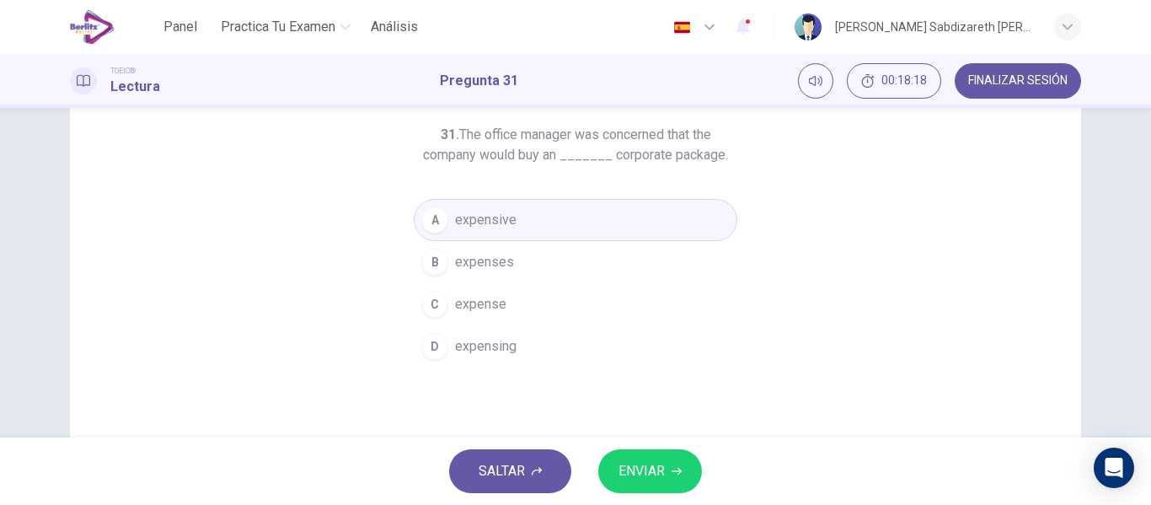
click at [647, 476] on span "ENVIAR" at bounding box center [641, 471] width 46 height 24
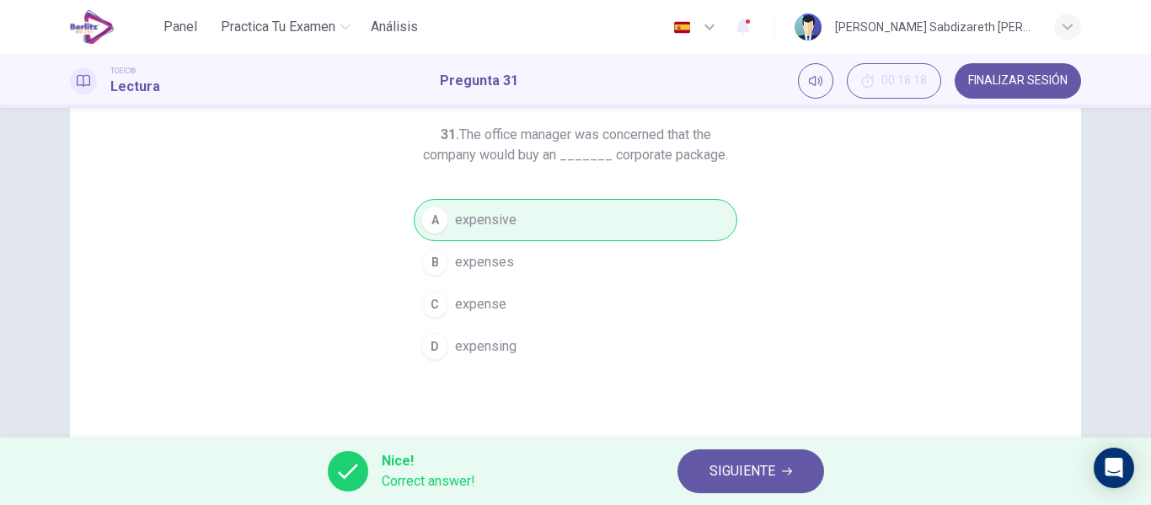
click at [691, 452] on button "SIGUIENTE" at bounding box center [750, 471] width 147 height 44
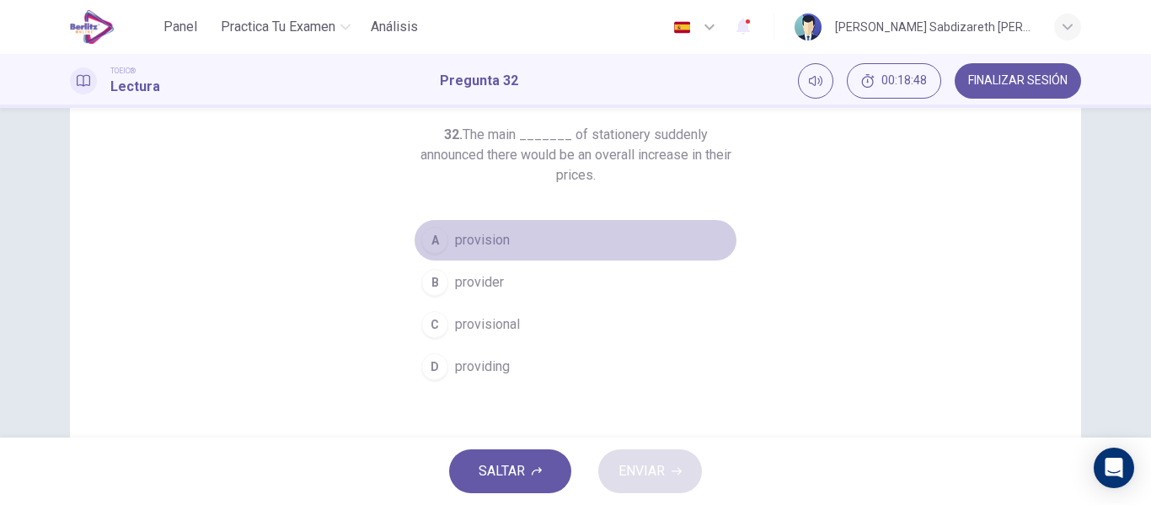
click at [499, 239] on span "provision" at bounding box center [482, 240] width 55 height 20
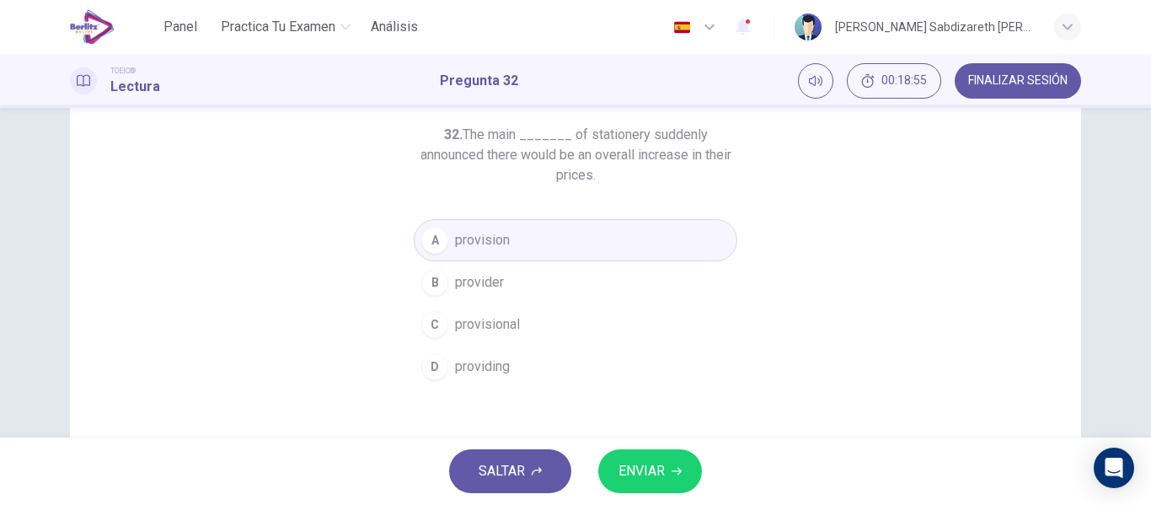
click at [482, 275] on span "provider" at bounding box center [479, 282] width 49 height 20
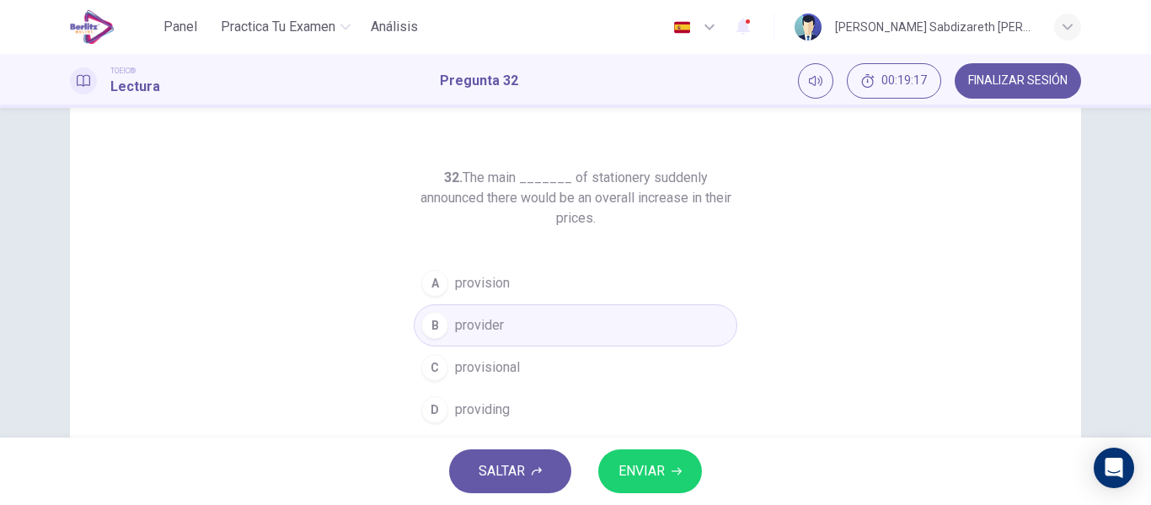
scroll to position [0, 0]
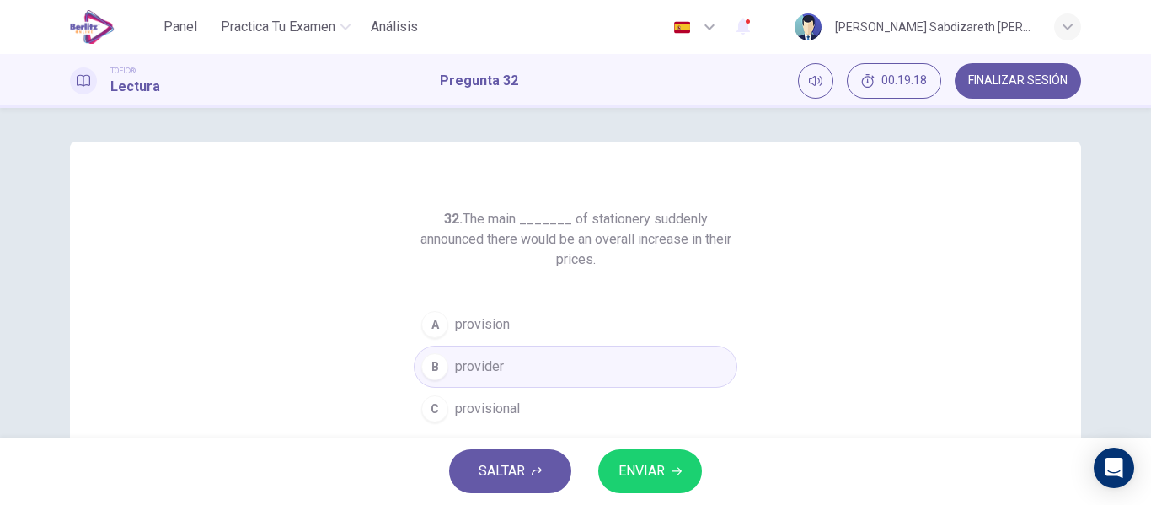
click at [642, 471] on span "ENVIAR" at bounding box center [641, 471] width 46 height 24
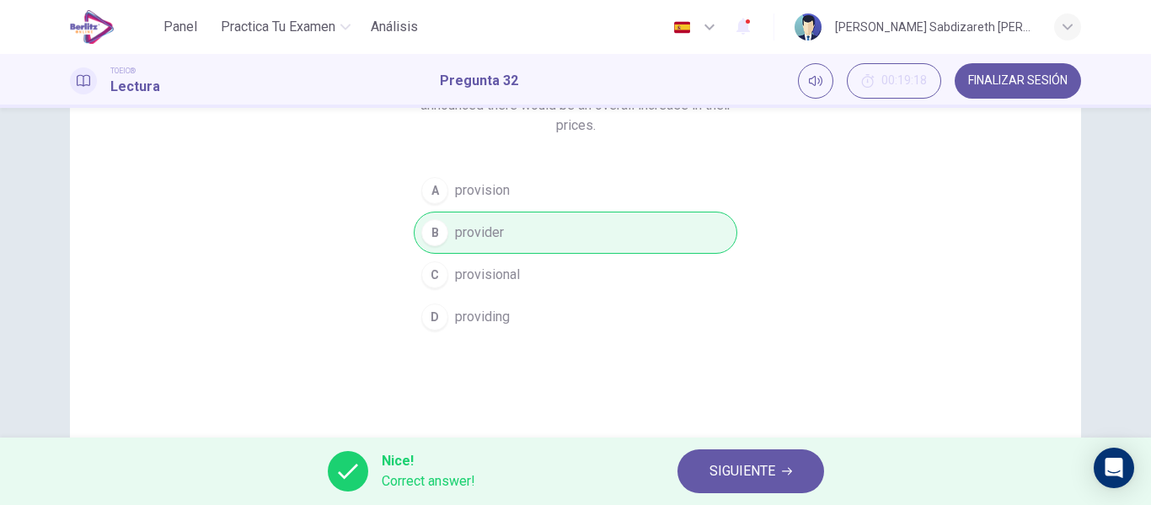
scroll to position [168, 0]
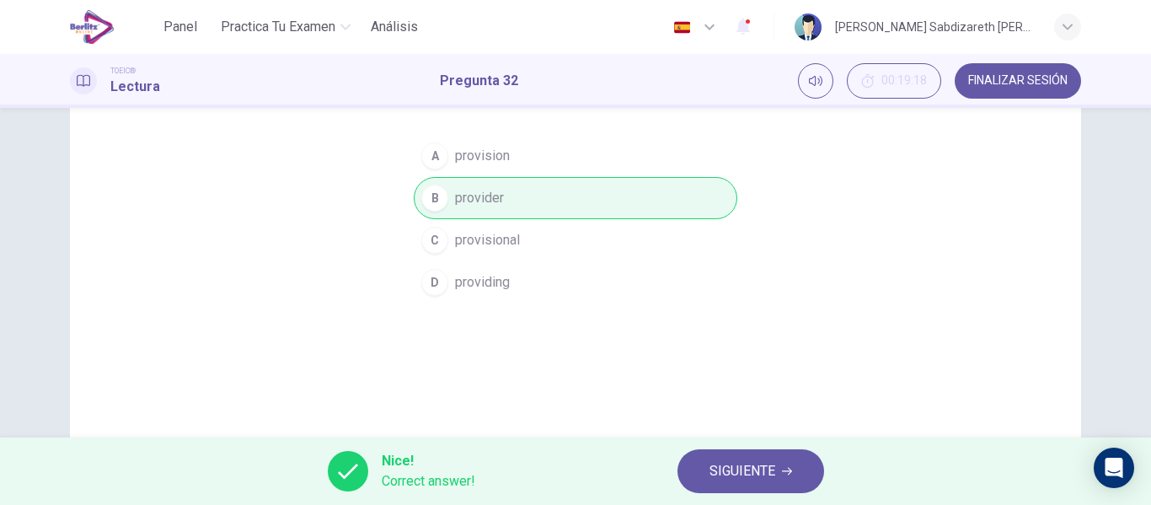
click at [796, 464] on button "SIGUIENTE" at bounding box center [750, 471] width 147 height 44
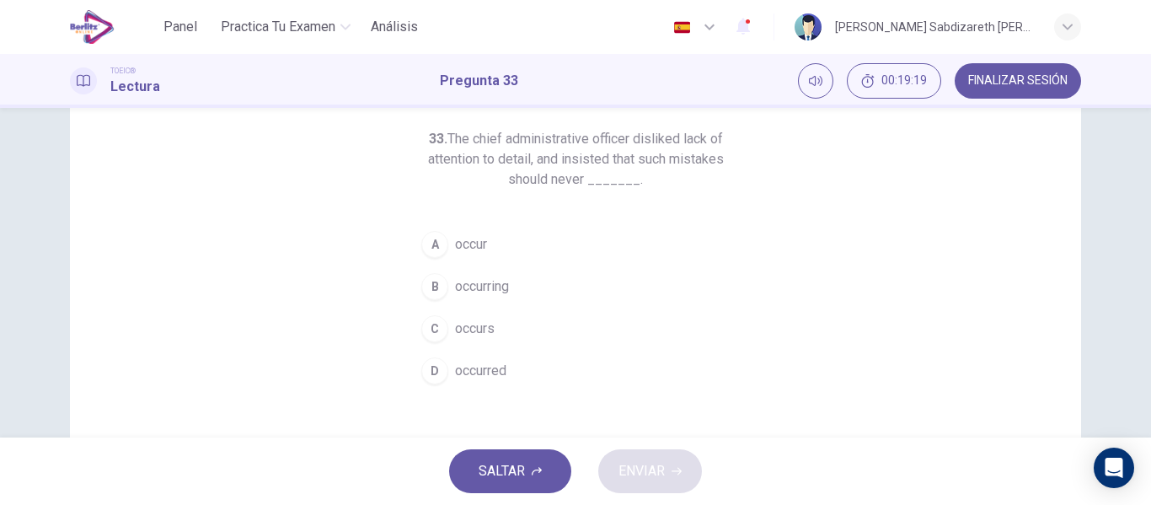
scroll to position [84, 0]
click at [469, 284] on span "occurring" at bounding box center [482, 282] width 54 height 20
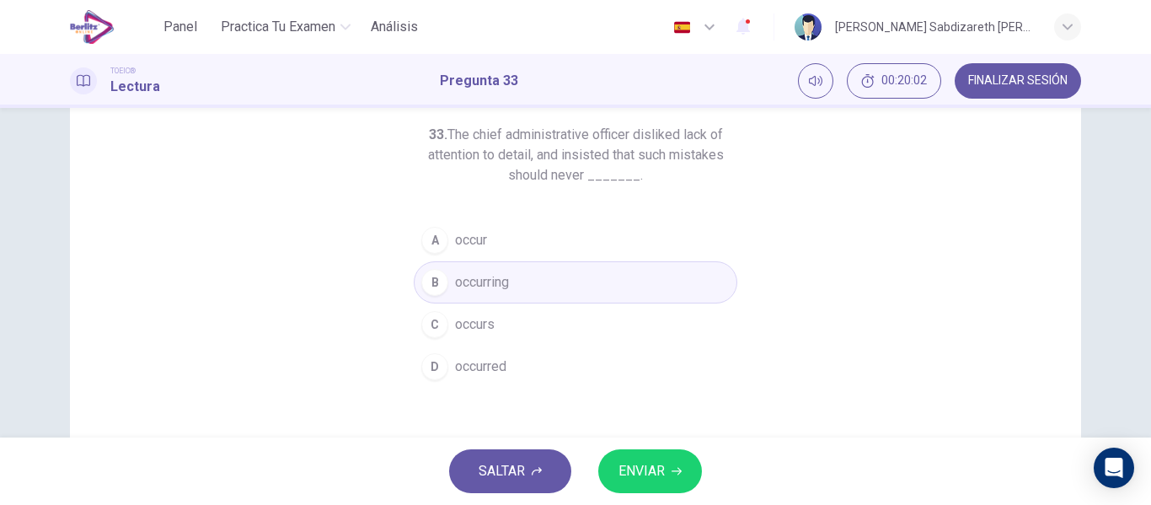
click at [495, 368] on span "occurred" at bounding box center [480, 366] width 51 height 20
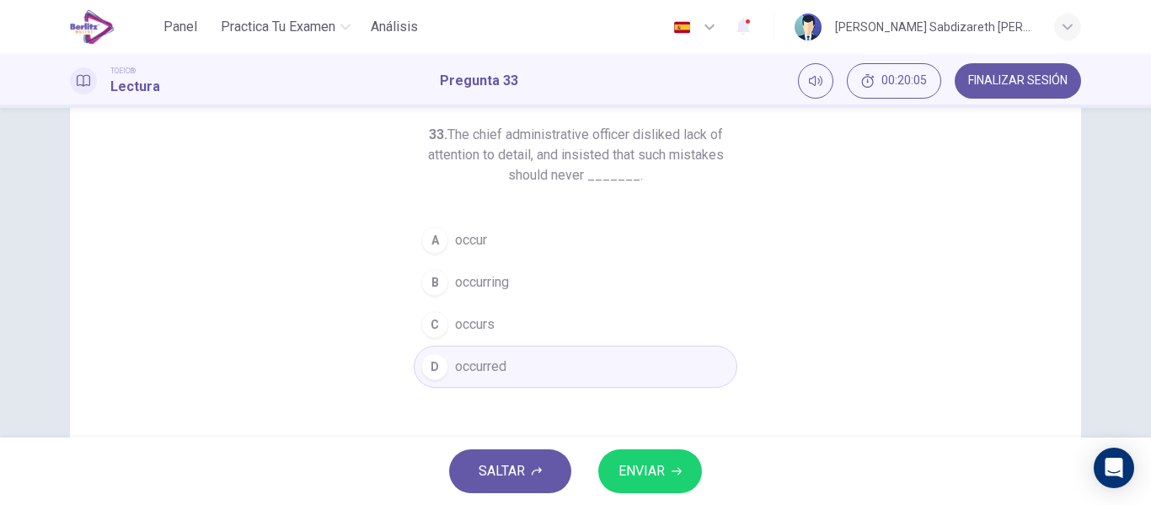
click at [494, 243] on button "A occur" at bounding box center [575, 240] width 323 height 42
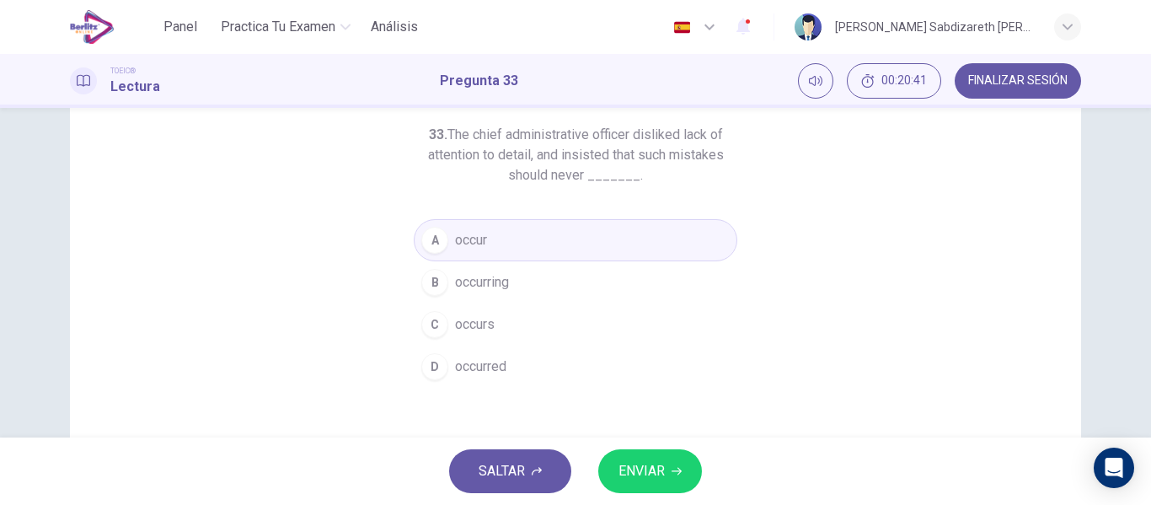
drag, startPoint x: 440, startPoint y: 135, endPoint x: 634, endPoint y: 177, distance: 199.1
click at [634, 177] on h6 "33. The chief administrative officer disliked lack of attention to detail, and …" at bounding box center [575, 155] width 323 height 61
drag, startPoint x: 634, startPoint y: 177, endPoint x: 442, endPoint y: 130, distance: 197.7
click at [442, 130] on h6 "33. The chief administrative officer disliked lack of attention to detail, and …" at bounding box center [575, 155] width 323 height 61
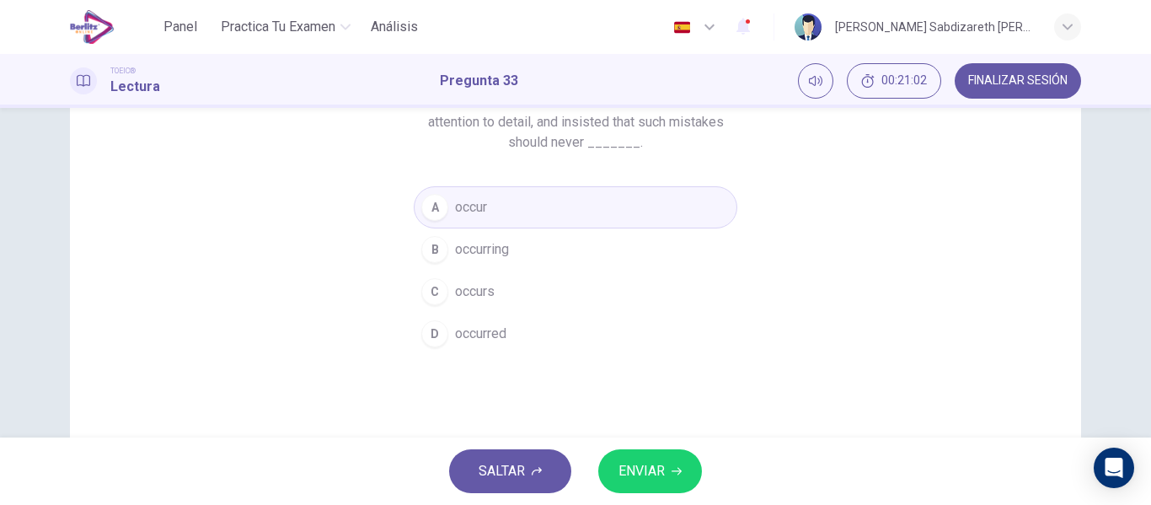
scroll to position [71, 0]
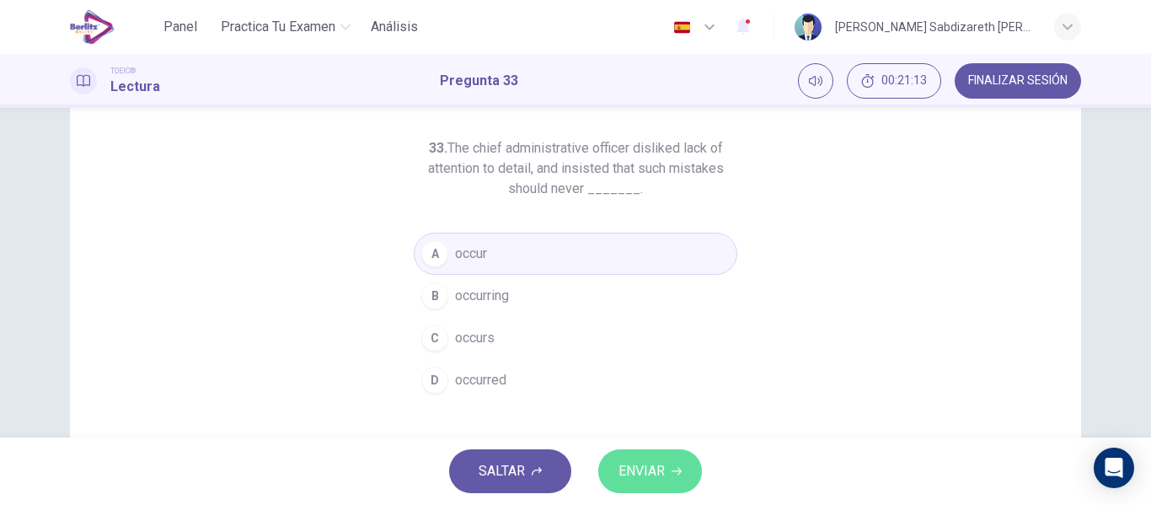
click at [624, 464] on span "ENVIAR" at bounding box center [641, 471] width 46 height 24
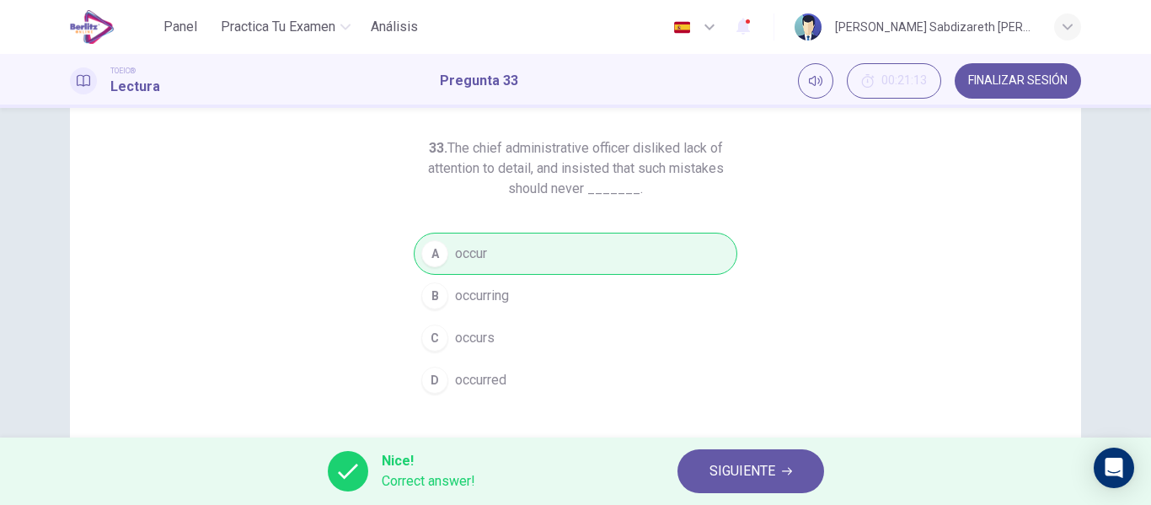
click at [720, 472] on span "SIGUIENTE" at bounding box center [742, 471] width 66 height 24
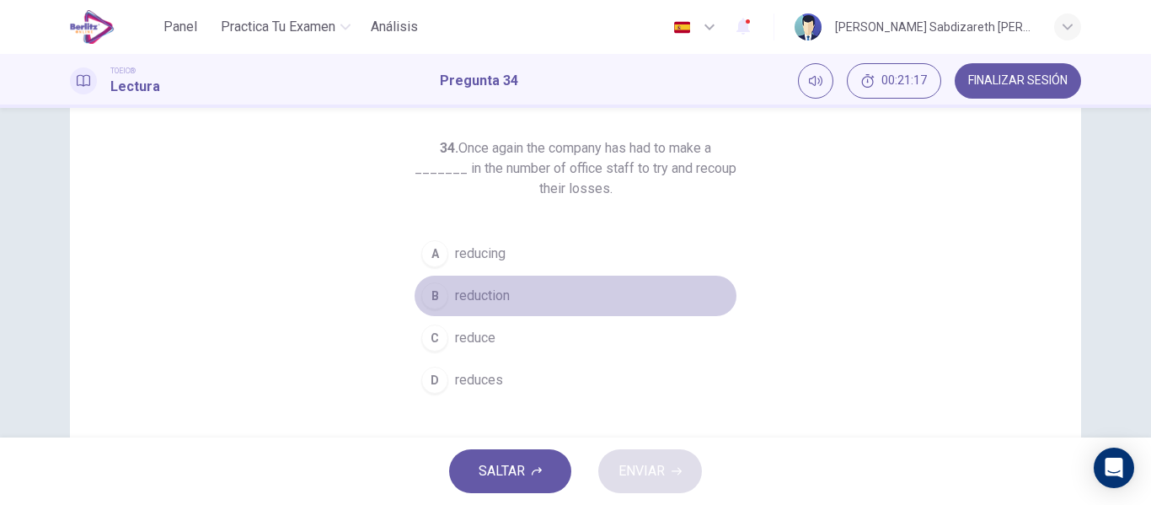
click at [499, 292] on span "reduction" at bounding box center [482, 296] width 55 height 20
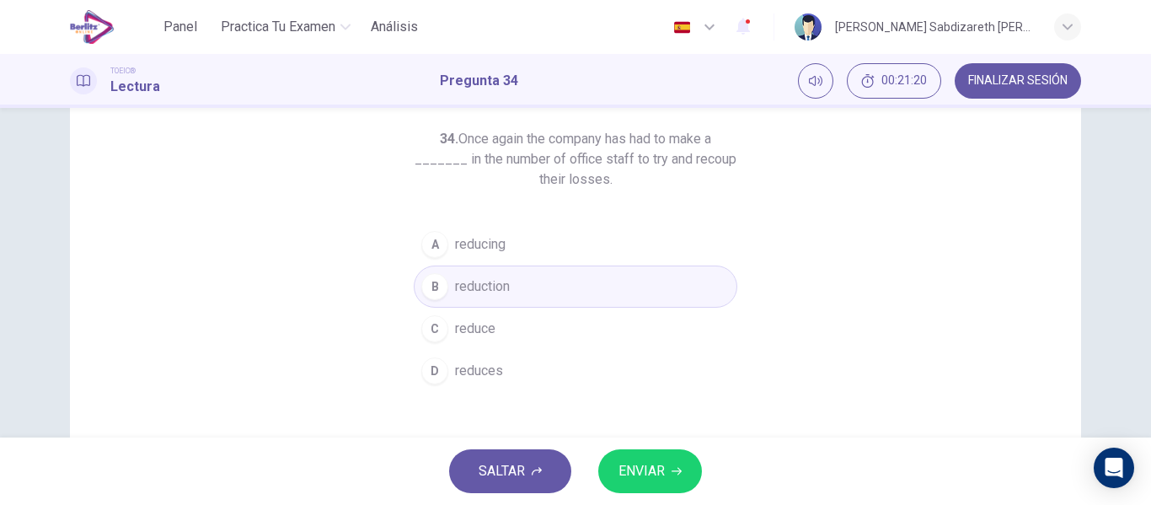
scroll to position [84, 0]
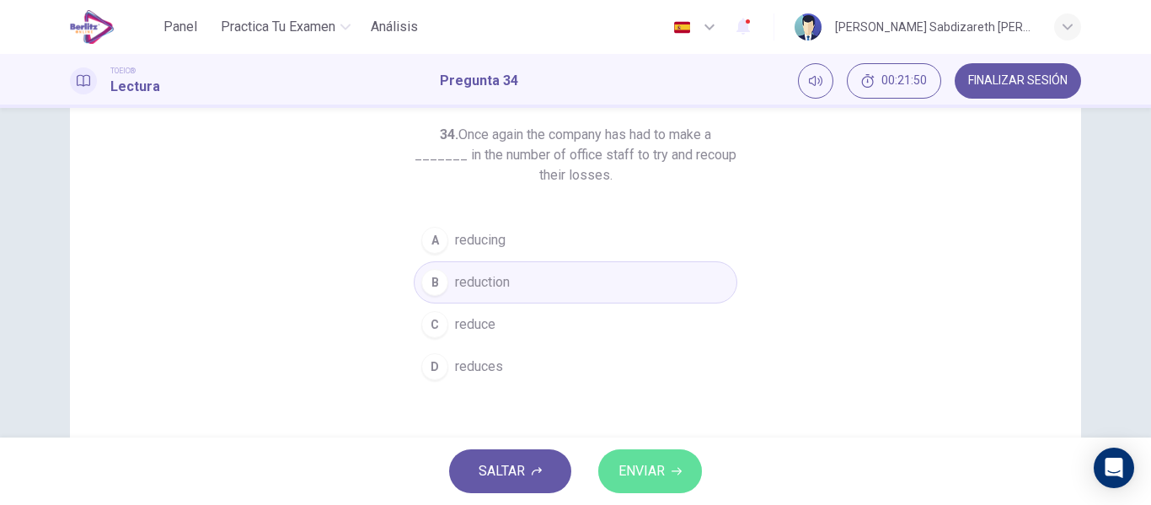
click at [676, 472] on icon "button" at bounding box center [676, 471] width 10 height 10
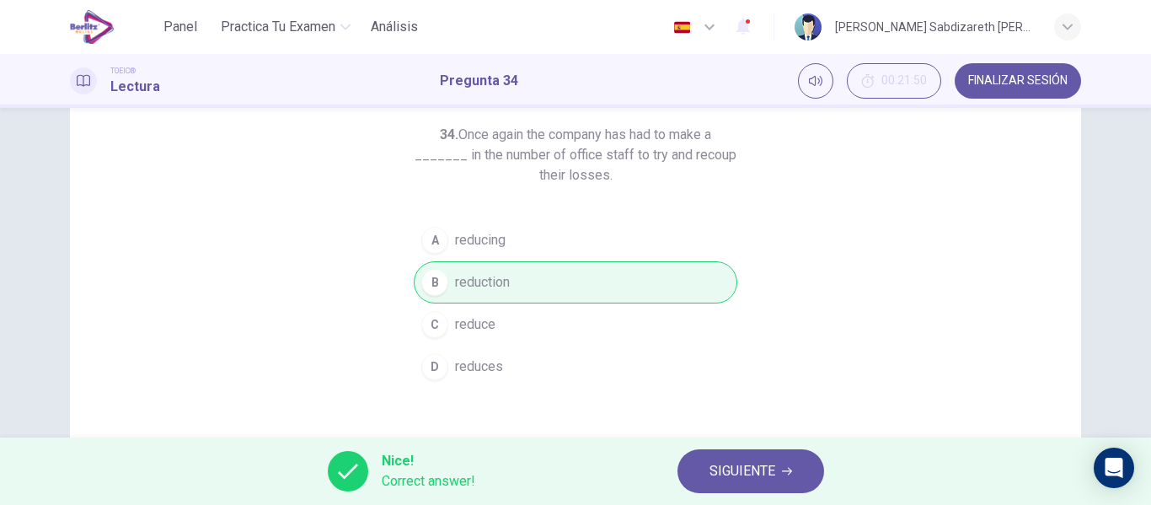
click at [741, 470] on span "SIGUIENTE" at bounding box center [742, 471] width 66 height 24
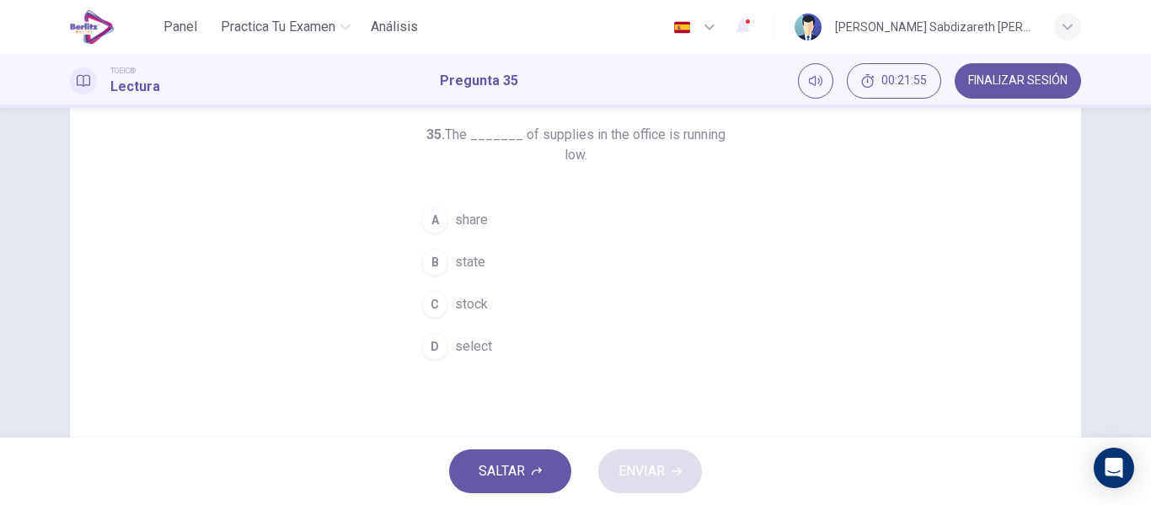
click at [469, 294] on span "stock" at bounding box center [471, 304] width 33 height 20
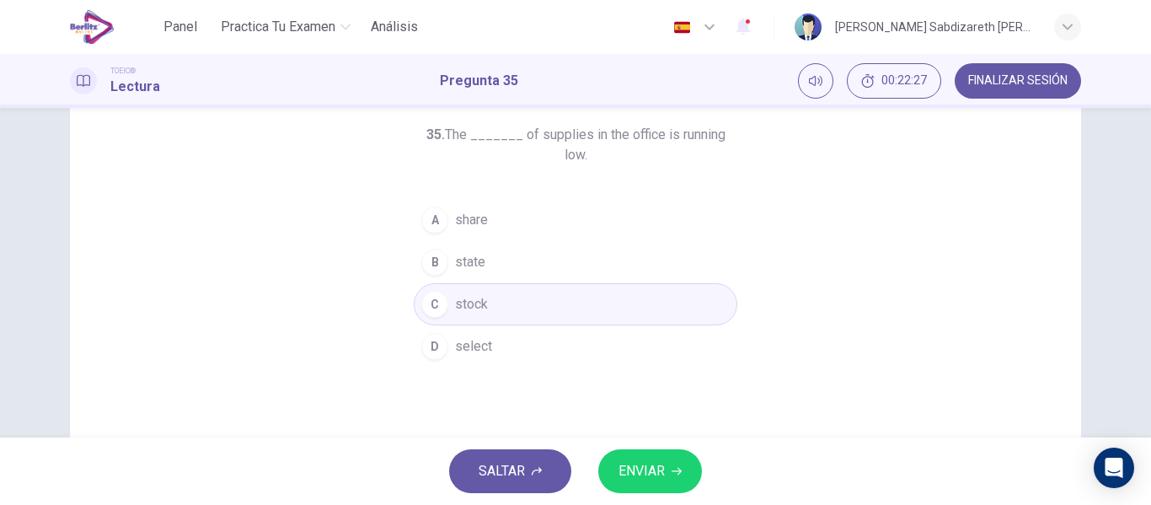
click at [690, 472] on button "ENVIAR" at bounding box center [650, 471] width 104 height 44
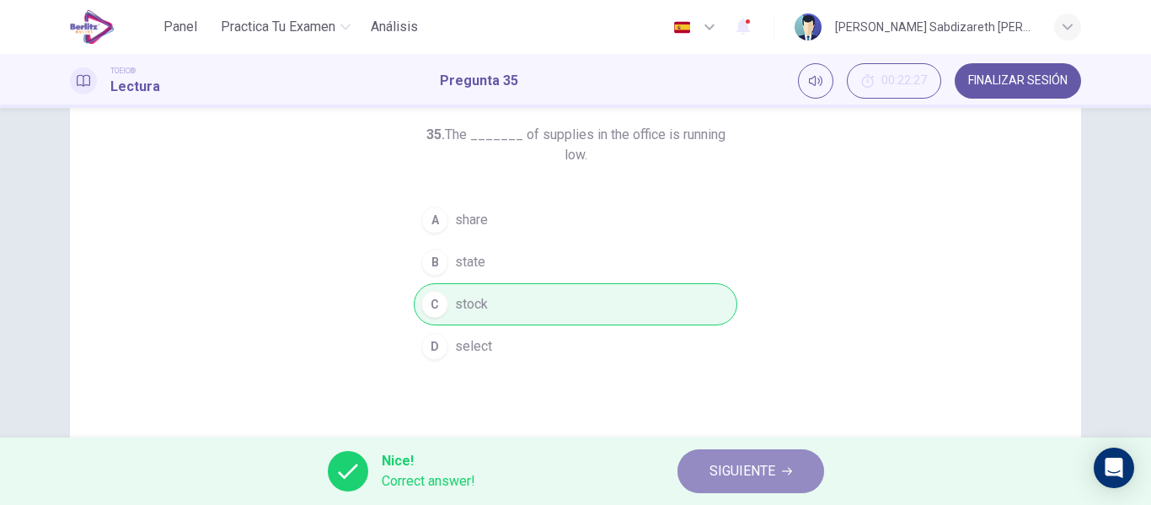
click at [737, 472] on span "SIGUIENTE" at bounding box center [742, 471] width 66 height 24
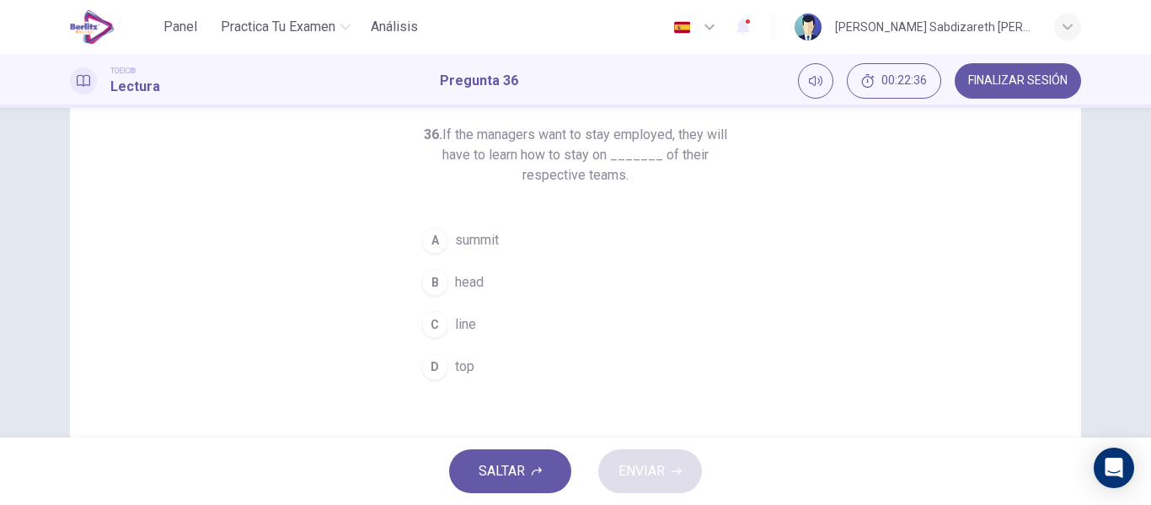
click at [467, 371] on span "top" at bounding box center [464, 366] width 19 height 20
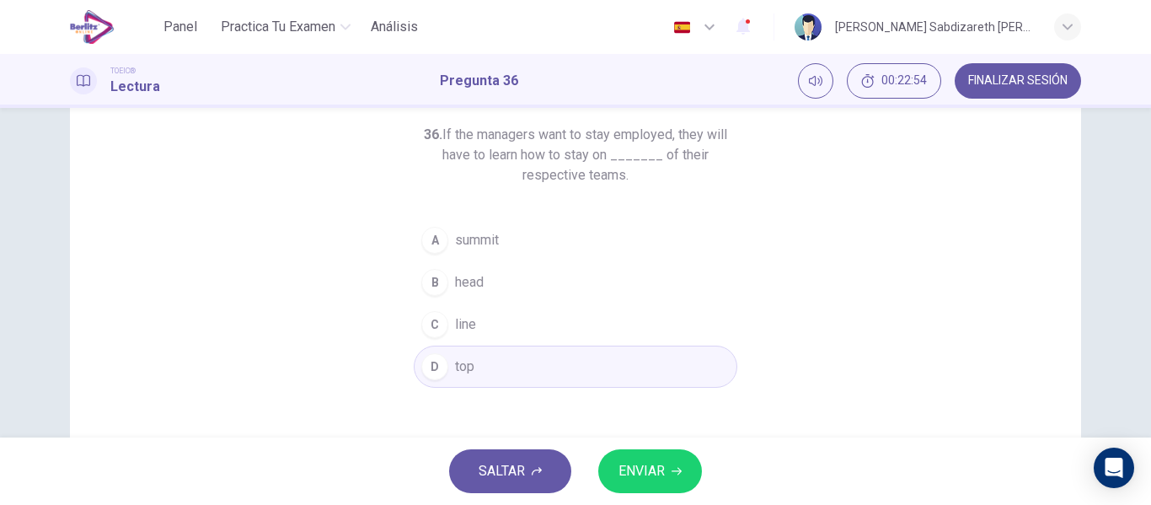
click at [480, 278] on button "B head" at bounding box center [575, 282] width 323 height 42
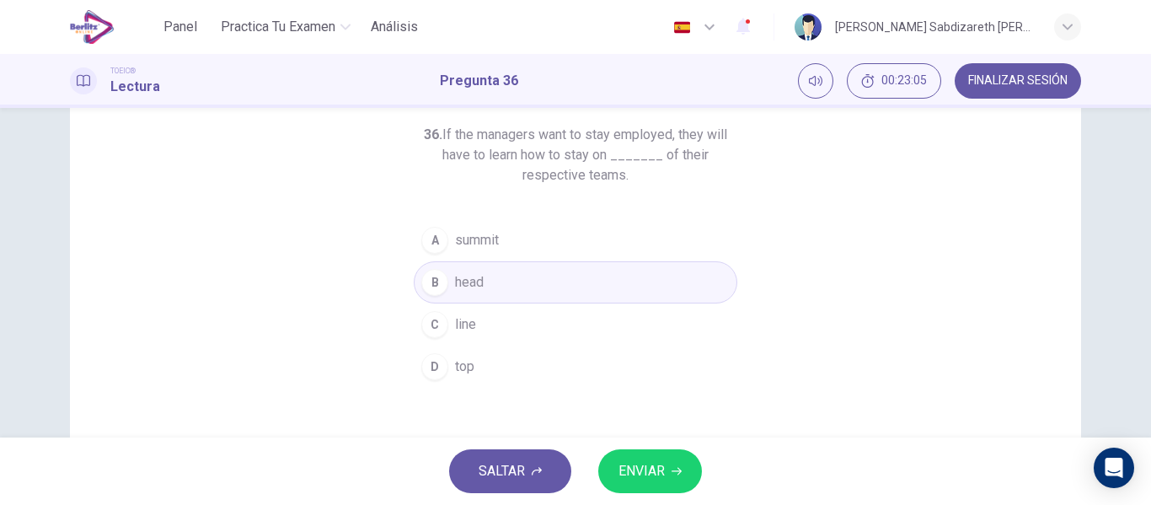
click at [523, 374] on button "D top" at bounding box center [575, 366] width 323 height 42
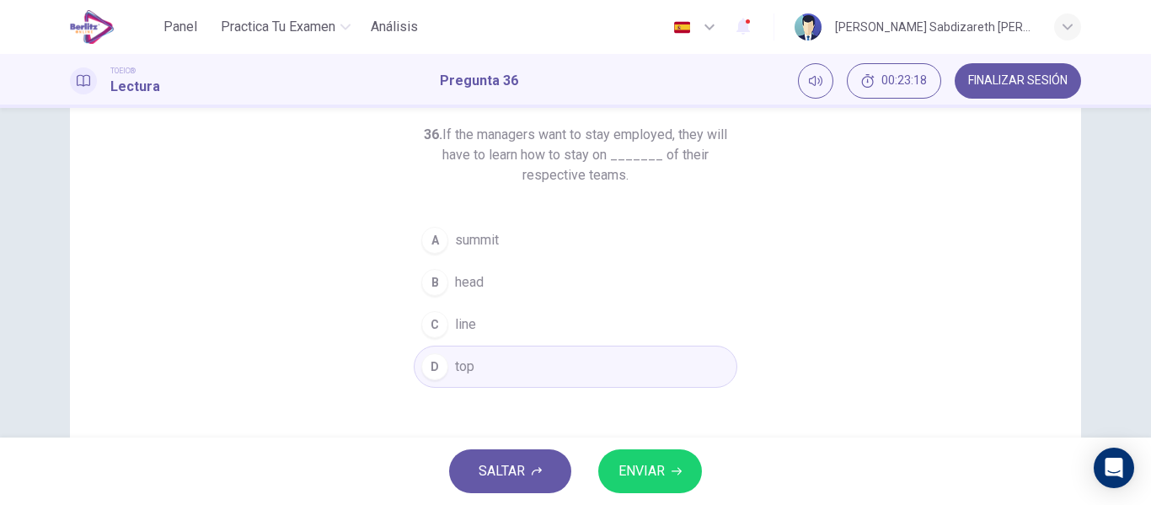
click at [657, 471] on span "ENVIAR" at bounding box center [641, 471] width 46 height 24
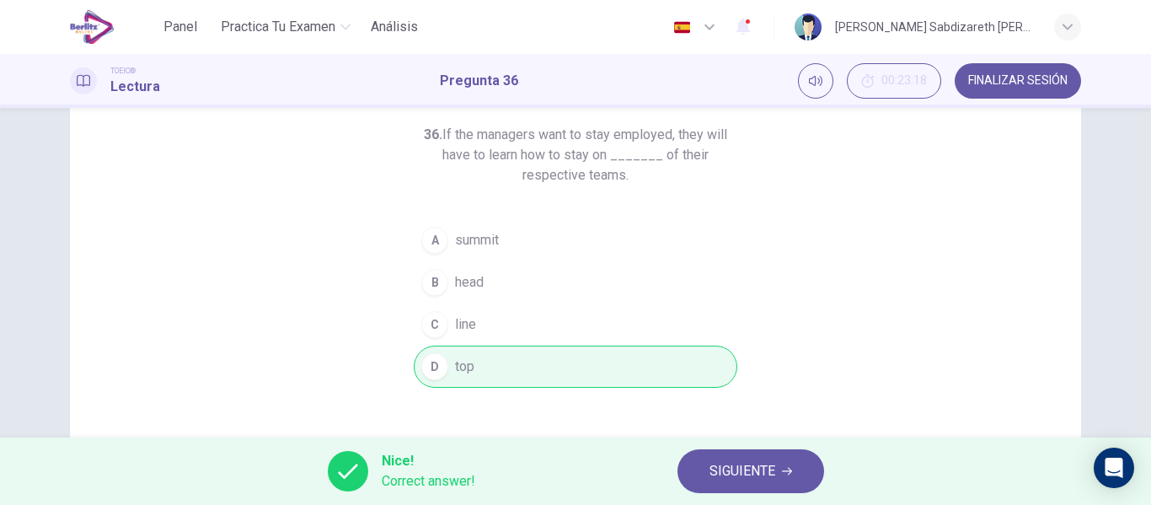
click at [761, 464] on span "SIGUIENTE" at bounding box center [742, 471] width 66 height 24
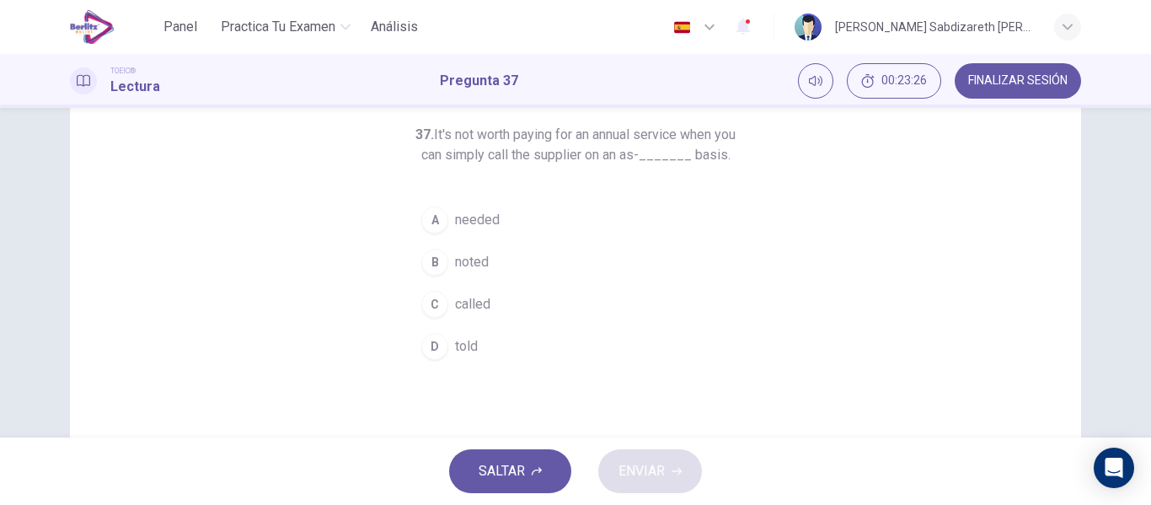
click at [485, 230] on span "needed" at bounding box center [477, 220] width 45 height 20
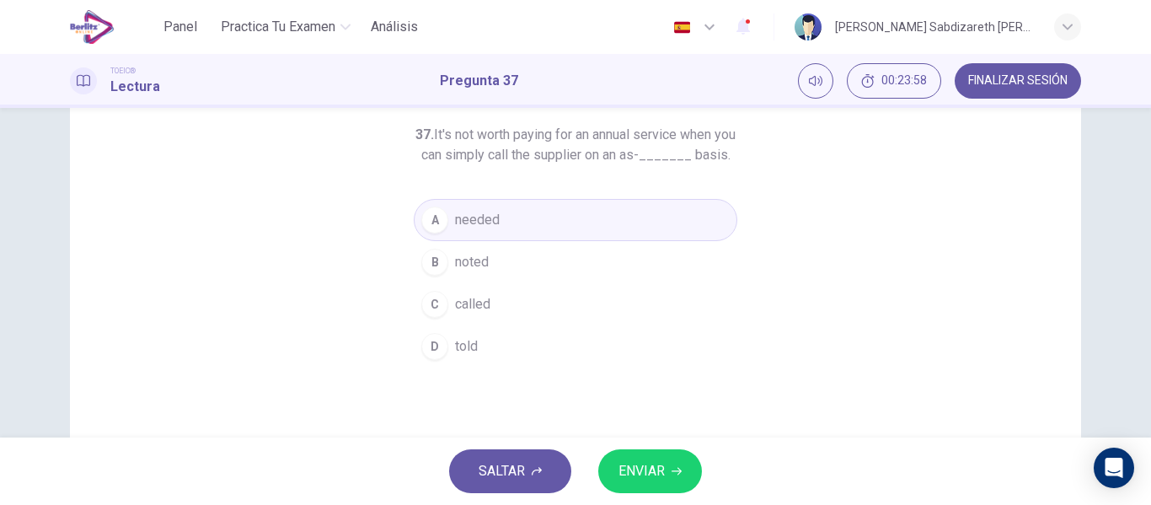
click at [664, 462] on span "ENVIAR" at bounding box center [641, 471] width 46 height 24
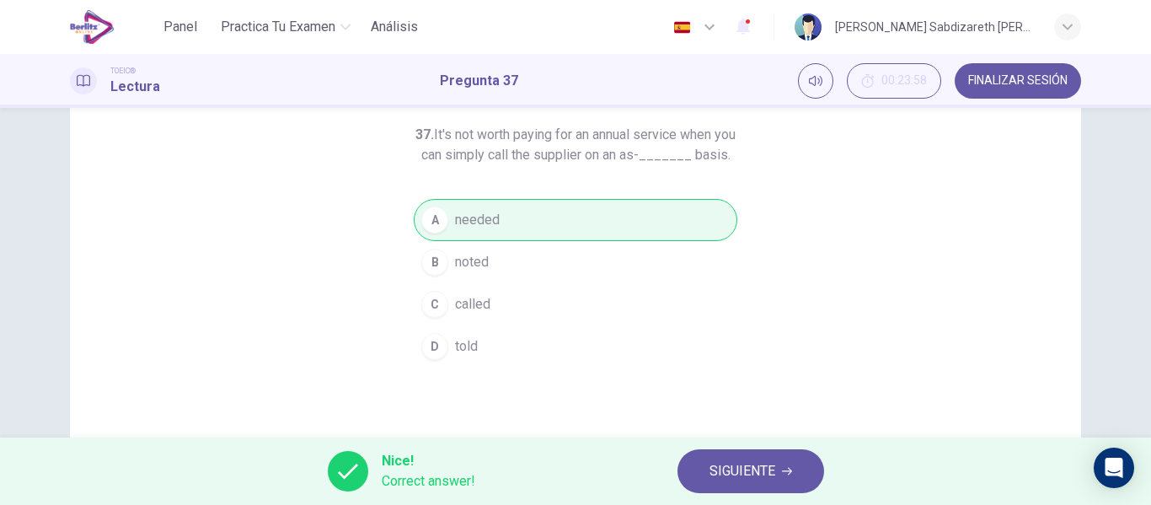
click at [762, 473] on span "SIGUIENTE" at bounding box center [742, 471] width 66 height 24
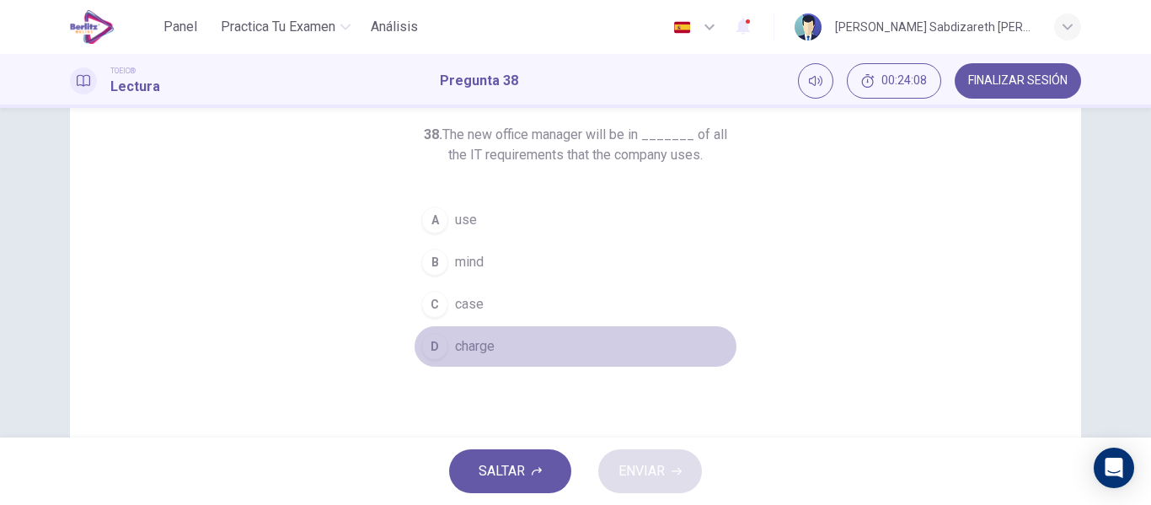
click at [482, 340] on span "charge" at bounding box center [475, 346] width 40 height 20
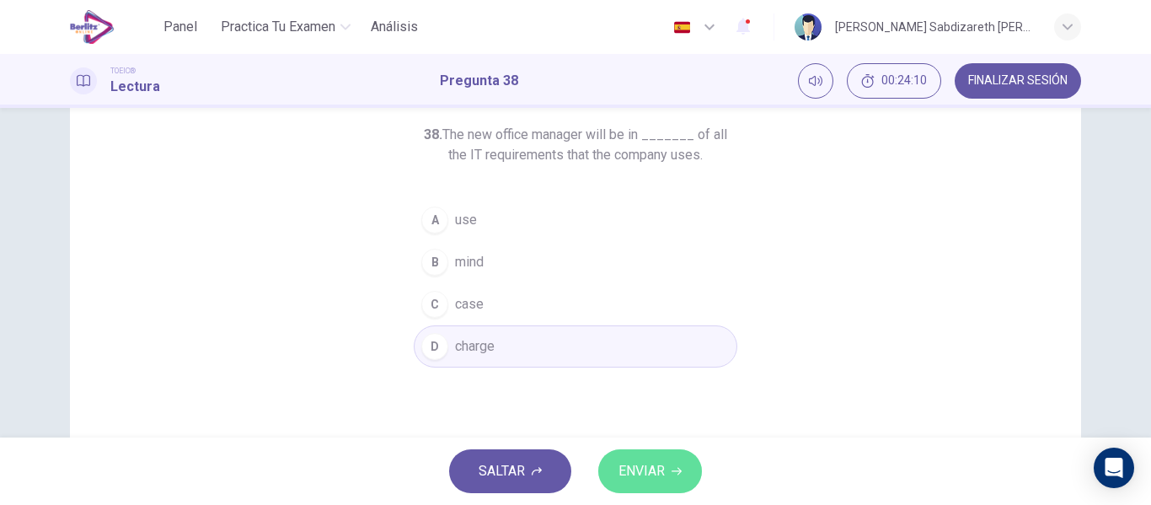
click at [631, 462] on span "ENVIAR" at bounding box center [641, 471] width 46 height 24
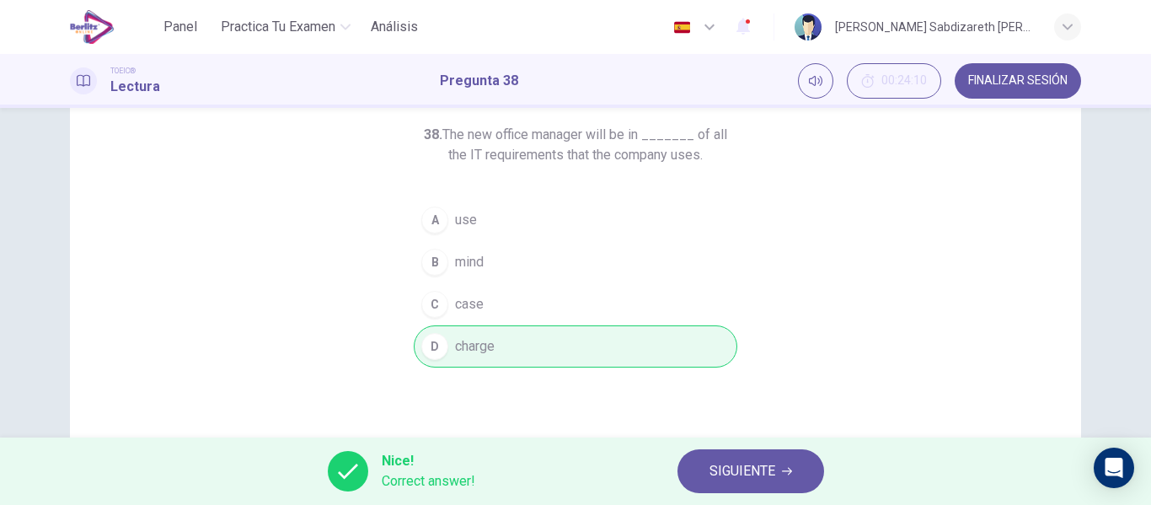
click at [745, 475] on span "SIGUIENTE" at bounding box center [742, 471] width 66 height 24
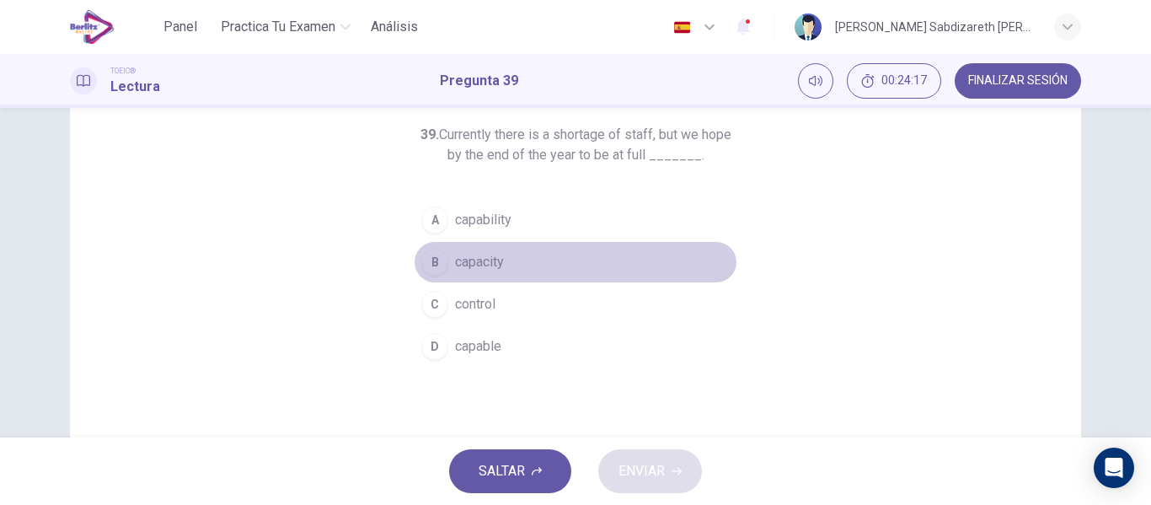
click at [470, 264] on span "capacity" at bounding box center [479, 262] width 49 height 20
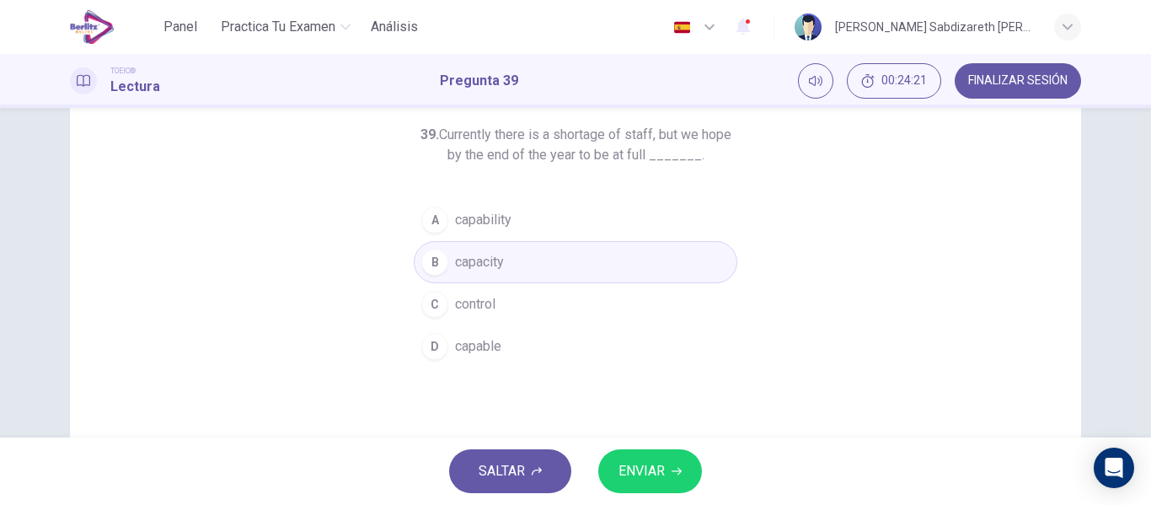
click at [635, 476] on span "ENVIAR" at bounding box center [641, 471] width 46 height 24
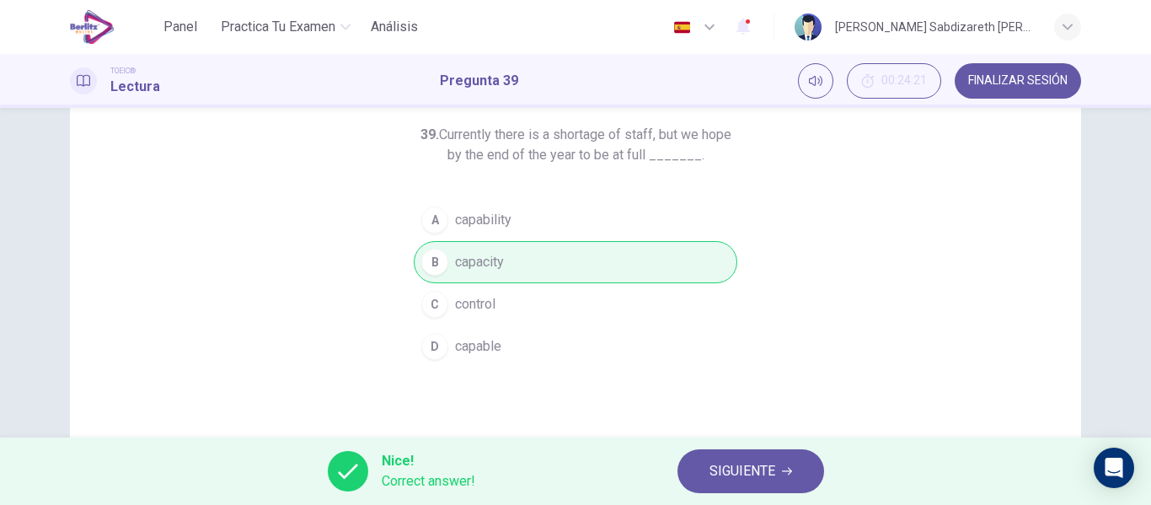
click at [725, 463] on span "SIGUIENTE" at bounding box center [742, 471] width 66 height 24
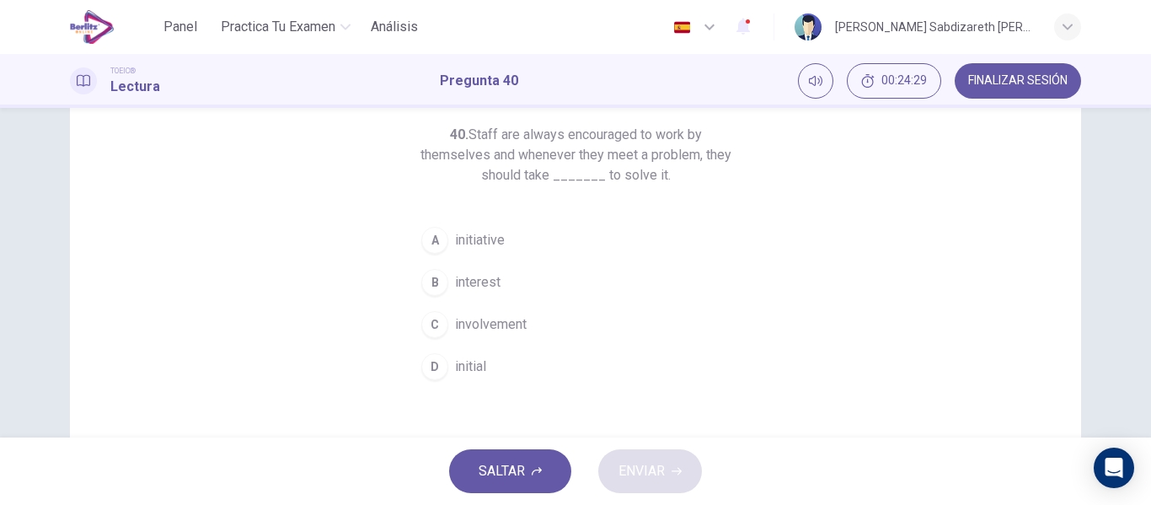
click at [472, 237] on span "initiative" at bounding box center [480, 240] width 50 height 20
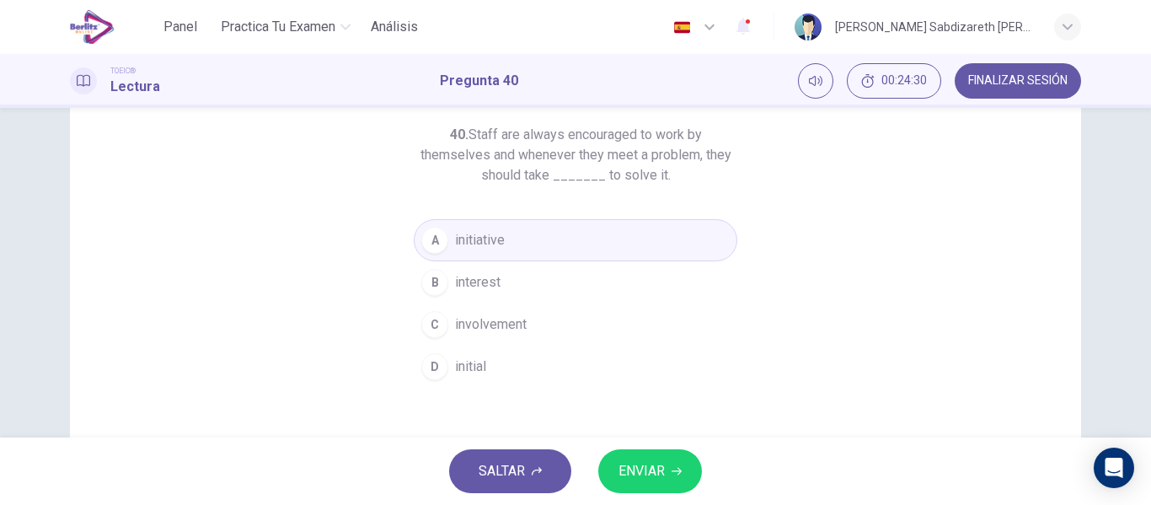
click at [657, 475] on span "ENVIAR" at bounding box center [641, 471] width 46 height 24
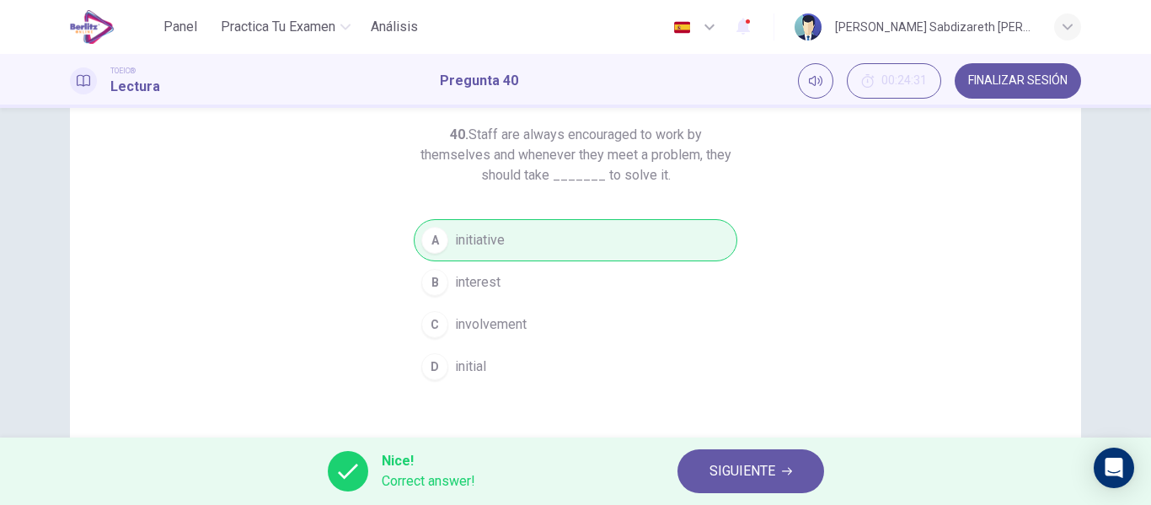
click at [722, 465] on span "SIGUIENTE" at bounding box center [742, 471] width 66 height 24
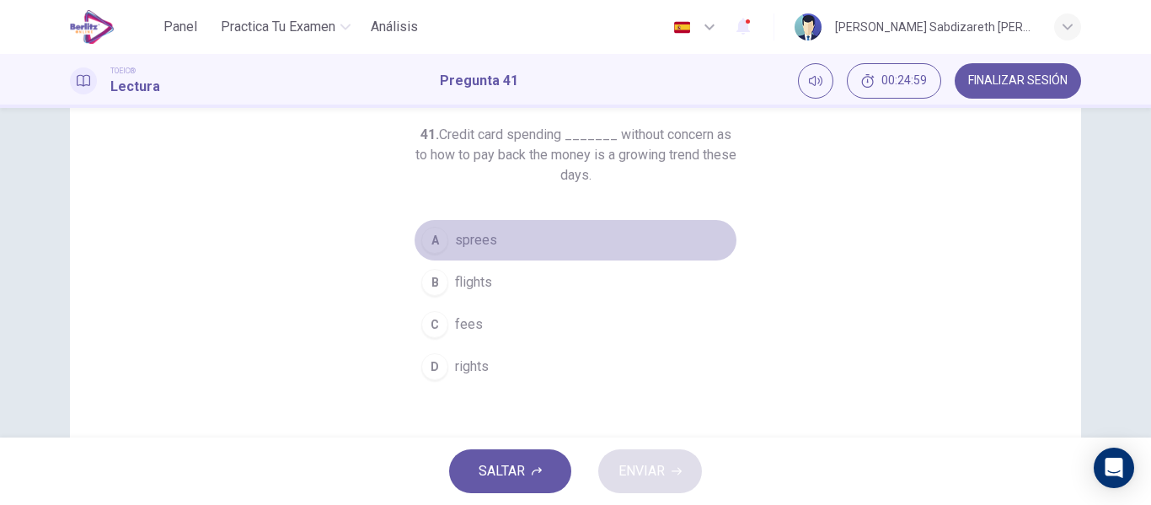
click at [487, 233] on span "sprees" at bounding box center [476, 240] width 42 height 20
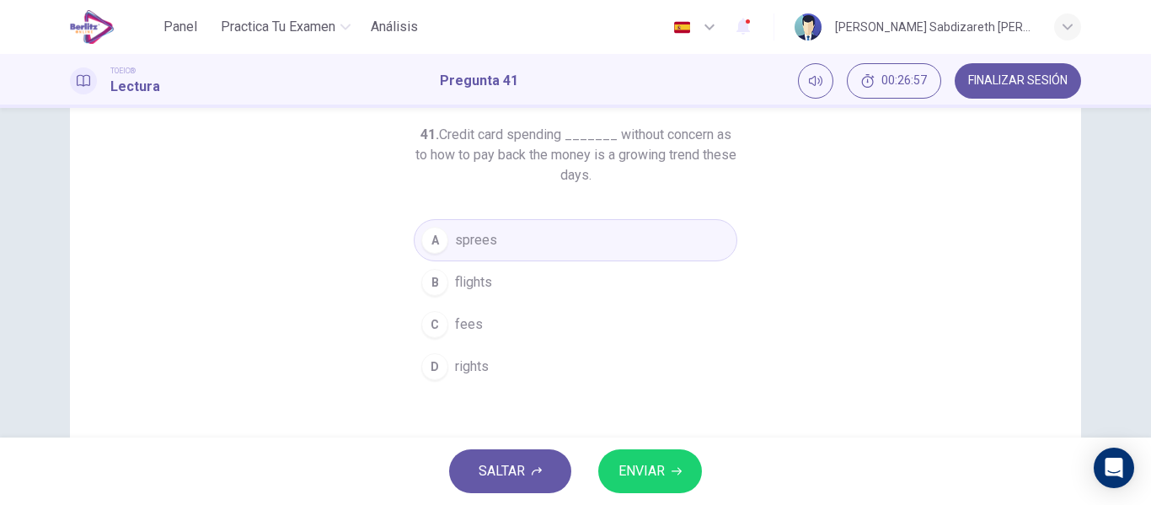
click at [692, 475] on button "ENVIAR" at bounding box center [650, 471] width 104 height 44
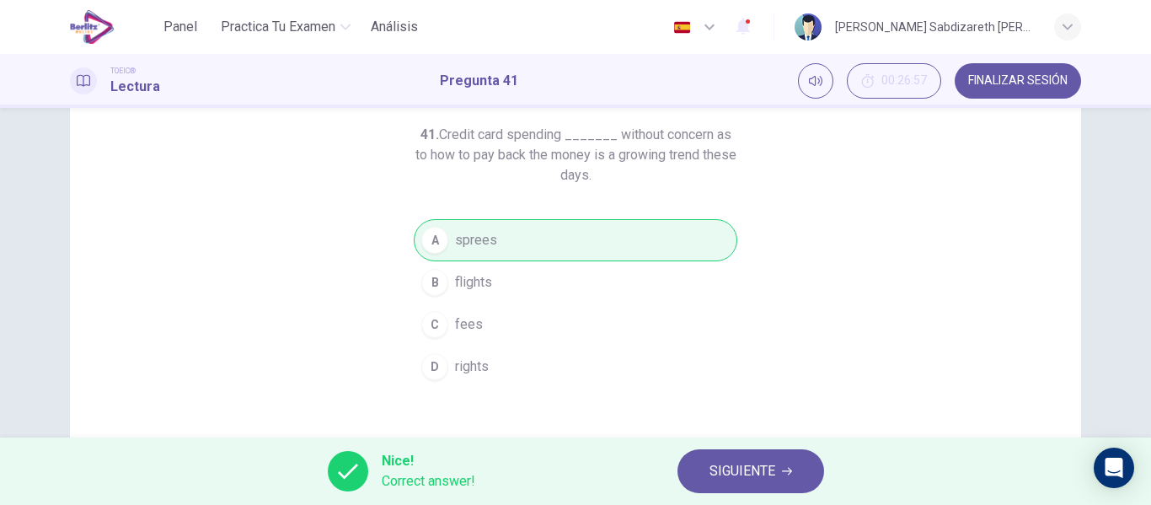
click at [727, 471] on span "SIGUIENTE" at bounding box center [742, 471] width 66 height 24
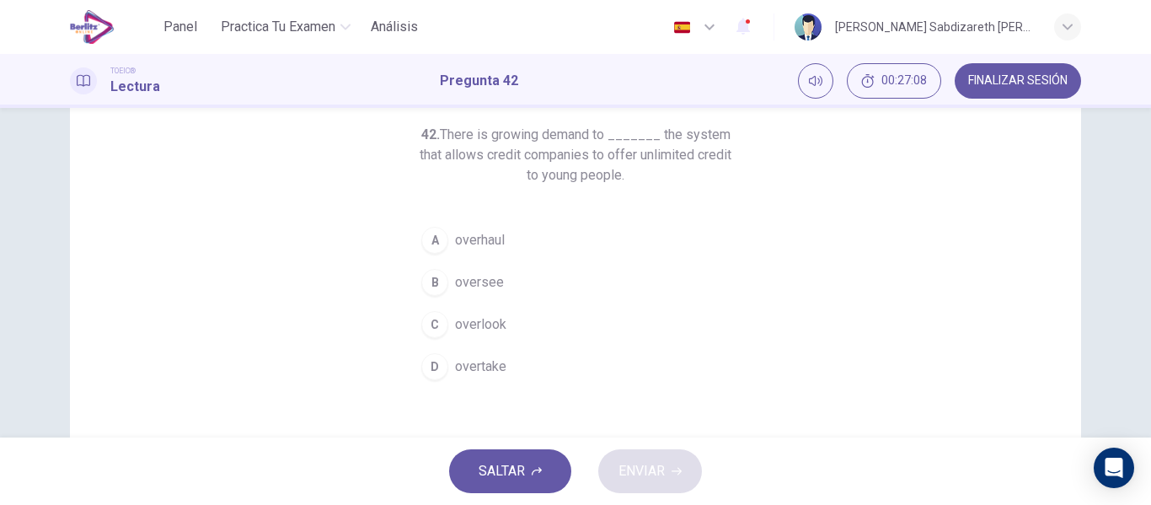
click at [473, 243] on span "overhaul" at bounding box center [480, 240] width 50 height 20
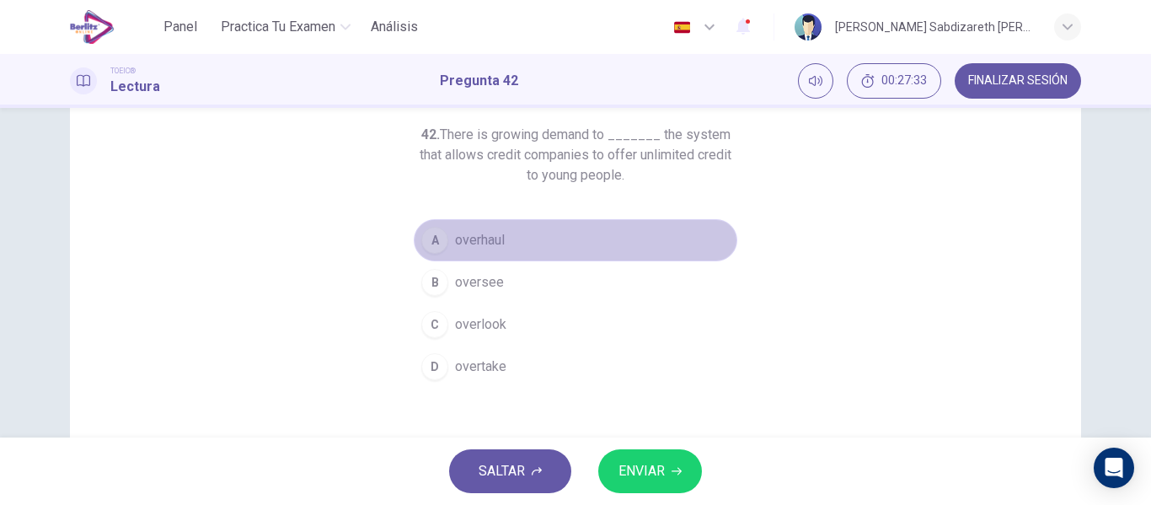
click at [503, 249] on button "A overhaul" at bounding box center [575, 240] width 323 height 42
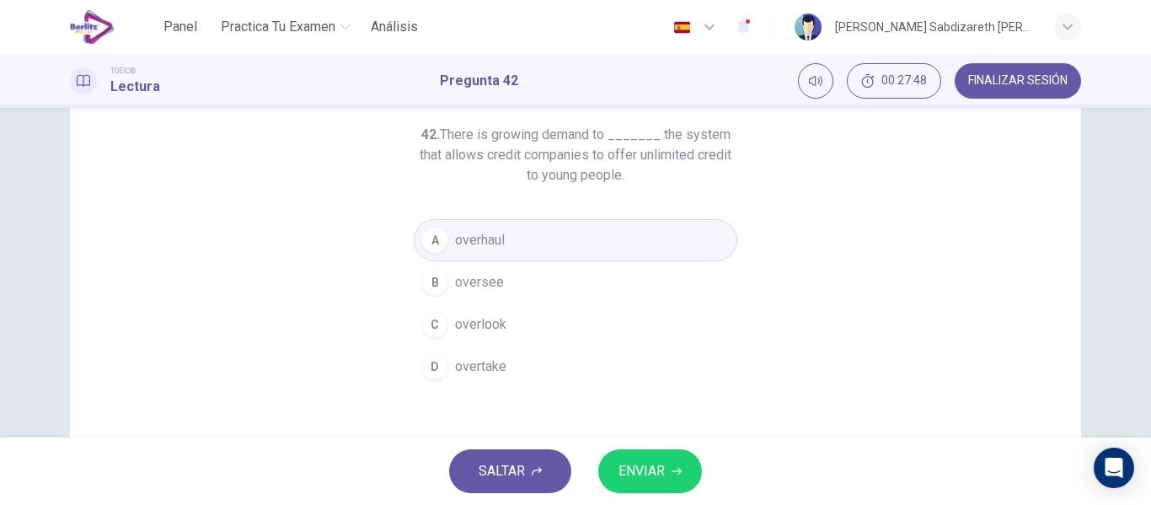
click at [638, 467] on span "ENVIAR" at bounding box center [641, 471] width 46 height 24
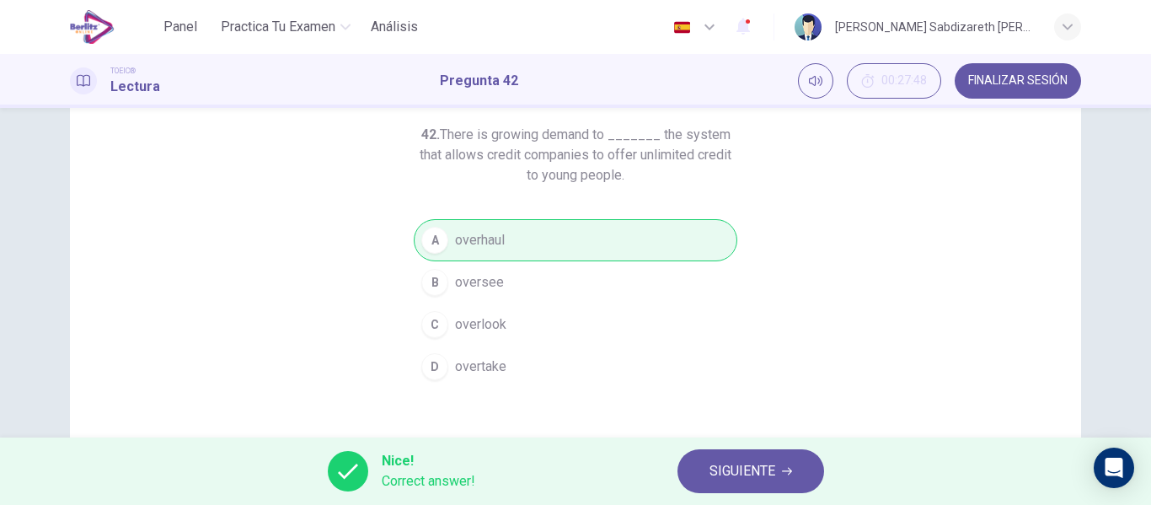
click at [884, 475] on div "Nice! Correct answer! SIGUIENTE" at bounding box center [575, 470] width 1151 height 67
click at [810, 469] on button "SIGUIENTE" at bounding box center [750, 471] width 147 height 44
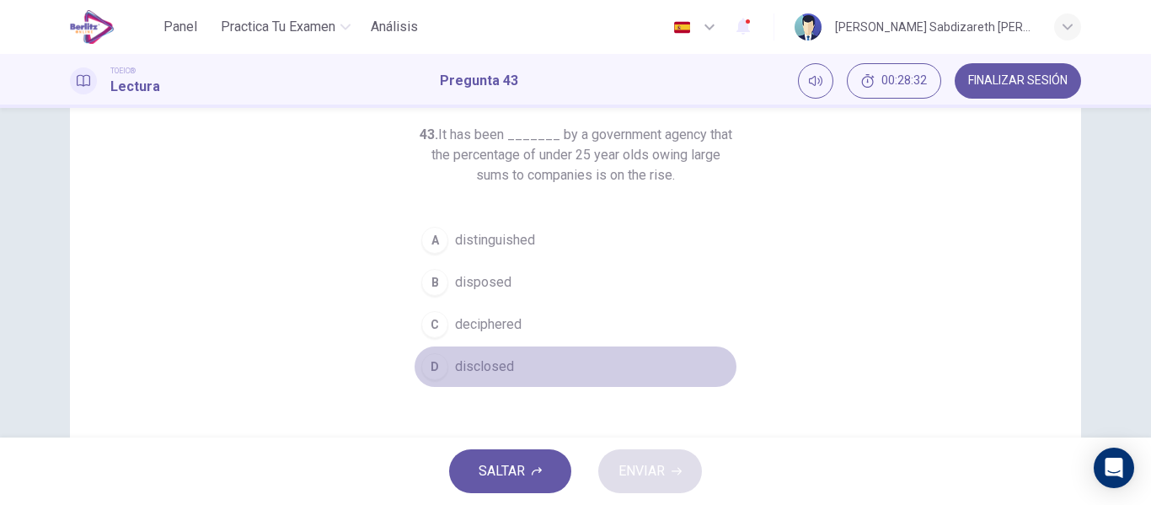
click at [471, 357] on span "disclosed" at bounding box center [484, 366] width 59 height 20
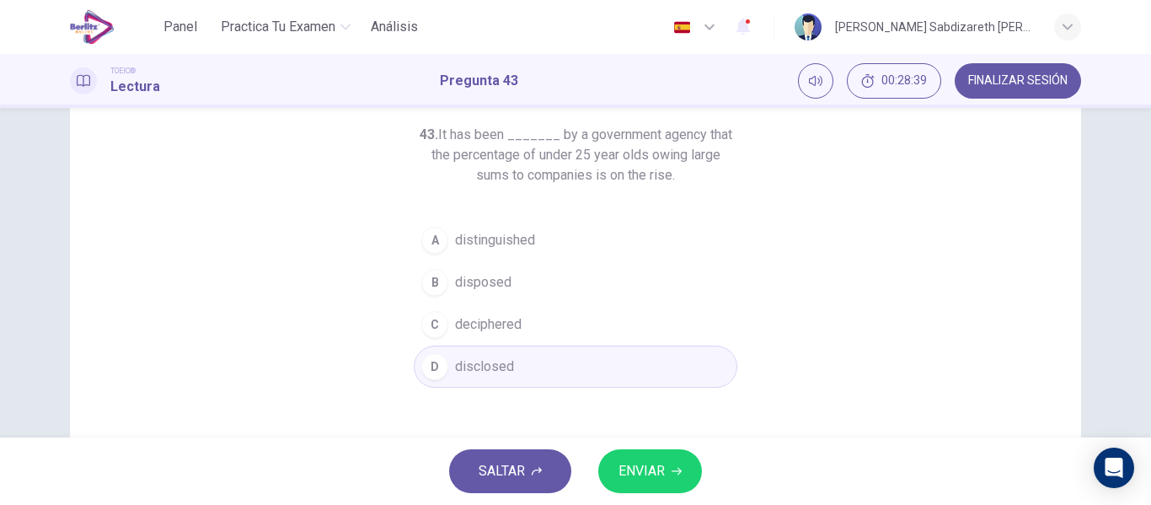
click at [639, 466] on span "ENVIAR" at bounding box center [641, 471] width 46 height 24
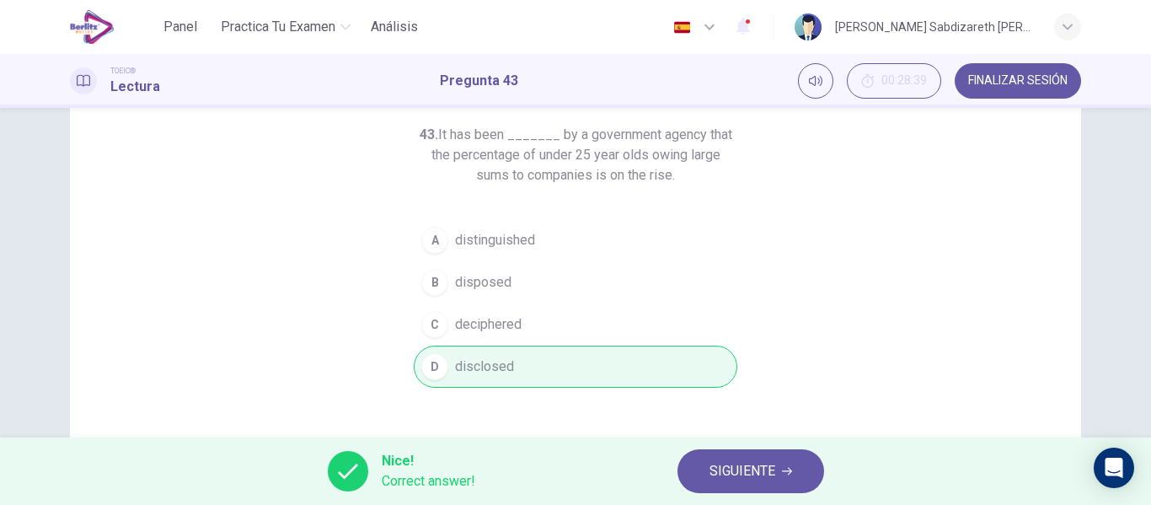
click at [739, 468] on span "SIGUIENTE" at bounding box center [742, 471] width 66 height 24
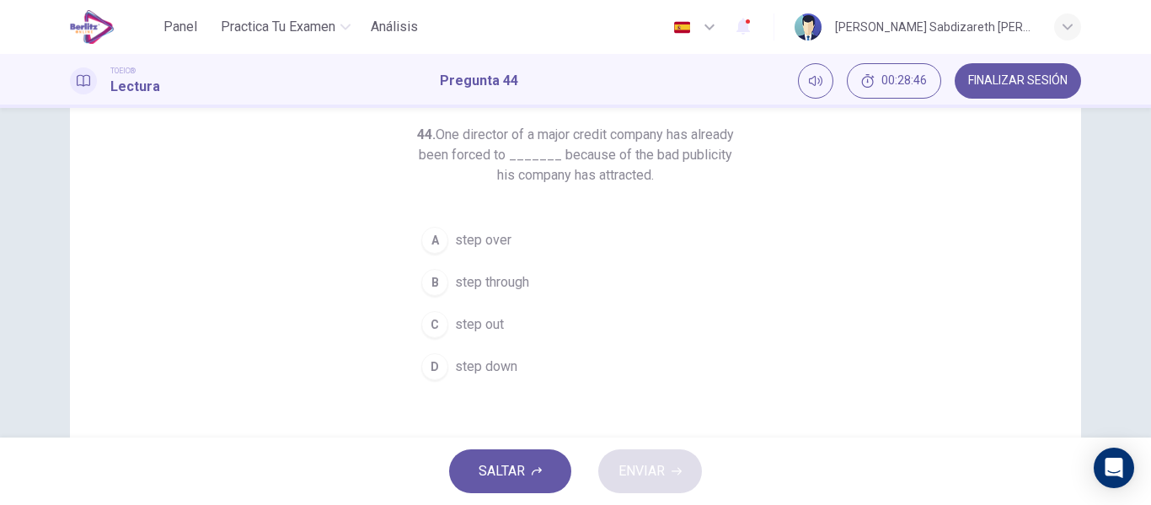
click at [478, 360] on span "step down" at bounding box center [486, 366] width 62 height 20
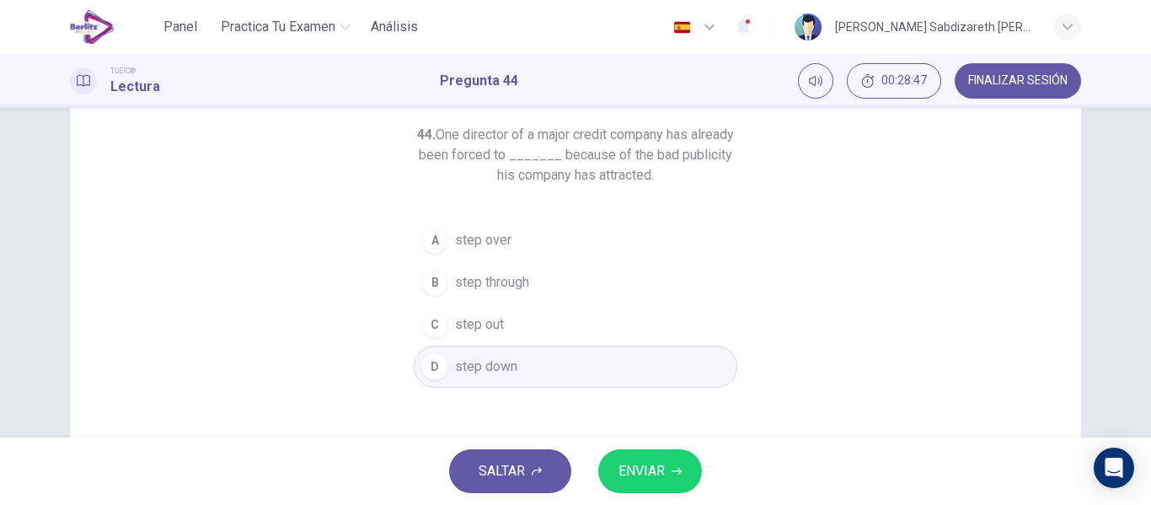
click at [647, 467] on span "ENVIAR" at bounding box center [641, 471] width 46 height 24
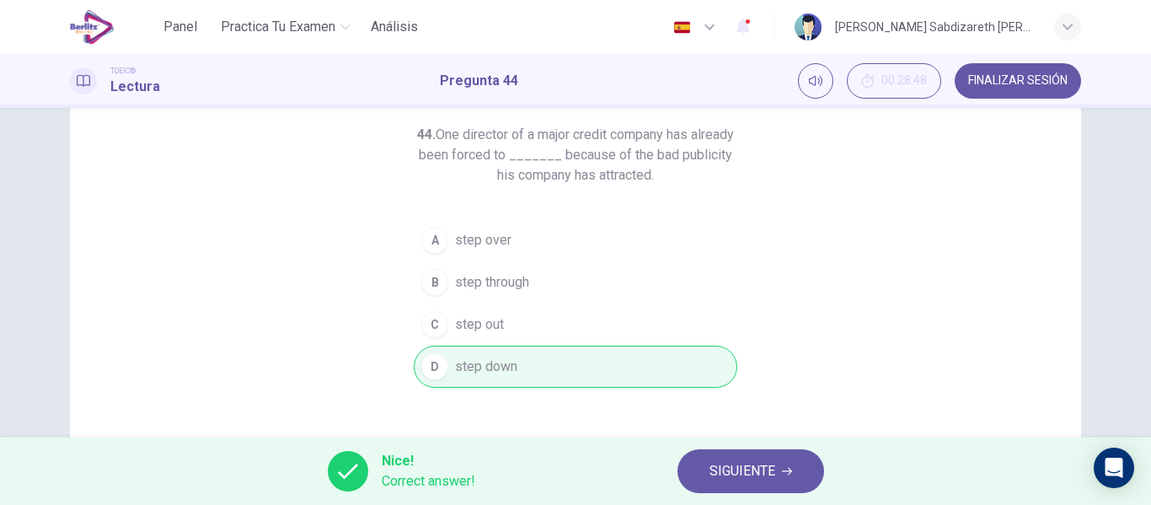
click at [753, 469] on span "SIGUIENTE" at bounding box center [742, 471] width 66 height 24
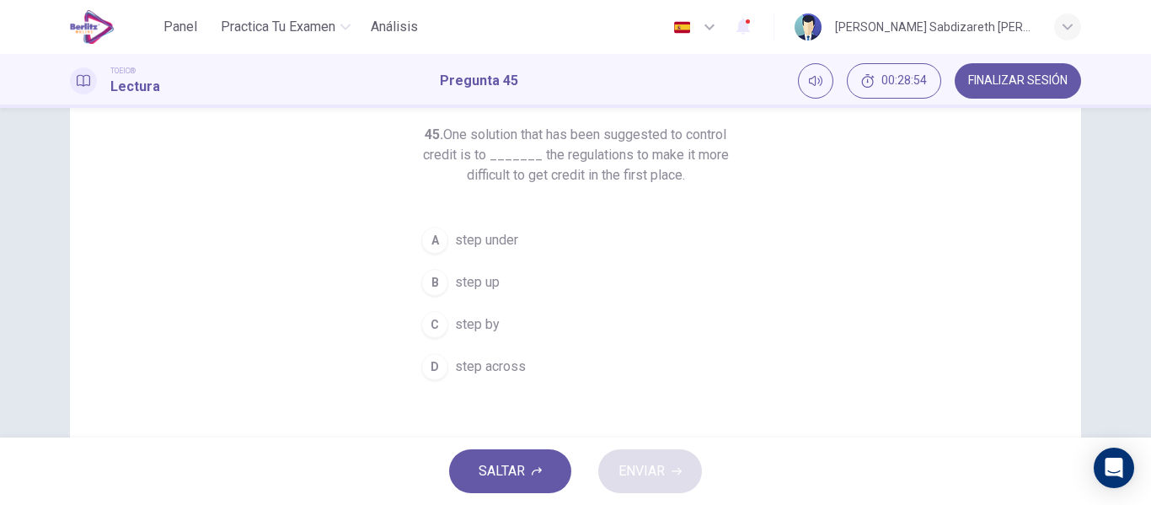
click at [472, 320] on span "step by" at bounding box center [477, 324] width 45 height 20
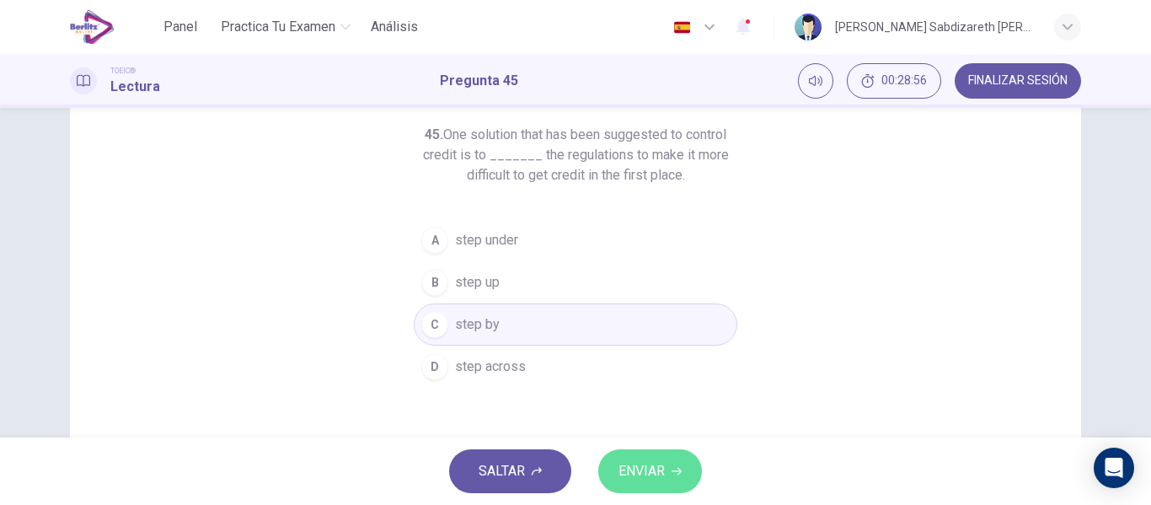
click at [638, 460] on span "ENVIAR" at bounding box center [641, 471] width 46 height 24
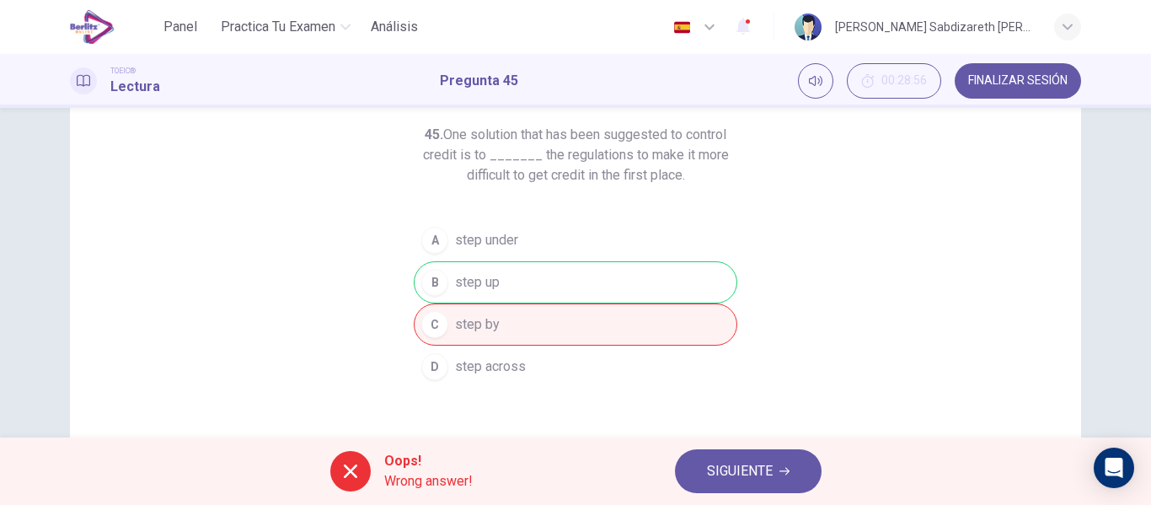
click at [703, 452] on button "SIGUIENTE" at bounding box center [748, 471] width 147 height 44
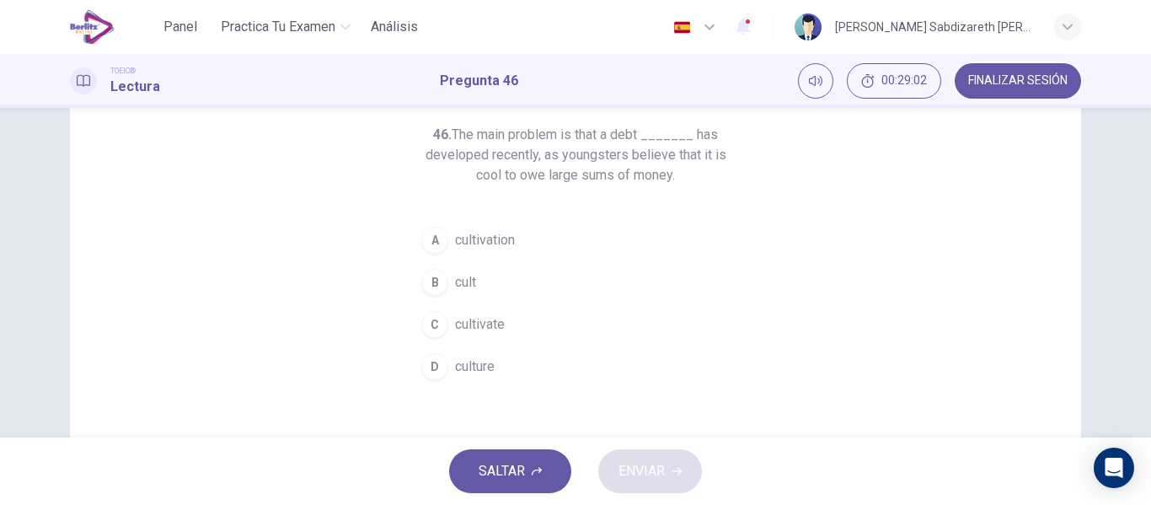
click at [482, 362] on span "culture" at bounding box center [475, 366] width 40 height 20
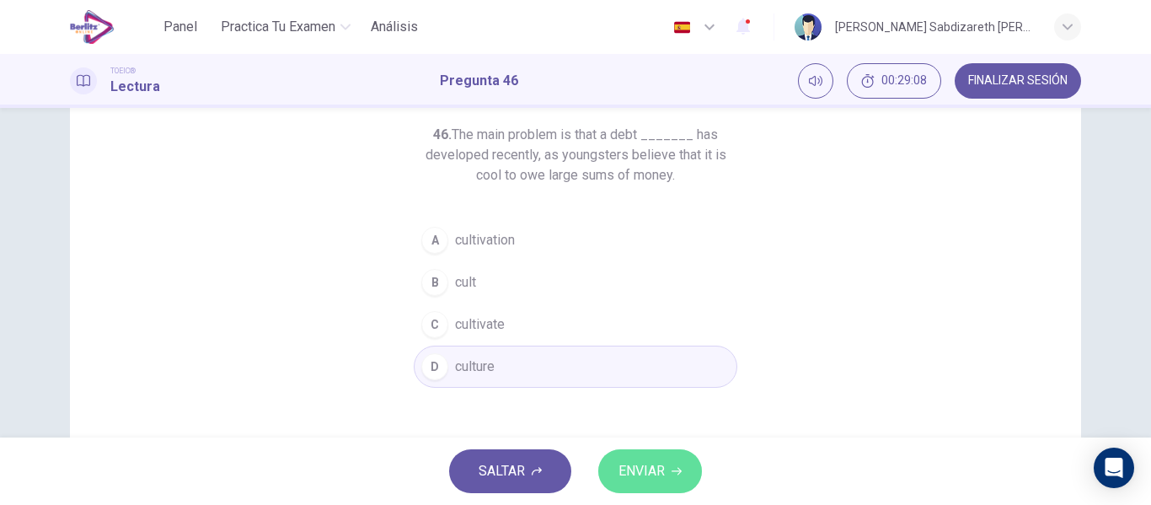
click at [634, 459] on span "ENVIAR" at bounding box center [641, 471] width 46 height 24
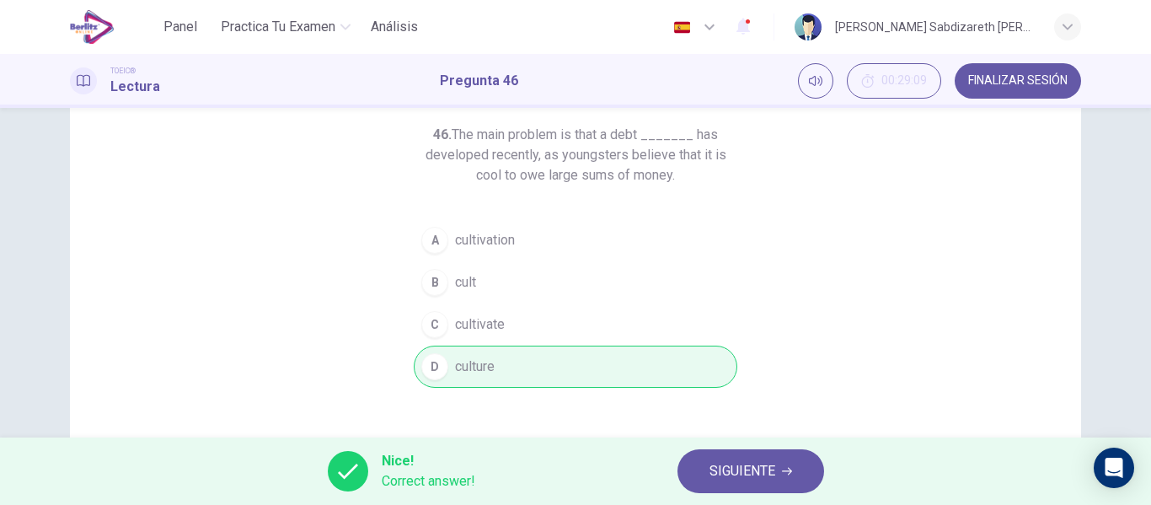
click at [729, 482] on span "SIGUIENTE" at bounding box center [742, 471] width 66 height 24
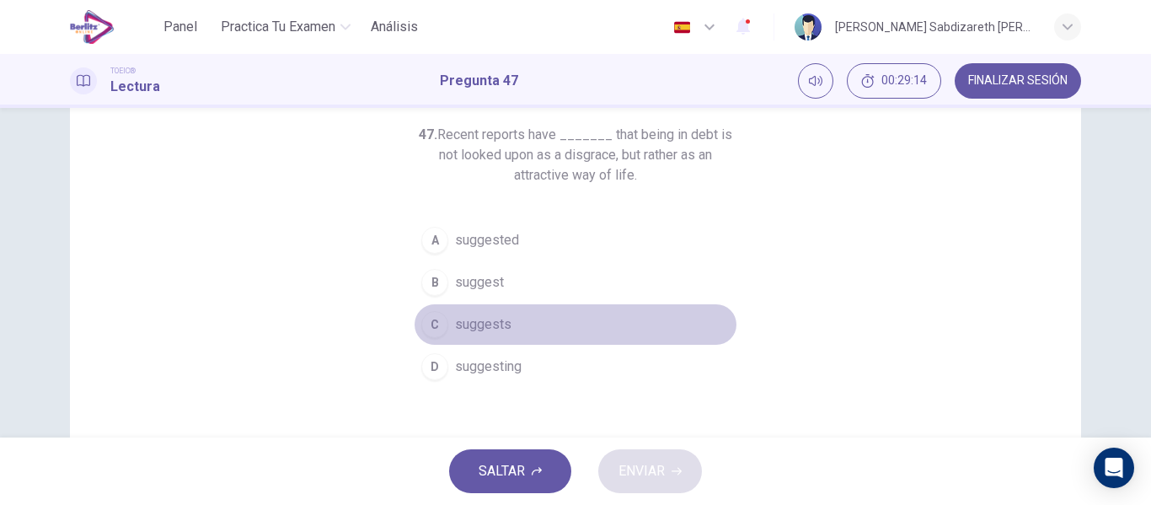
click at [431, 325] on div "C" at bounding box center [434, 324] width 27 height 27
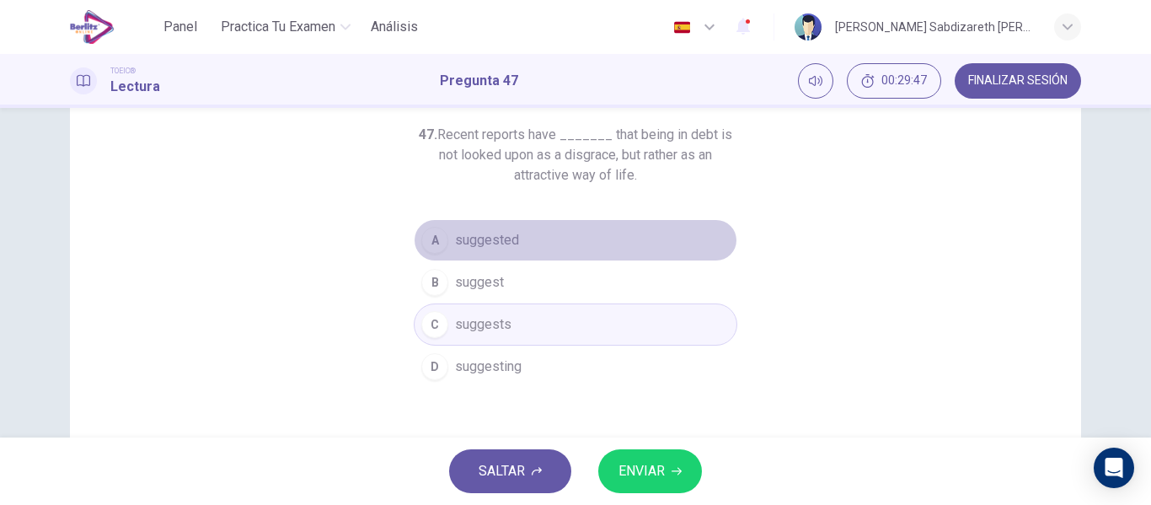
click at [478, 242] on span "suggested" at bounding box center [487, 240] width 64 height 20
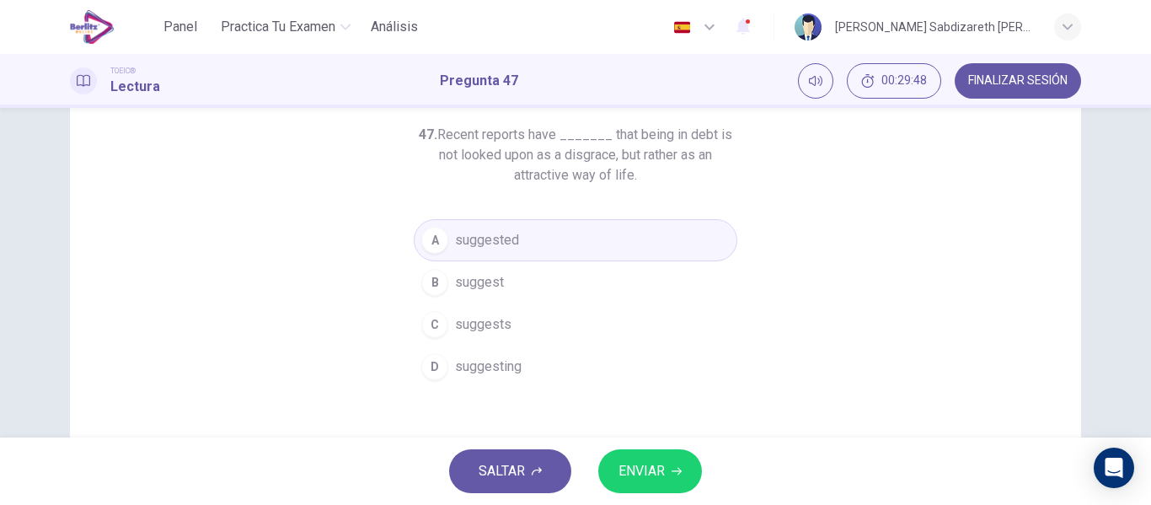
click at [650, 467] on span "ENVIAR" at bounding box center [641, 471] width 46 height 24
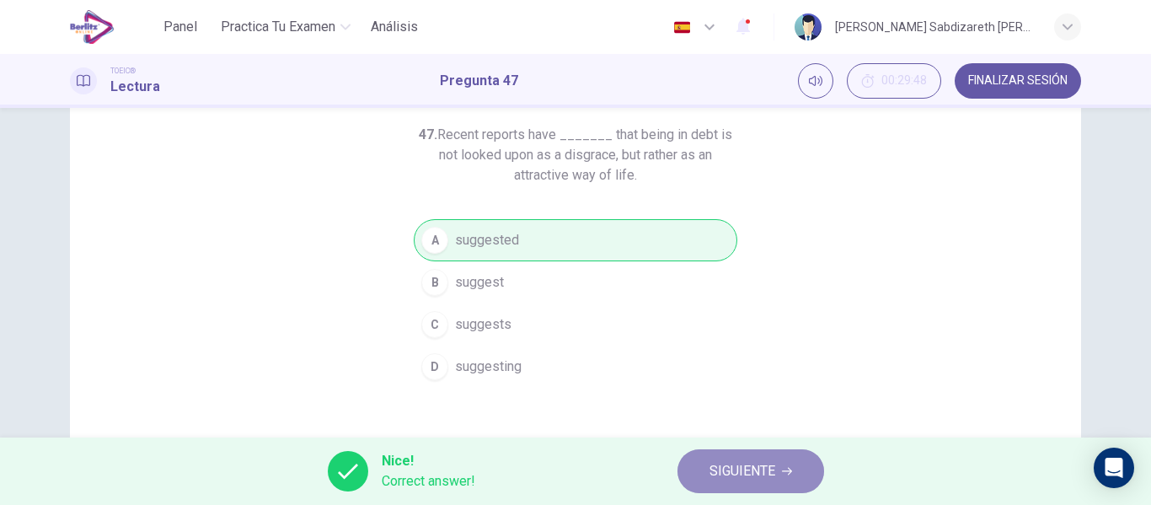
click at [738, 473] on span "SIGUIENTE" at bounding box center [742, 471] width 66 height 24
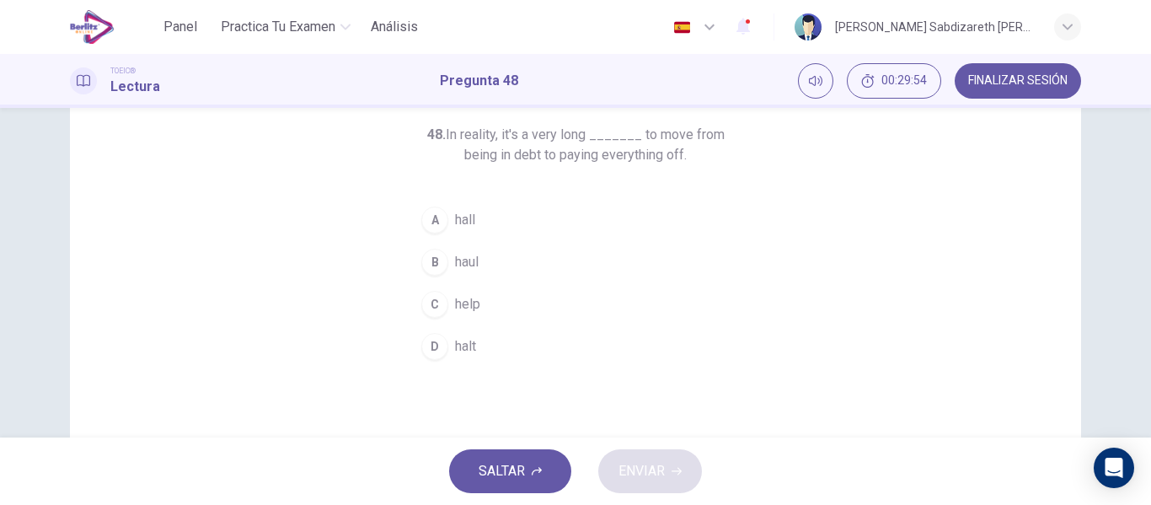
click at [465, 354] on span "halt" at bounding box center [465, 346] width 21 height 20
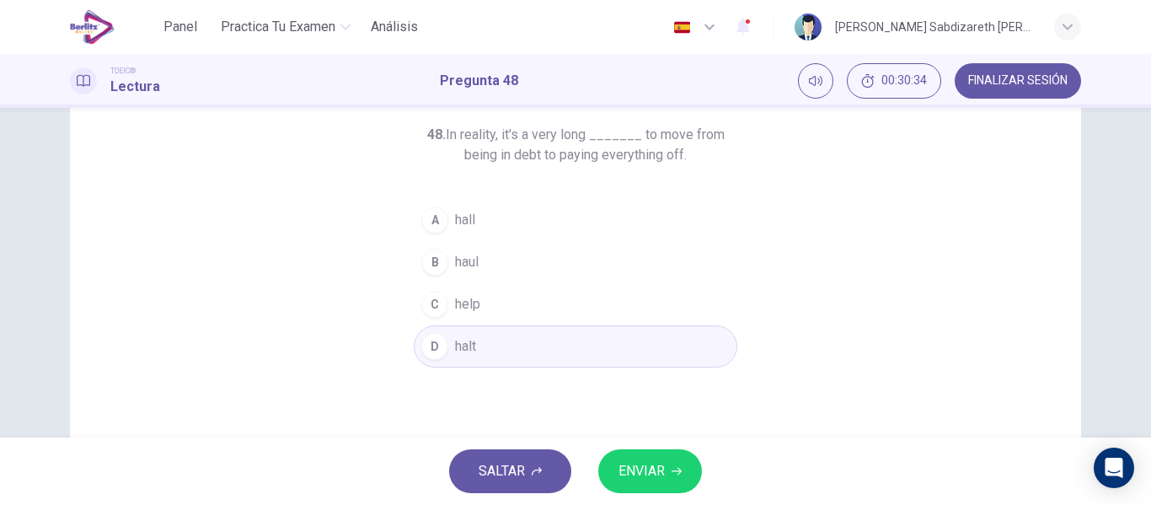
click at [465, 265] on span "haul" at bounding box center [467, 262] width 24 height 20
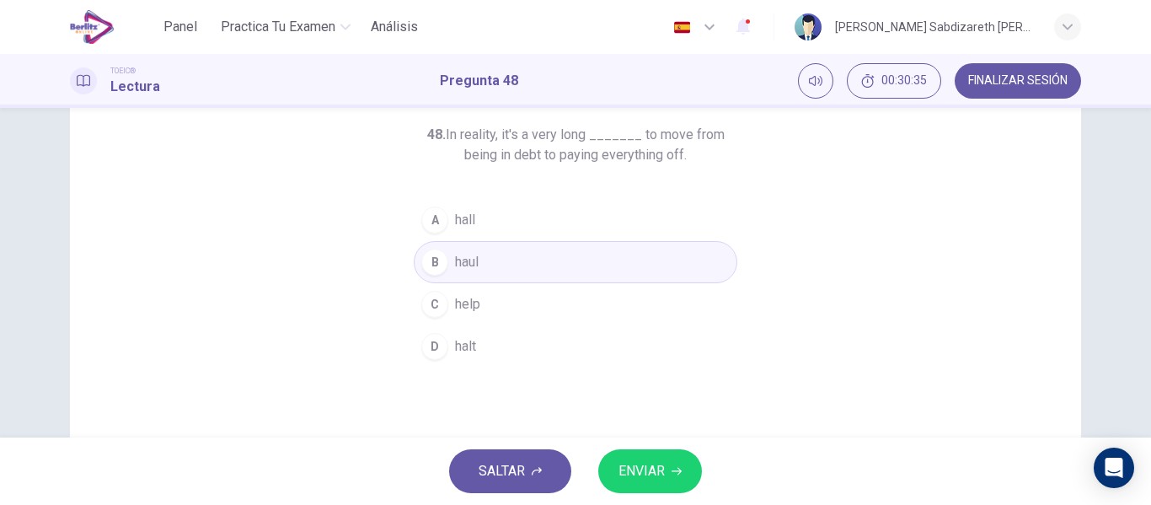
click at [651, 463] on span "ENVIAR" at bounding box center [641, 471] width 46 height 24
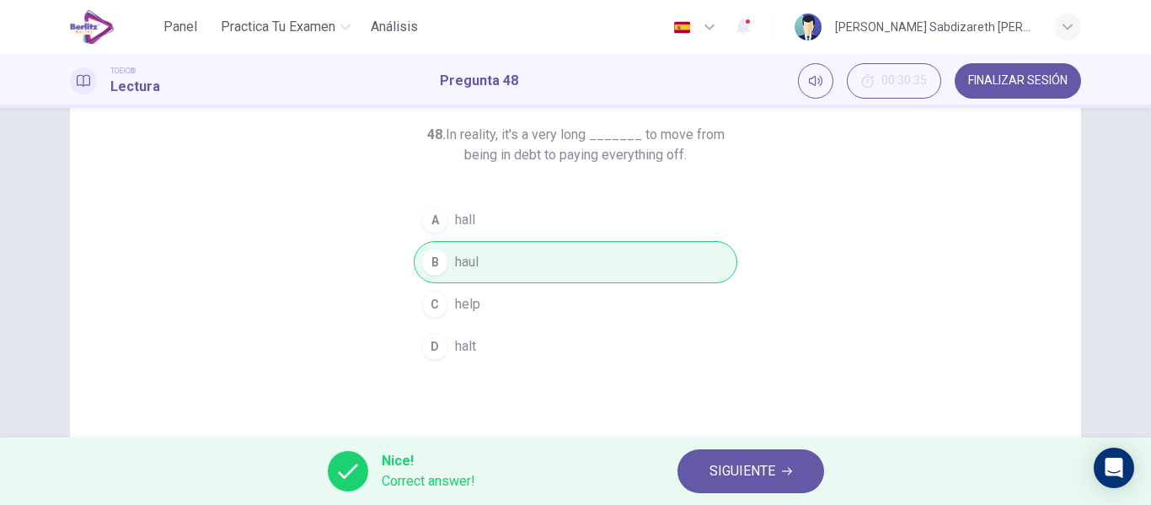
click at [730, 458] on button "SIGUIENTE" at bounding box center [750, 471] width 147 height 44
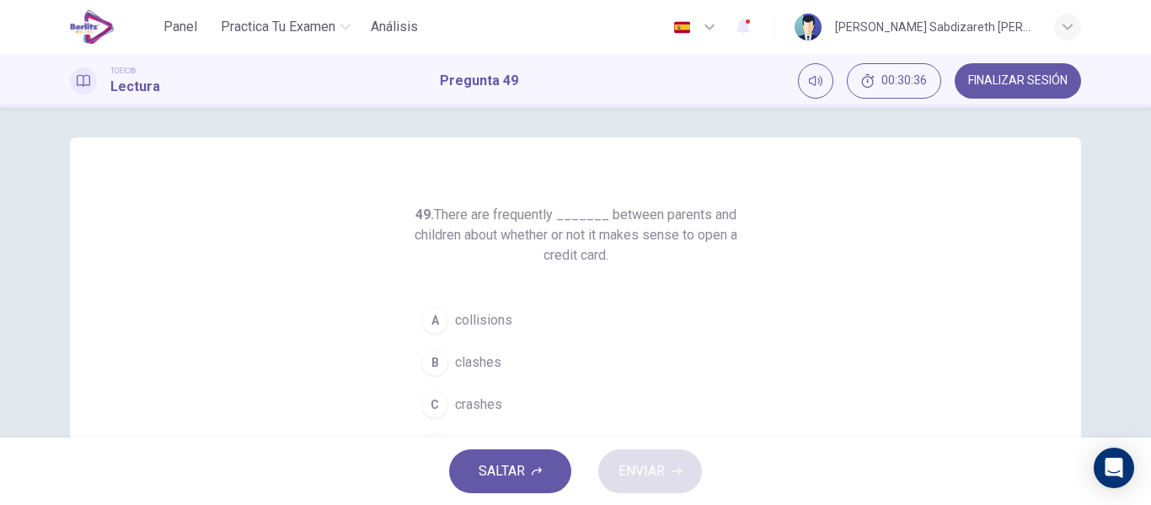
scroll to position [0, 0]
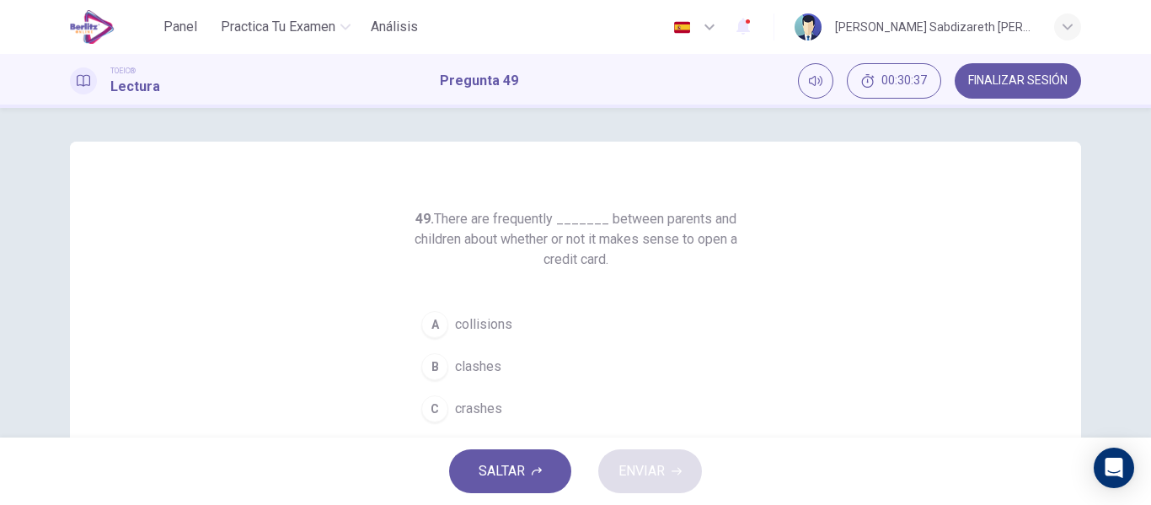
click at [1044, 85] on span "FINALIZAR SESIÓN" at bounding box center [1017, 80] width 99 height 13
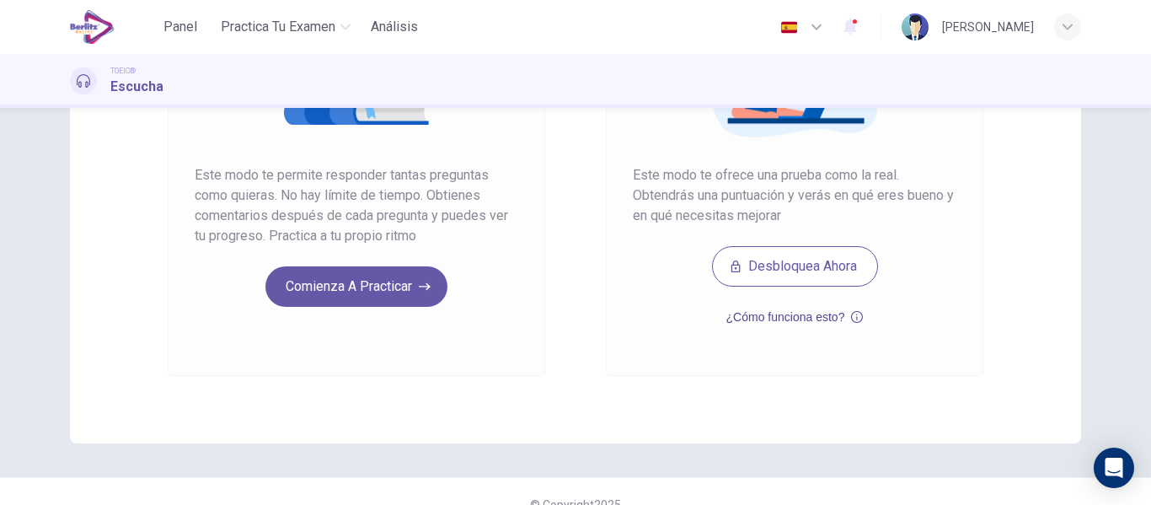
scroll to position [310, 0]
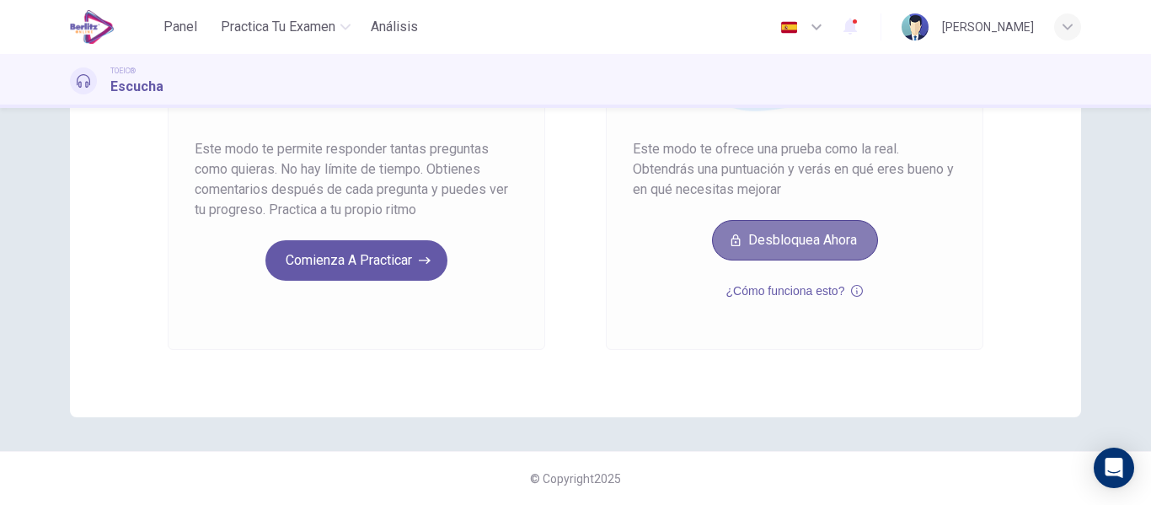
click at [825, 223] on button "Desbloquea ahora" at bounding box center [795, 240] width 166 height 40
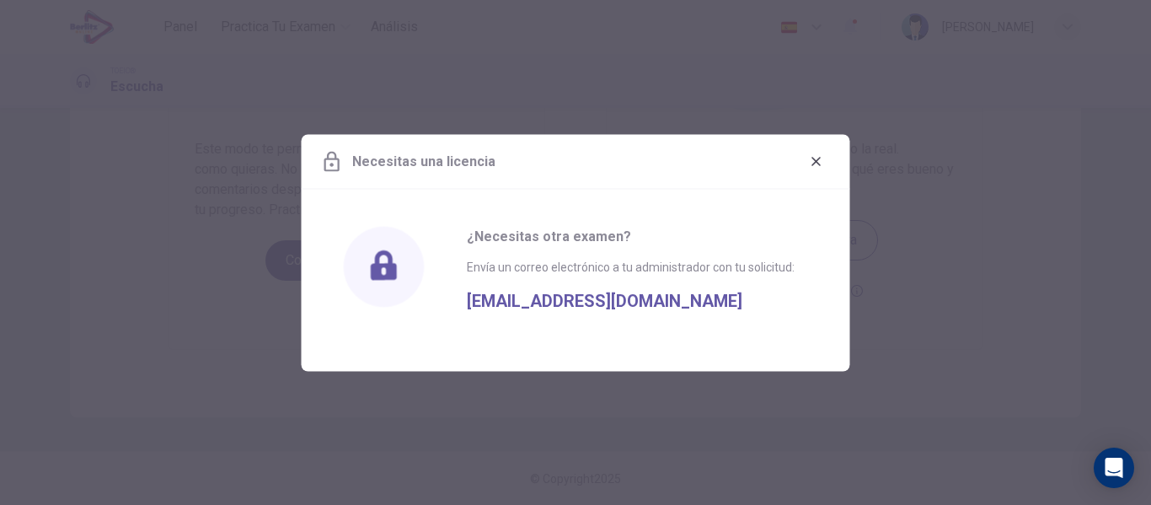
click at [578, 301] on span "[EMAIL_ADDRESS][DOMAIN_NAME]" at bounding box center [604, 293] width 275 height 34
click at [808, 161] on button "button" at bounding box center [816, 160] width 27 height 27
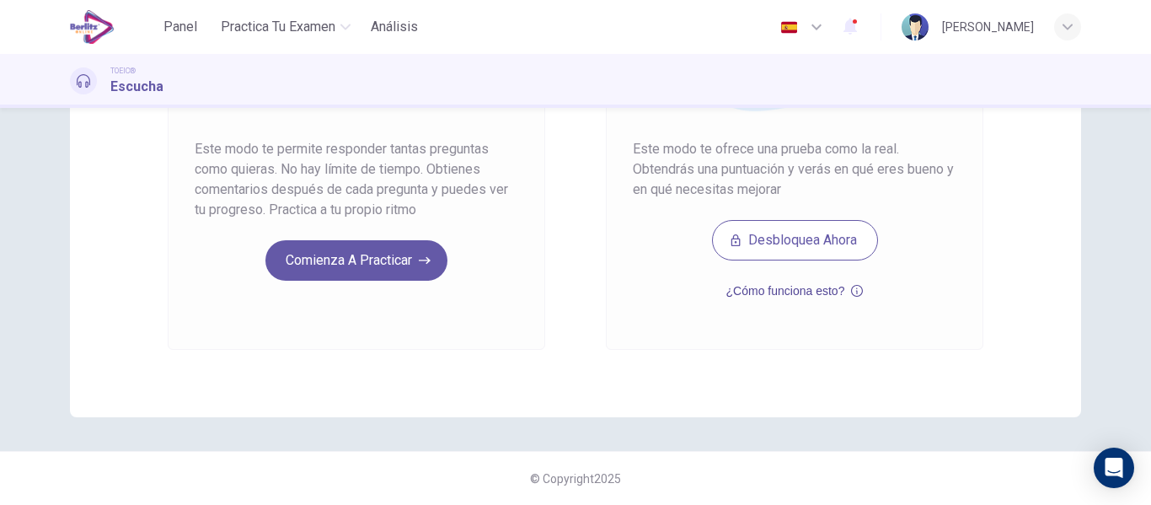
click at [851, 291] on icon "button" at bounding box center [857, 290] width 12 height 20
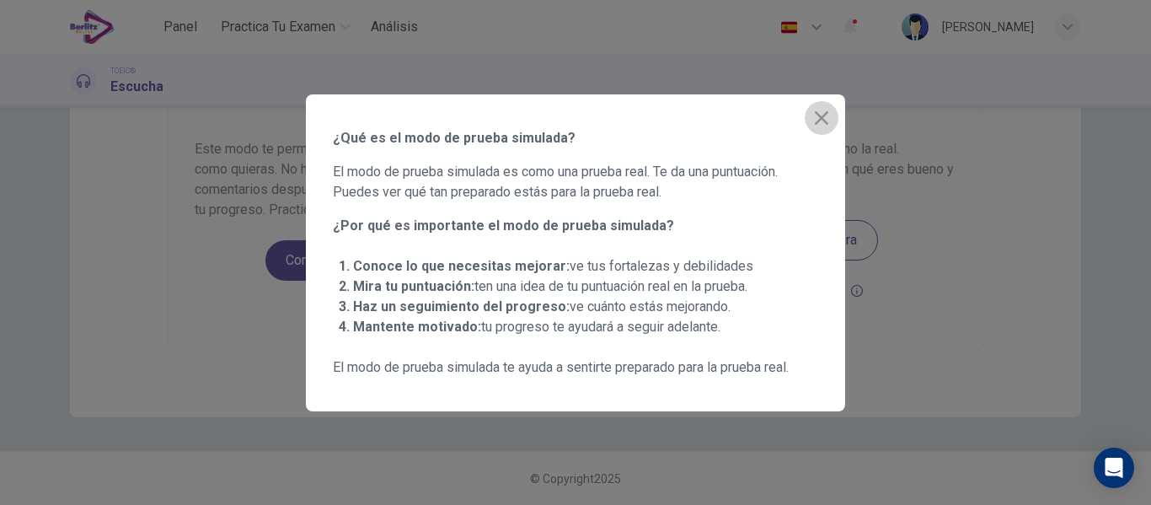
click at [829, 109] on icon "button" at bounding box center [821, 118] width 20 height 20
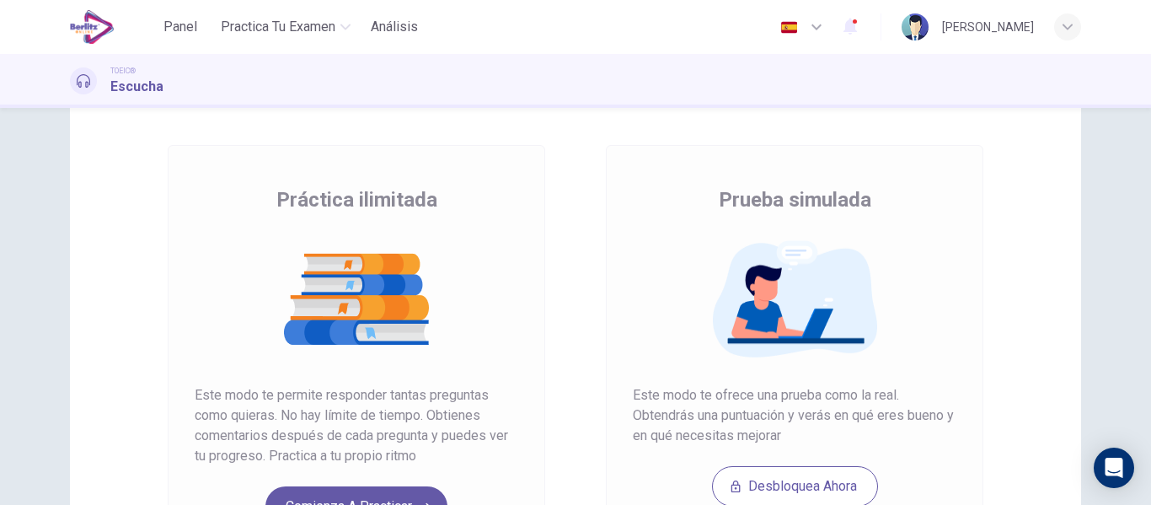
scroll to position [0, 0]
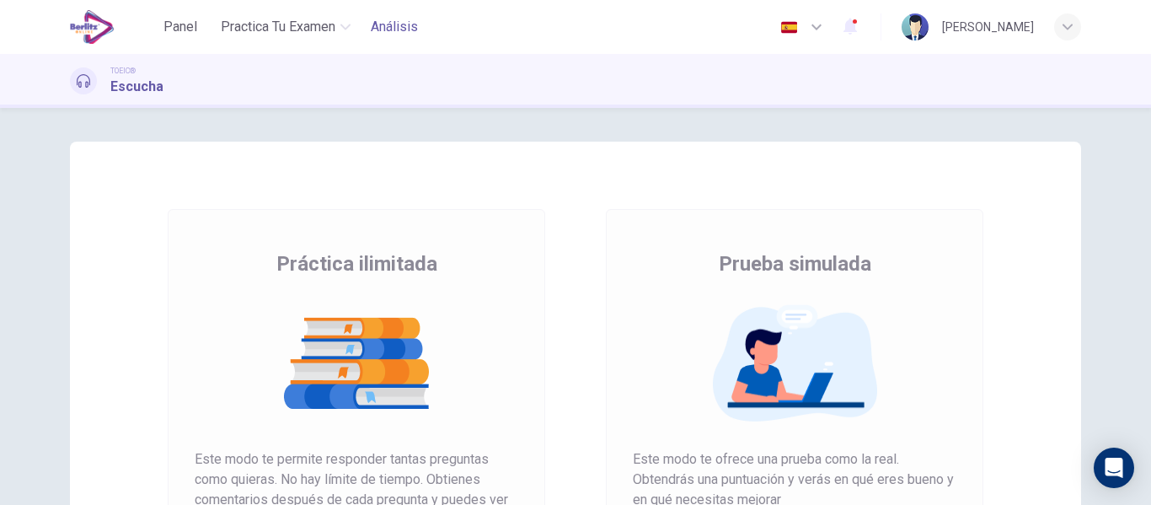
click at [387, 24] on span "Análisis" at bounding box center [394, 27] width 47 height 20
